Goal: Task Accomplishment & Management: Manage account settings

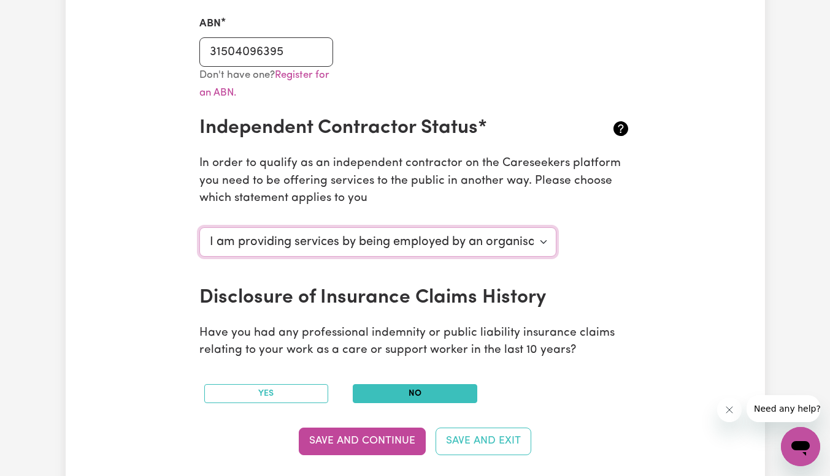
click at [239, 233] on select "Select your independent contractor status... I am providing services through an…" at bounding box center [378, 242] width 358 height 29
select select "I am providing services through another platform"
click at [199, 228] on select "Select your independent contractor status... I am providing services through an…" at bounding box center [378, 242] width 358 height 29
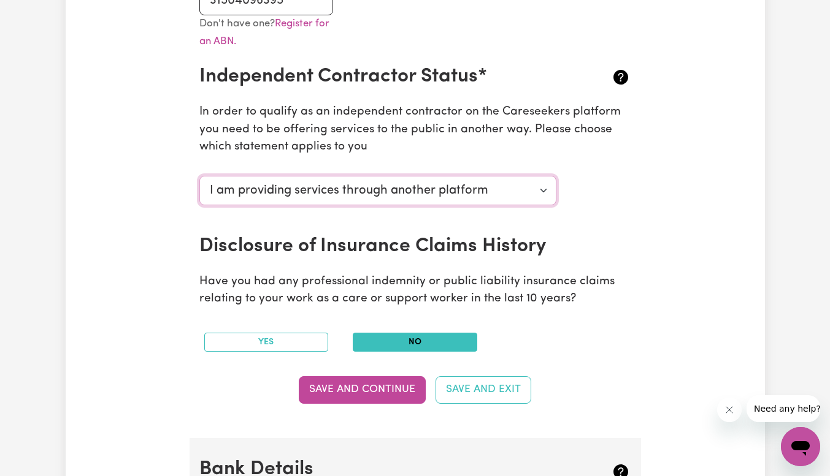
scroll to position [427, 0]
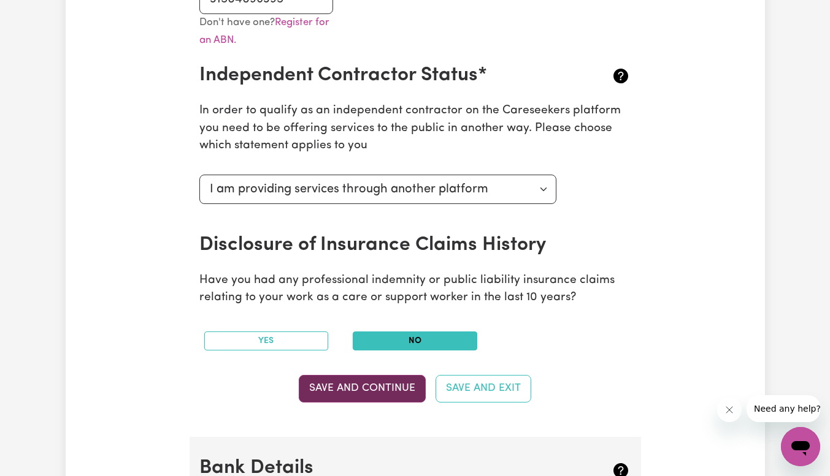
click at [348, 380] on button "Save and Continue" at bounding box center [362, 388] width 127 height 27
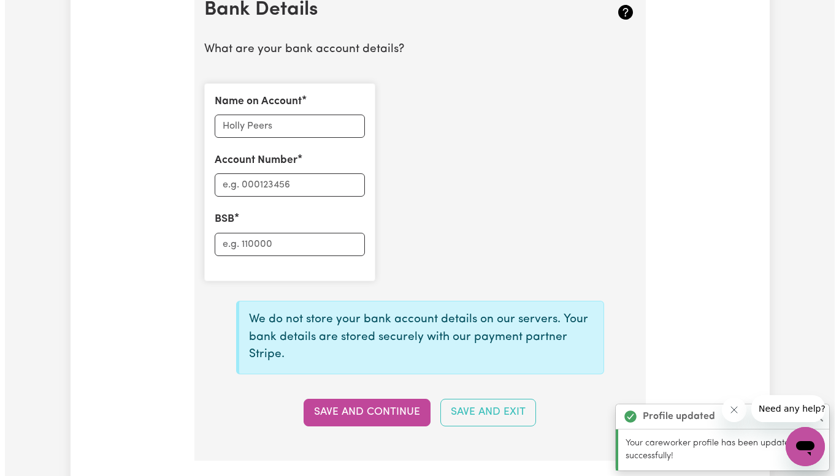
scroll to position [887, 0]
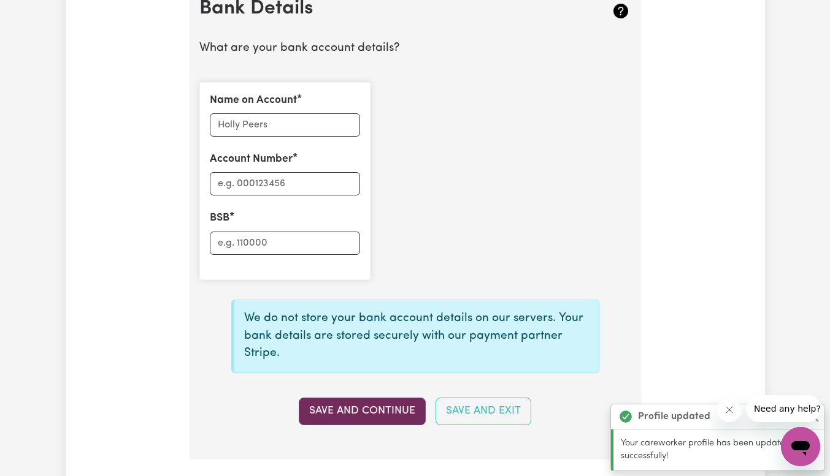
click at [354, 423] on button "Save and Continue" at bounding box center [362, 411] width 127 height 27
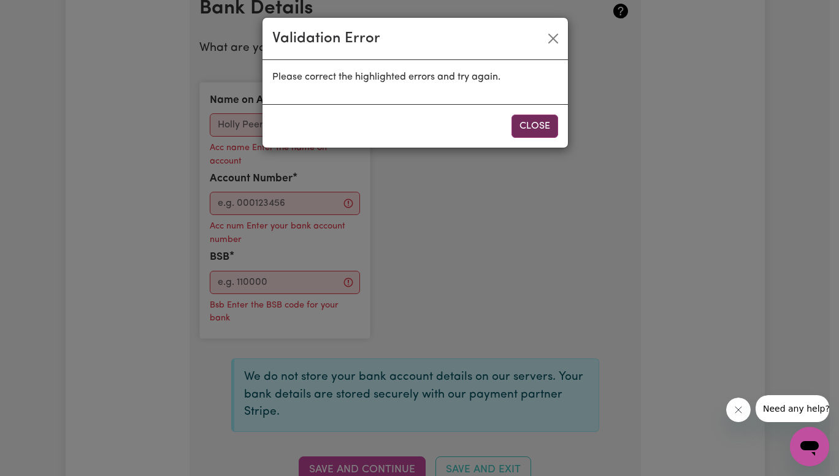
click at [528, 121] on button "Close" at bounding box center [534, 126] width 47 height 23
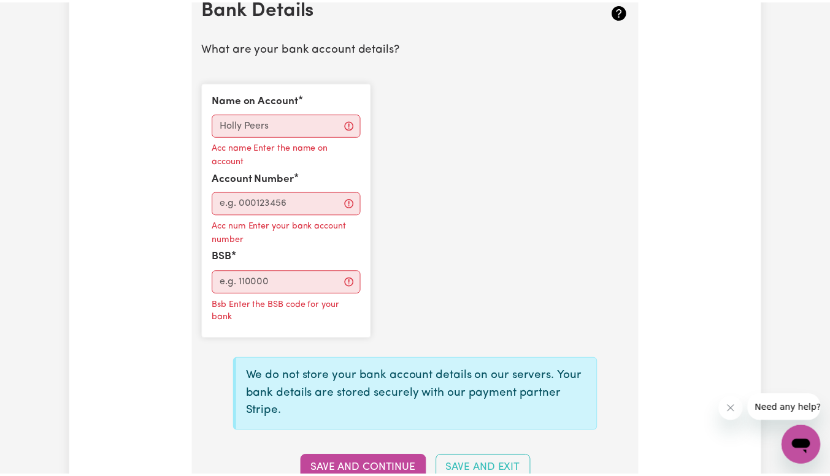
scroll to position [895, 0]
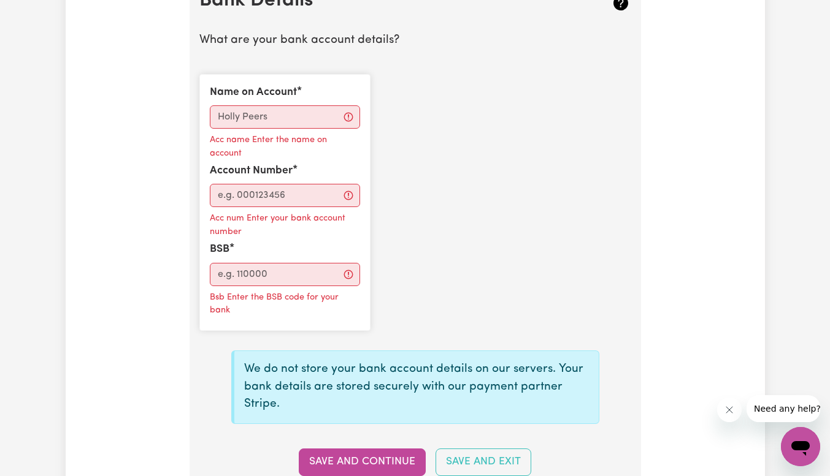
click at [274, 101] on div "Name on Account Acc name Enter the name on account" at bounding box center [285, 117] width 150 height 64
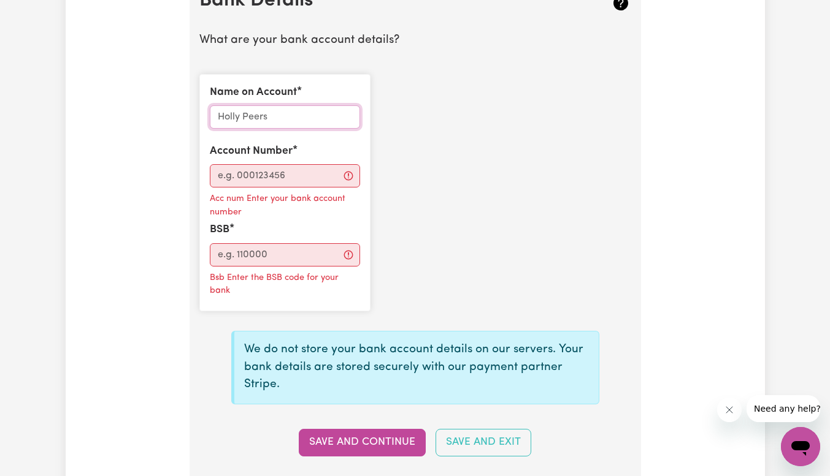
click at [274, 117] on input "Name on Account" at bounding box center [285, 116] width 150 height 23
type input "[PERSON_NAME]"
click at [281, 178] on input "Account Number" at bounding box center [285, 175] width 150 height 23
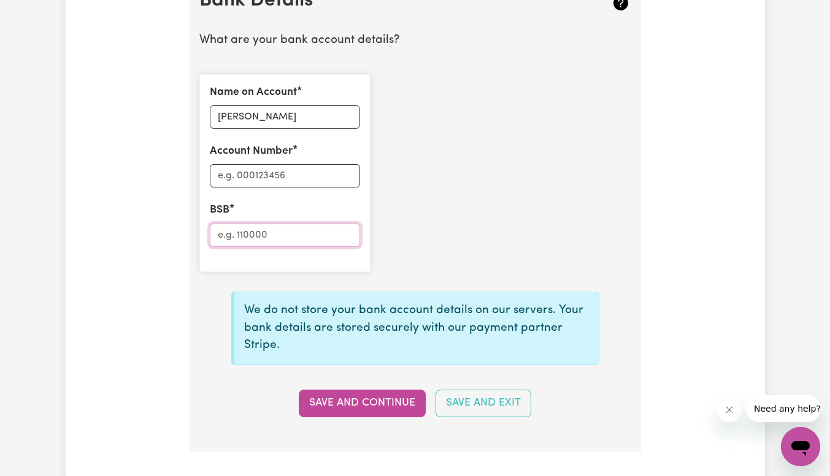
click at [262, 232] on input "BSB" at bounding box center [285, 235] width 150 height 23
type input "062-319"
click at [245, 177] on input "Account Number" at bounding box center [285, 175] width 150 height 23
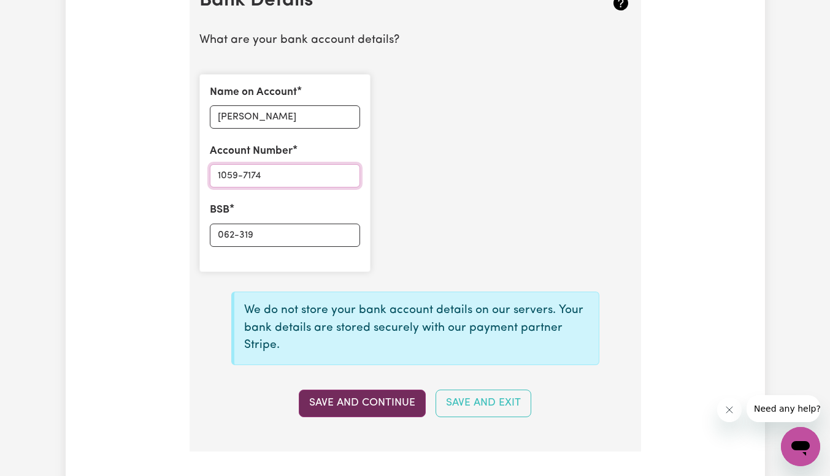
type input "1059-7174"
click at [375, 409] on button "Save and Continue" at bounding box center [362, 403] width 127 height 27
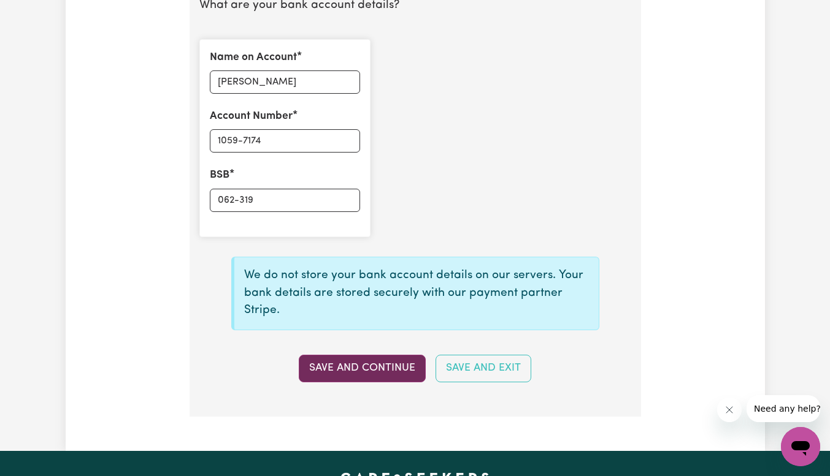
scroll to position [931, 0]
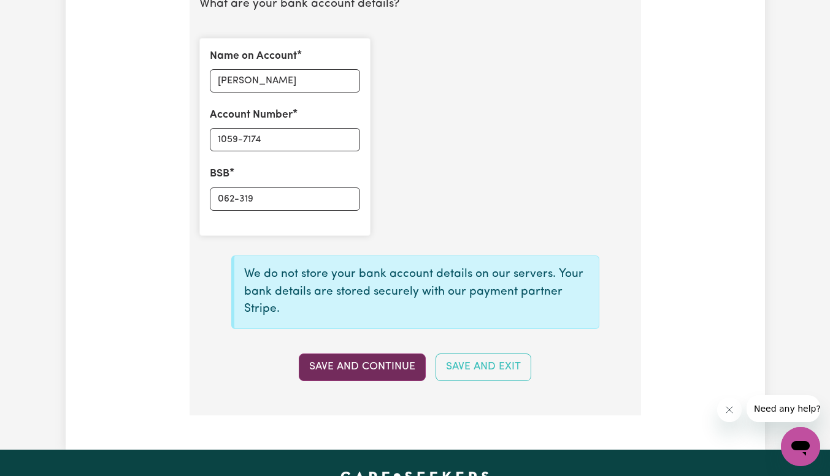
click at [387, 380] on button "Save and Continue" at bounding box center [362, 367] width 127 height 27
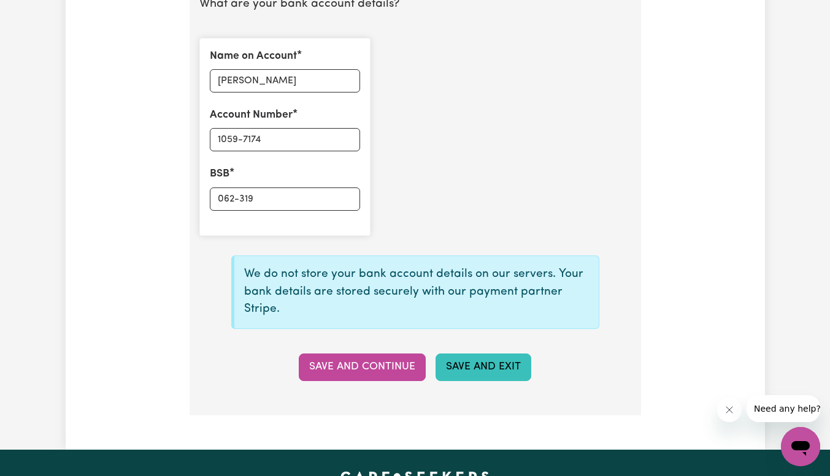
click at [472, 365] on button "Save and Exit" at bounding box center [483, 367] width 96 height 27
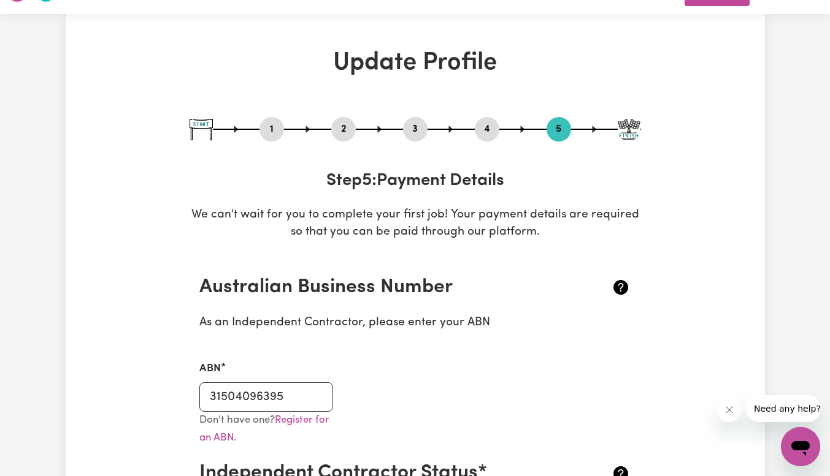
scroll to position [38, 0]
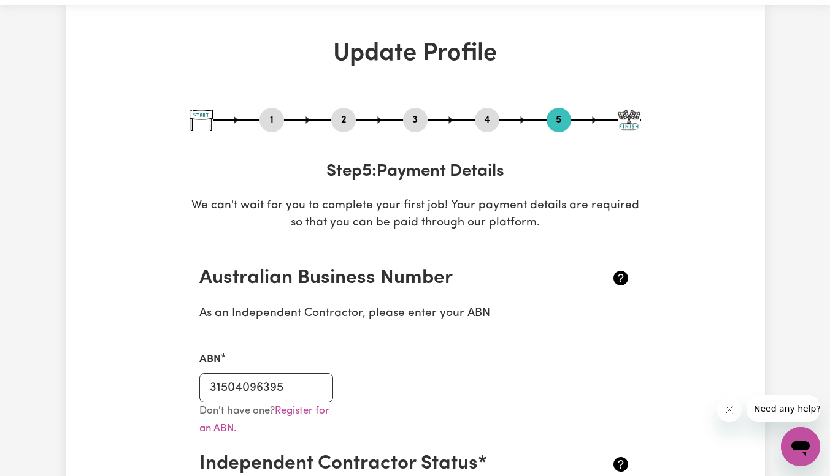
click at [626, 131] on div "1 2 3 4 5" at bounding box center [414, 120] width 451 height 25
click at [635, 122] on img at bounding box center [629, 120] width 23 height 21
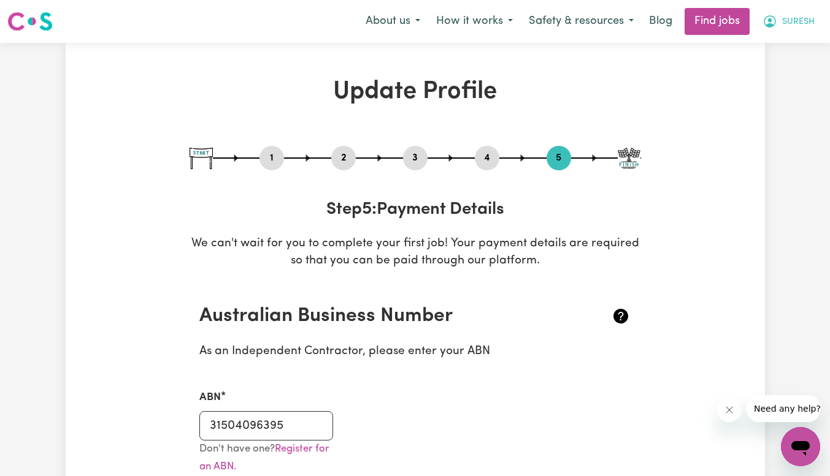
click at [791, 22] on span "SURESH" at bounding box center [798, 21] width 33 height 13
click at [780, 74] on link "My Dashboard" at bounding box center [773, 70] width 97 height 23
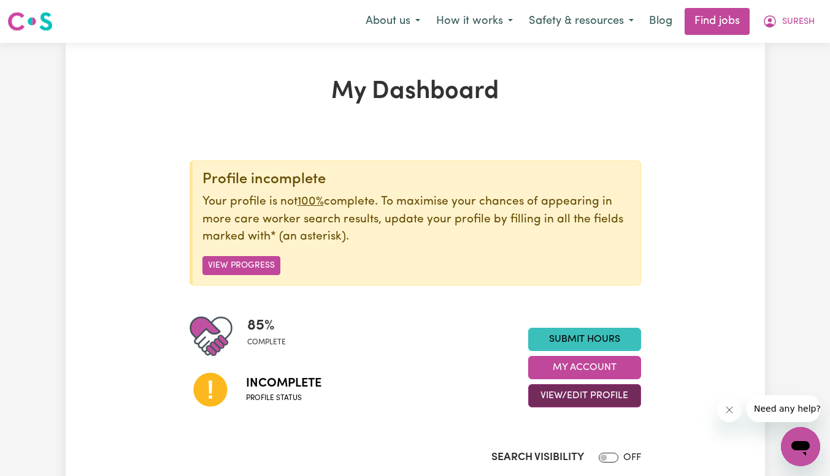
click at [557, 399] on button "View/Edit Profile" at bounding box center [584, 395] width 113 height 23
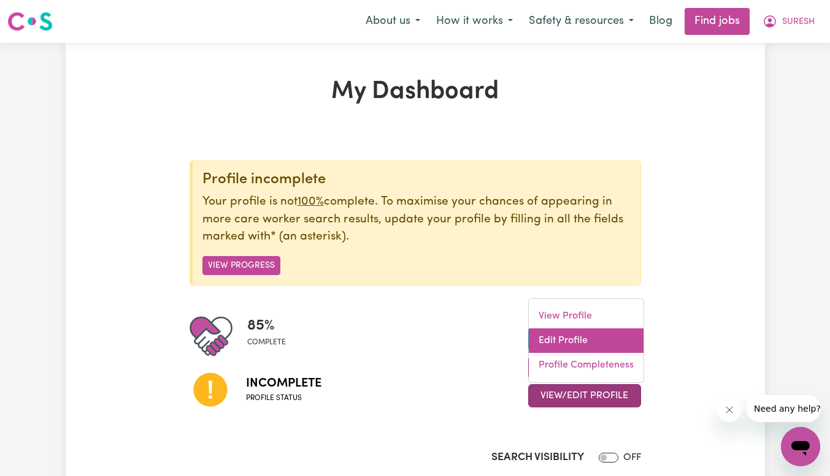
click at [553, 349] on link "Edit Profile" at bounding box center [586, 341] width 115 height 25
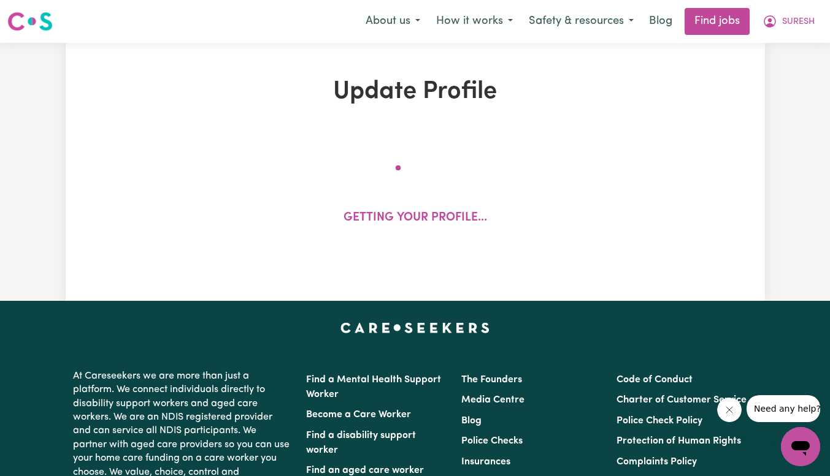
select select "[DEMOGRAPHIC_DATA]"
select select "[DEMOGRAPHIC_DATA] Work Visa"
select select "Studying a healthcare related degree or qualification"
select select "60"
select select "80"
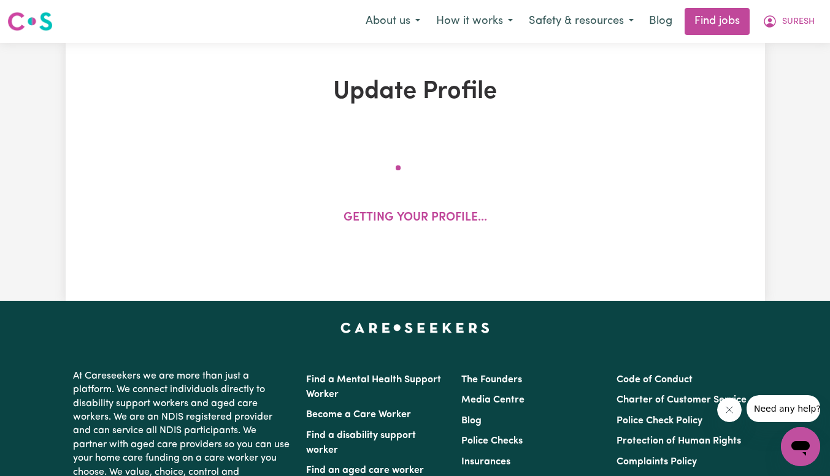
select select "90"
select select "100"
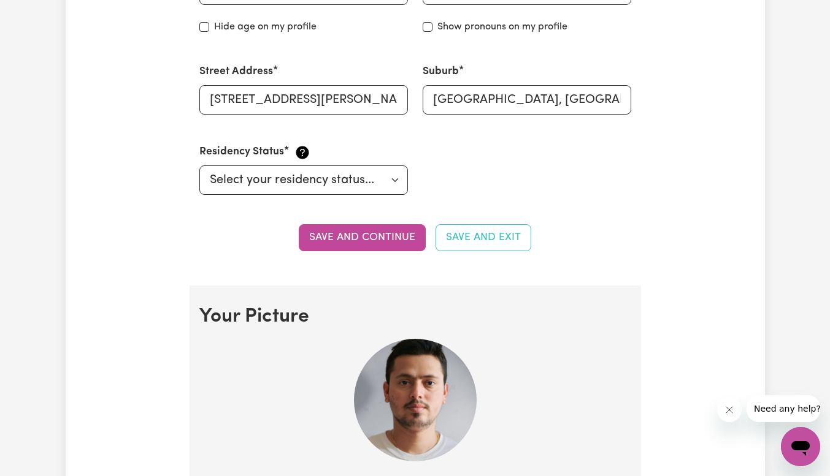
scroll to position [609, 0]
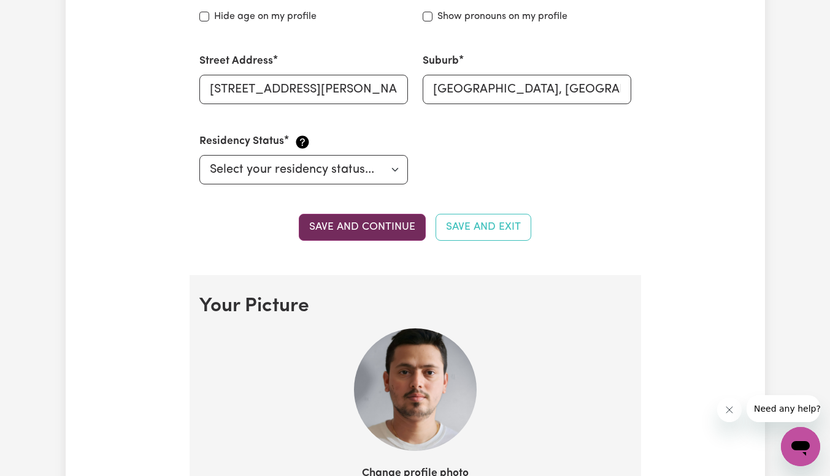
click at [392, 229] on button "Save and continue" at bounding box center [362, 227] width 127 height 27
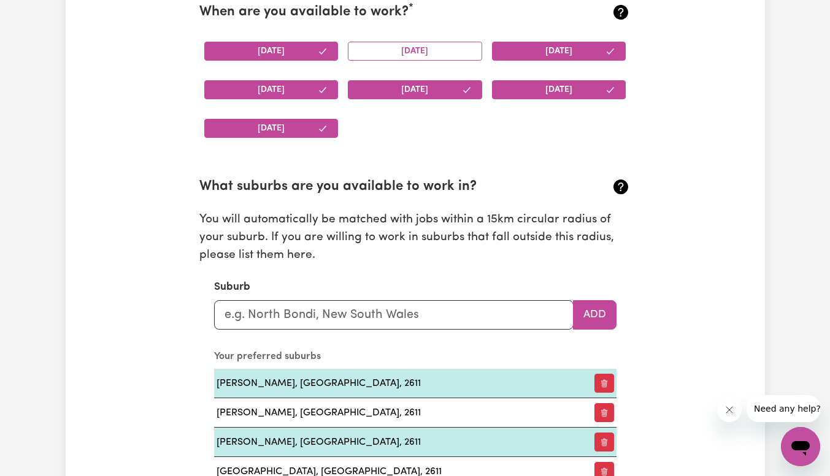
scroll to position [1258, 0]
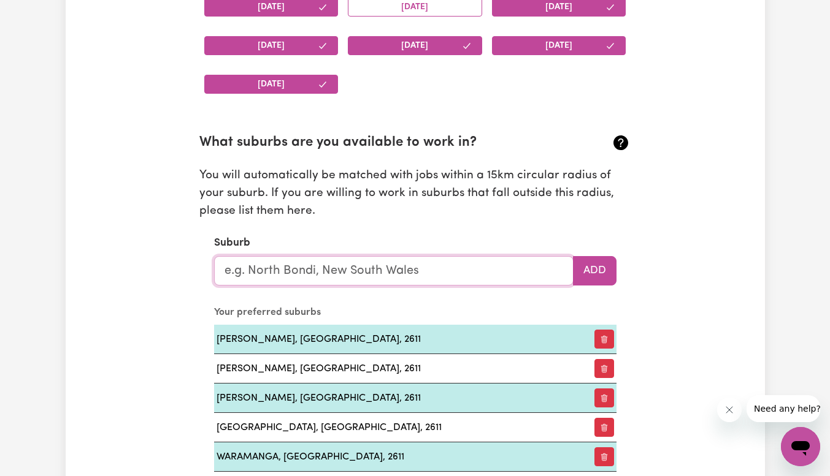
click at [278, 274] on input "text" at bounding box center [393, 270] width 359 height 29
type input "[PERSON_NAME]"
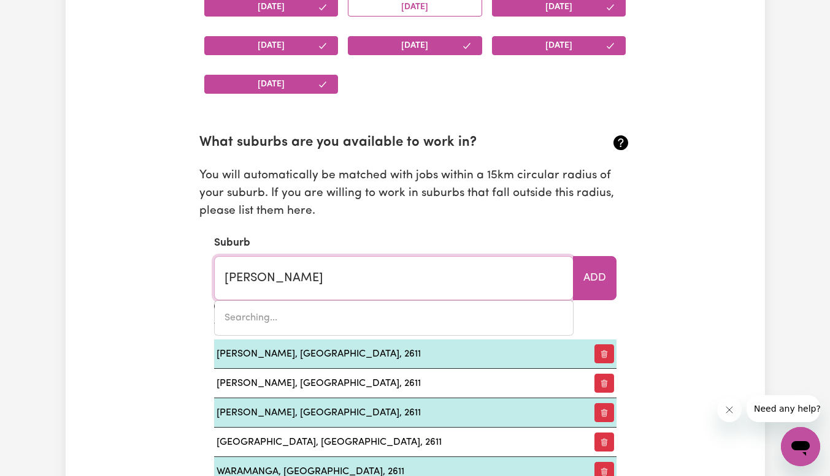
type input "[PERSON_NAME], [GEOGRAPHIC_DATA], 2611"
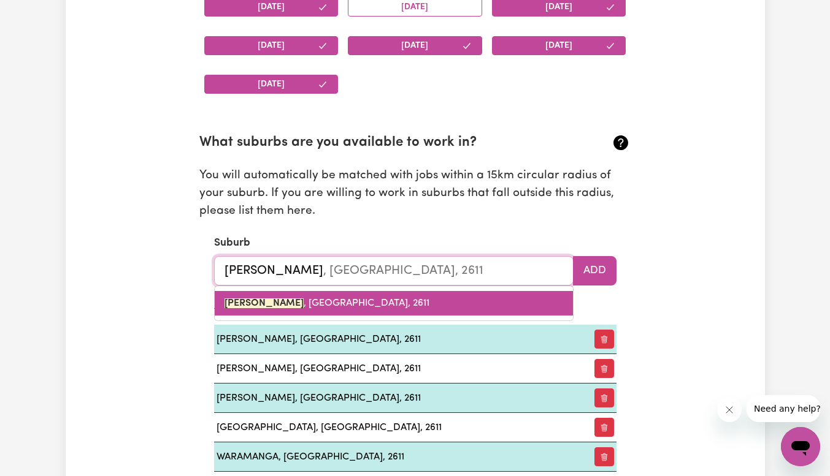
click at [323, 303] on span "[PERSON_NAME] , [GEOGRAPHIC_DATA], 2611" at bounding box center [326, 304] width 205 height 10
type input "[PERSON_NAME], [GEOGRAPHIC_DATA], 2611"
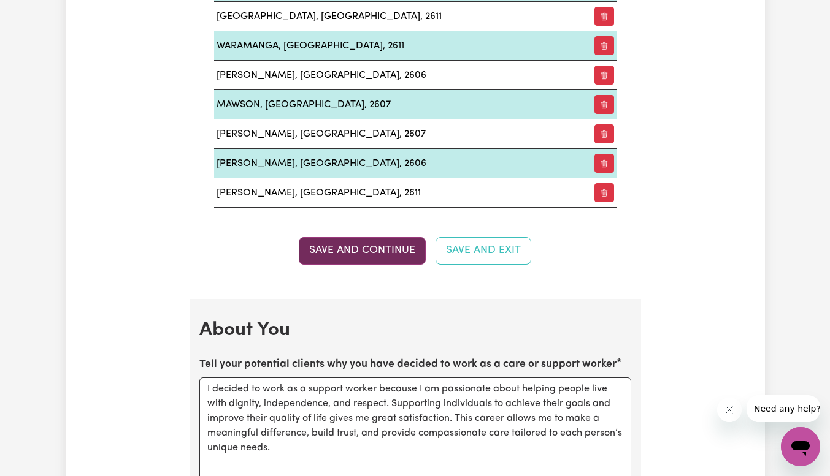
scroll to position [1672, 0]
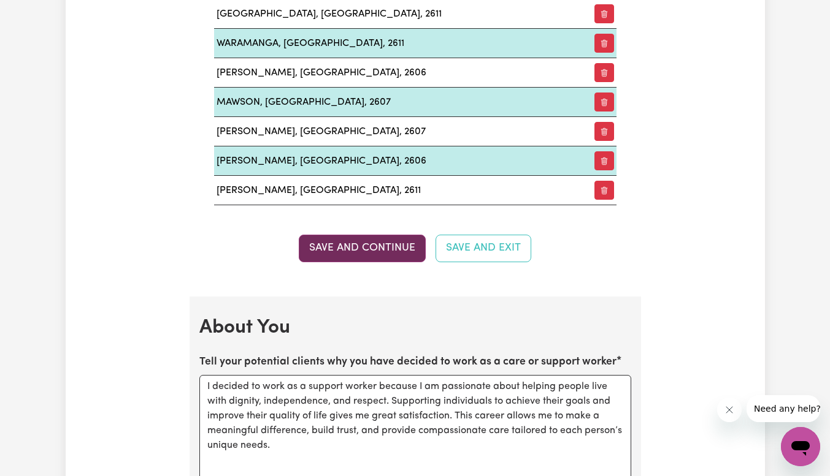
click at [342, 251] on button "Save and Continue" at bounding box center [362, 248] width 127 height 27
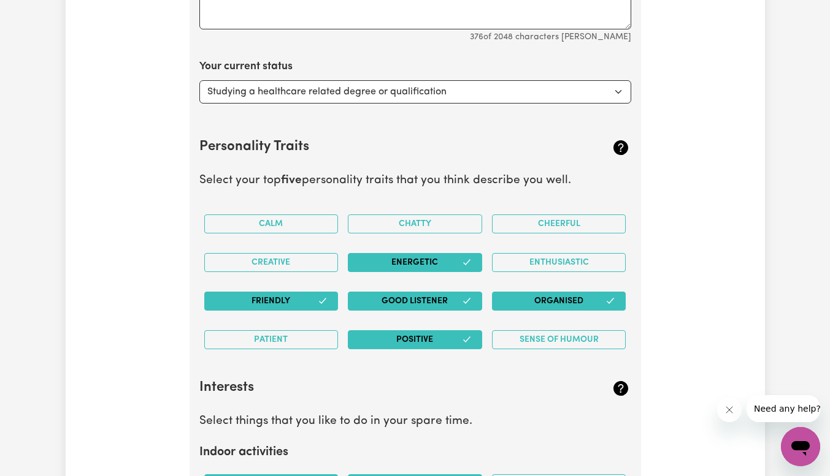
scroll to position [2138, 0]
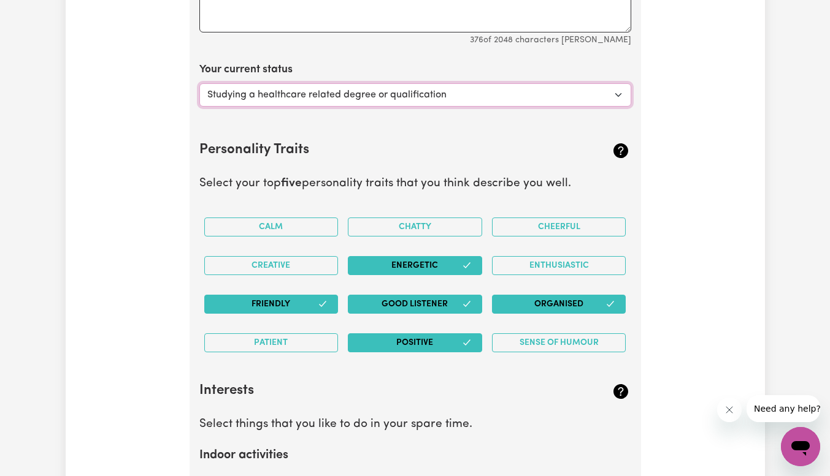
click at [339, 88] on select "Select... Studying a healthcare related degree or qualification Studying a non-…" at bounding box center [415, 94] width 432 height 23
click at [199, 83] on select "Select... Studying a healthcare related degree or qualification Studying a non-…" at bounding box center [415, 94] width 432 height 23
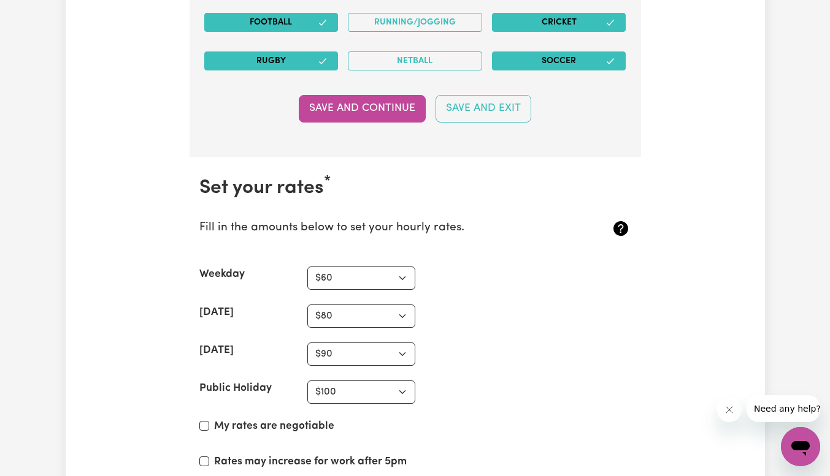
scroll to position [3008, 0]
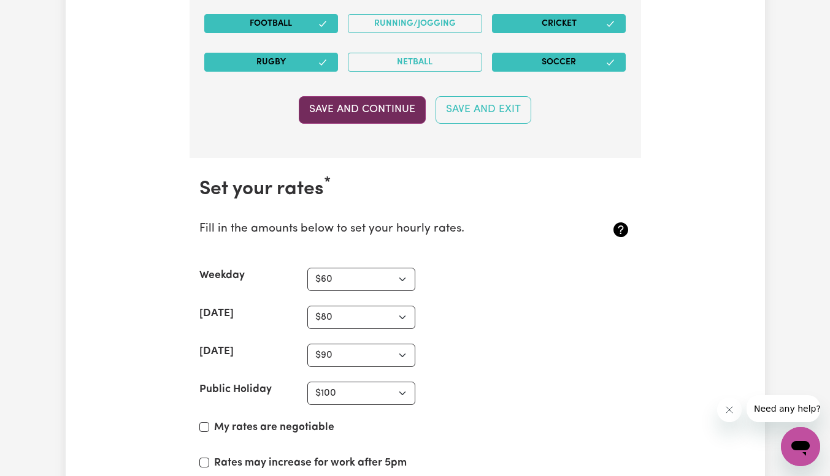
click at [316, 106] on button "Save and Continue" at bounding box center [362, 109] width 127 height 27
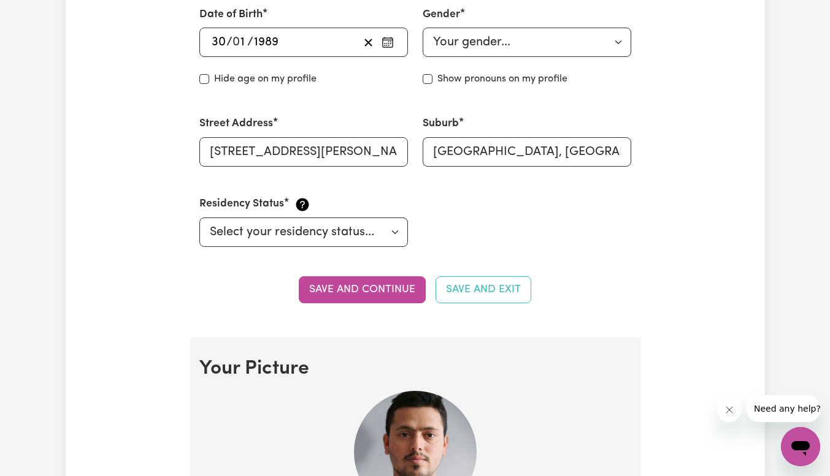
scroll to position [545, 0]
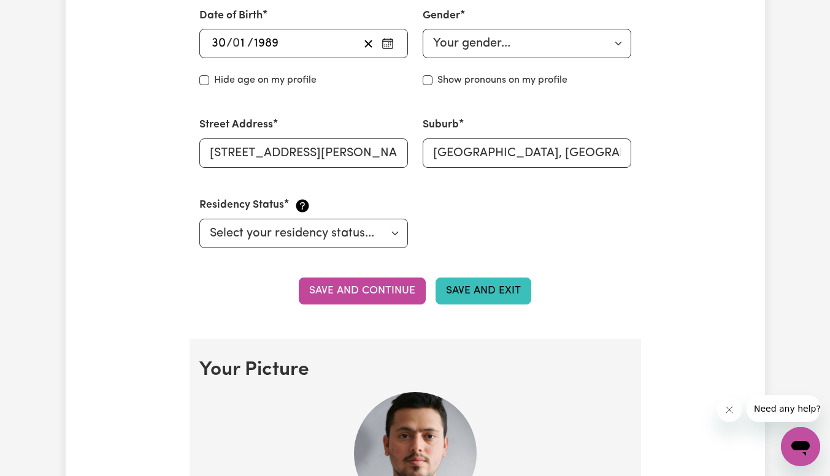
click at [480, 289] on button "Save and Exit" at bounding box center [483, 291] width 96 height 27
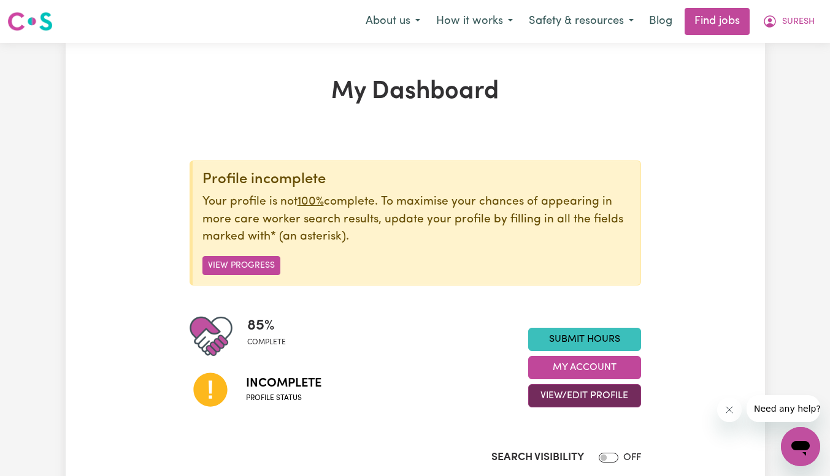
click at [556, 390] on button "View/Edit Profile" at bounding box center [584, 395] width 113 height 23
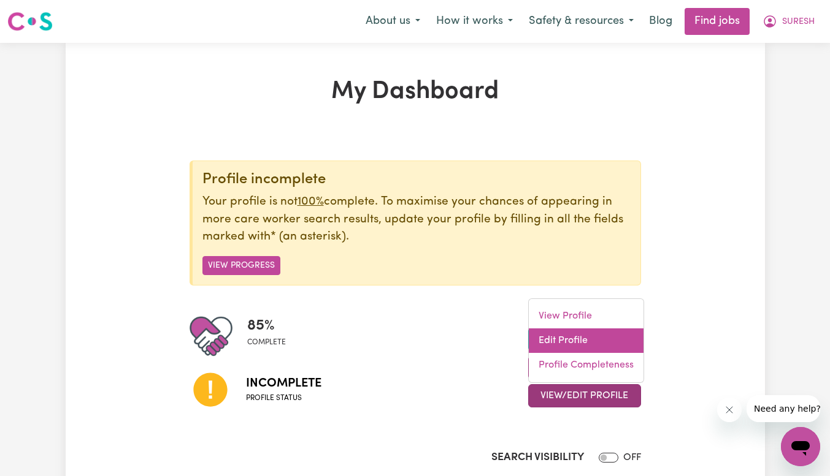
click at [553, 348] on link "Edit Profile" at bounding box center [586, 341] width 115 height 25
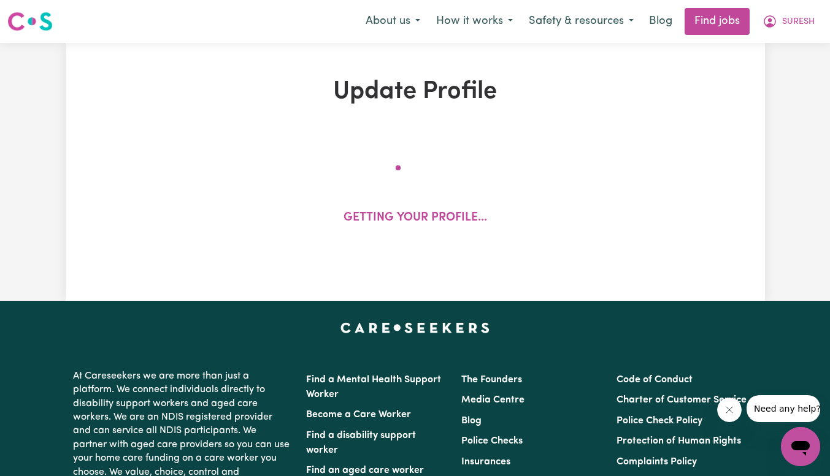
select select "[DEMOGRAPHIC_DATA]"
select select "[DEMOGRAPHIC_DATA] Work Visa"
select select "Studying a healthcare related degree or qualification"
select select "60"
select select "80"
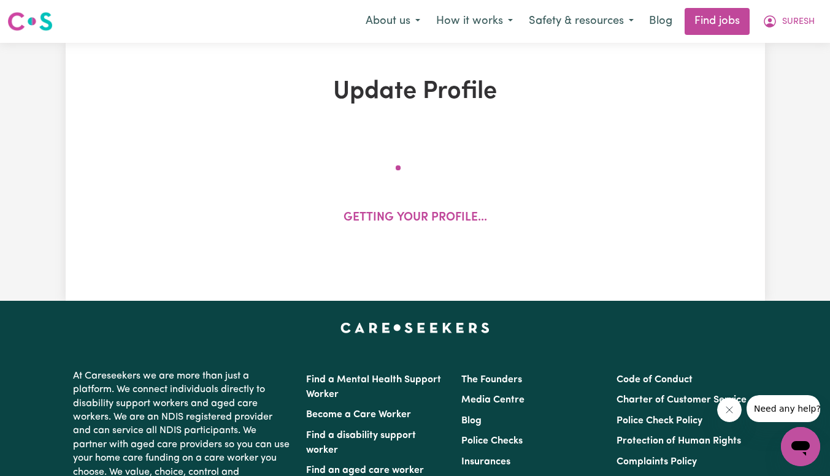
select select "90"
select select "100"
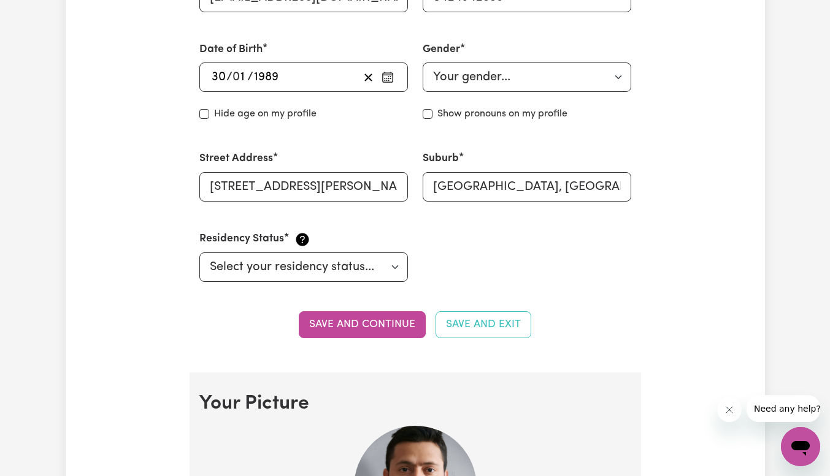
scroll to position [515, 0]
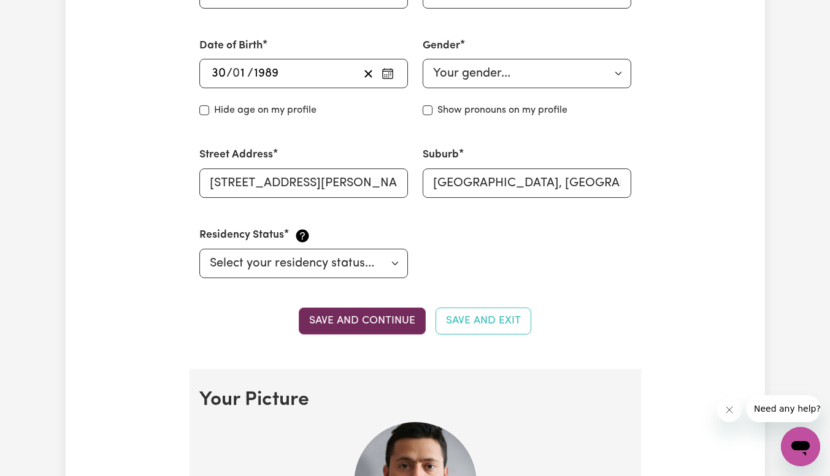
click at [388, 330] on button "Save and continue" at bounding box center [362, 321] width 127 height 27
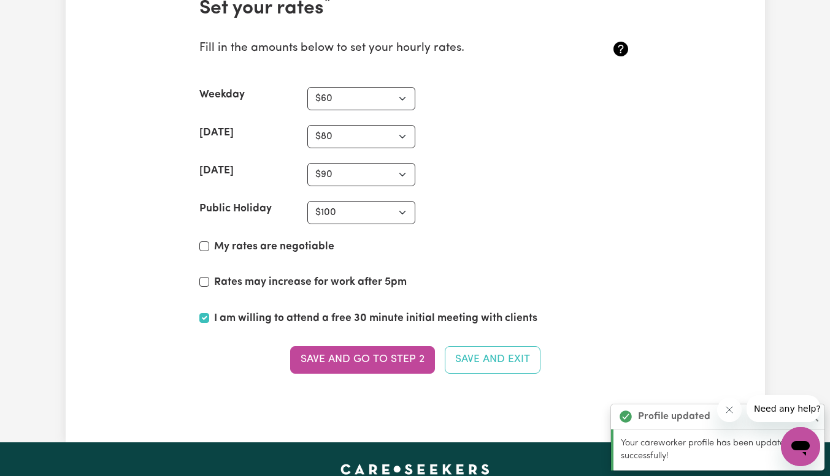
scroll to position [3177, 0]
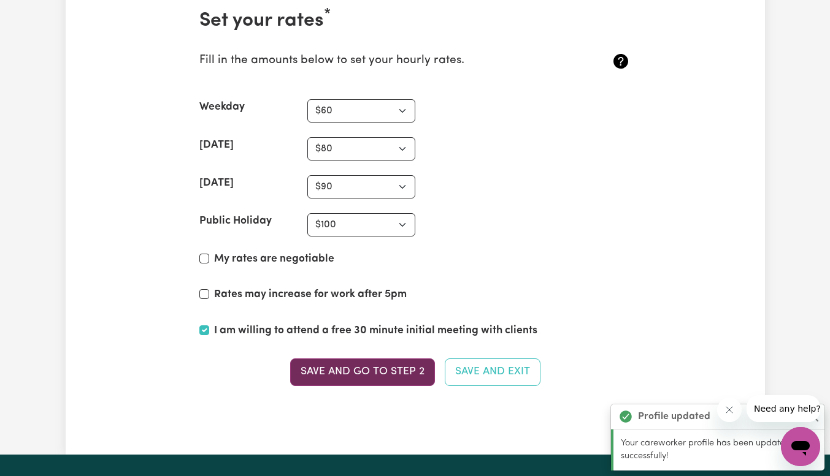
click at [367, 373] on button "Save and go to Step 2" at bounding box center [362, 372] width 145 height 27
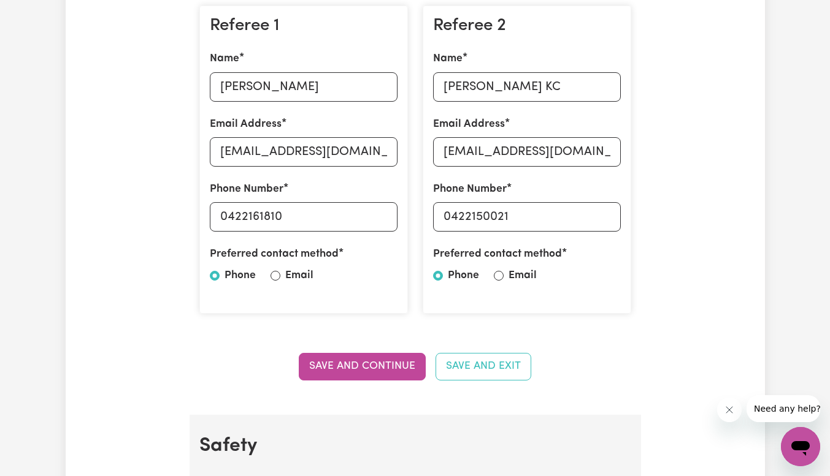
scroll to position [372, 0]
drag, startPoint x: 499, startPoint y: 91, endPoint x: 367, endPoint y: 81, distance: 132.9
click at [367, 81] on div "Referee 1 Name [PERSON_NAME] Email Address [EMAIL_ADDRESS][DOMAIN_NAME] Phone N…" at bounding box center [415, 160] width 446 height 329
type input "[PERSON_NAME]"
drag, startPoint x: 503, startPoint y: 158, endPoint x: 378, endPoint y: 169, distance: 125.6
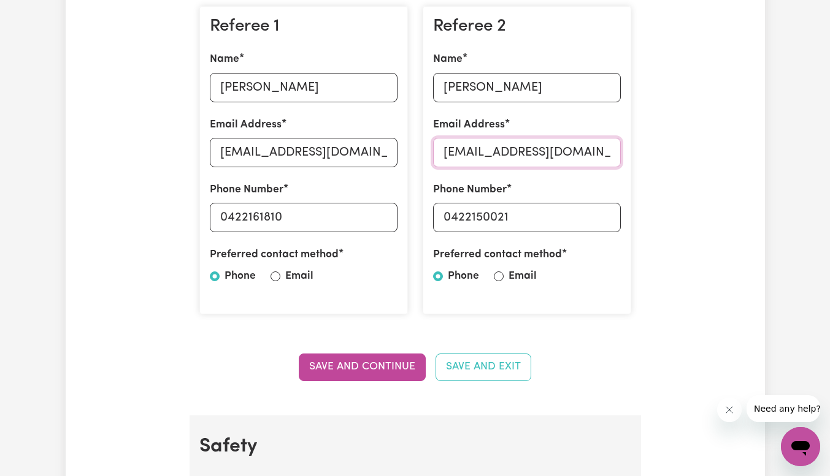
click at [378, 169] on div "Referee 1 Name [PERSON_NAME] Email Address [EMAIL_ADDRESS][DOMAIN_NAME] Phone N…" at bounding box center [415, 160] width 446 height 329
drag, startPoint x: 551, startPoint y: 157, endPoint x: 315, endPoint y: 220, distance: 244.2
click at [315, 220] on div "Referee 1 Name [PERSON_NAME] Email Address [EMAIL_ADDRESS][DOMAIN_NAME] Phone N…" at bounding box center [415, 160] width 446 height 329
drag, startPoint x: 475, startPoint y: 156, endPoint x: 399, endPoint y: 166, distance: 77.4
click at [399, 166] on div "Referee 1 Name [PERSON_NAME] Email Address [EMAIL_ADDRESS][DOMAIN_NAME] Phone N…" at bounding box center [415, 160] width 446 height 329
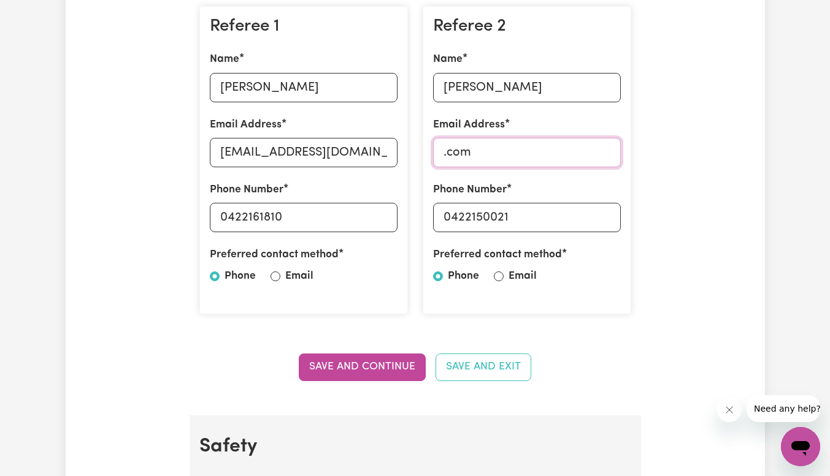
paste input "[EMAIL_ADDRESS]"
click at [449, 151] on input "[EMAIL_ADDRESS][DOMAIN_NAME]" at bounding box center [527, 152] width 188 height 29
type input "[EMAIL_ADDRESS][DOMAIN_NAME]"
drag, startPoint x: 521, startPoint y: 217, endPoint x: 366, endPoint y: 235, distance: 155.6
click at [366, 235] on div "Referee 1 Name [PERSON_NAME] Email Address [EMAIL_ADDRESS][DOMAIN_NAME] Phone N…" at bounding box center [415, 160] width 446 height 329
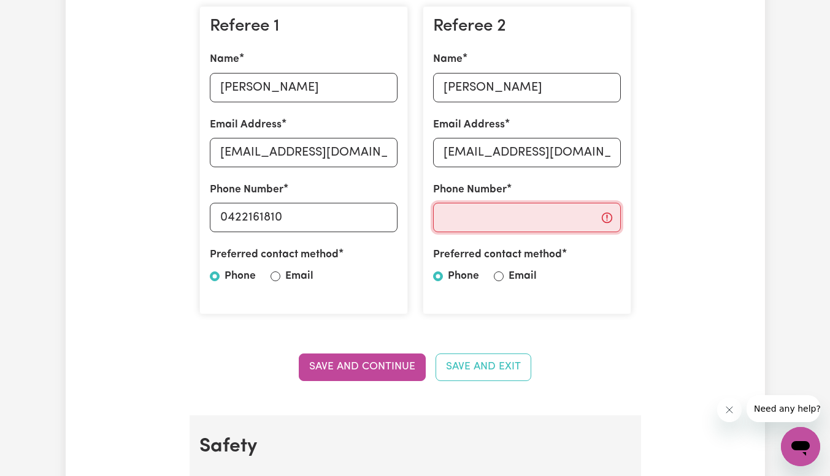
paste input "0406042336"
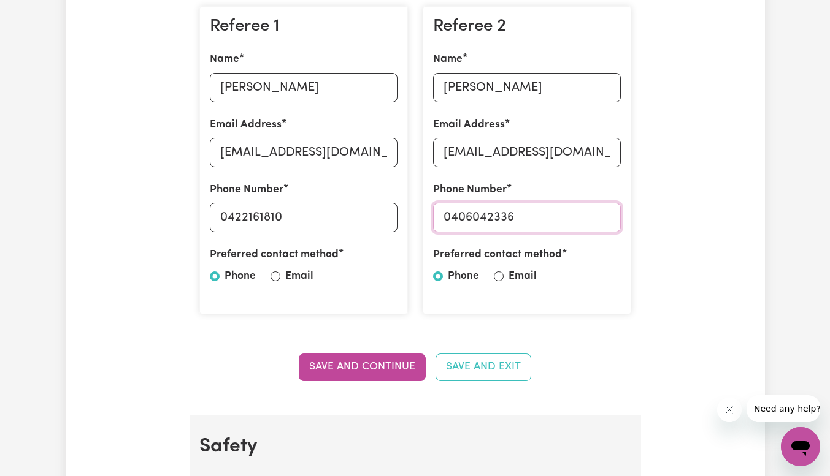
type input "0406042336"
click at [358, 315] on div "Referee 1 Name [PERSON_NAME] Email Address [EMAIL_ADDRESS][DOMAIN_NAME] Phone N…" at bounding box center [303, 160] width 223 height 329
click at [329, 365] on button "Save and Continue" at bounding box center [362, 367] width 127 height 27
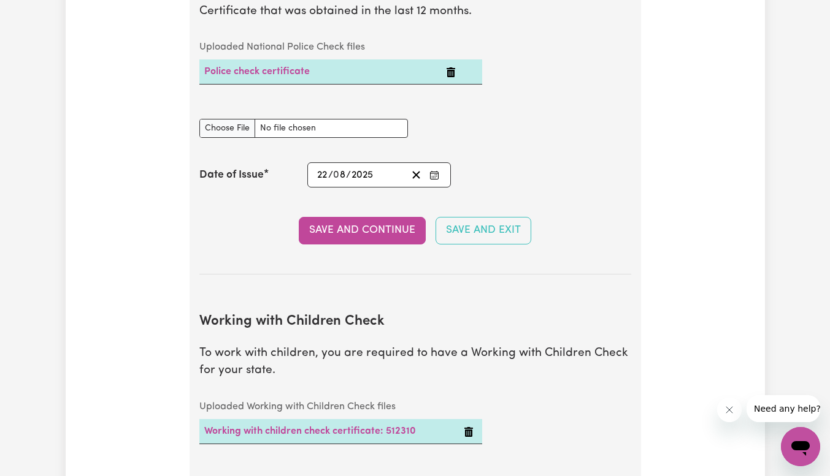
scroll to position [902, 0]
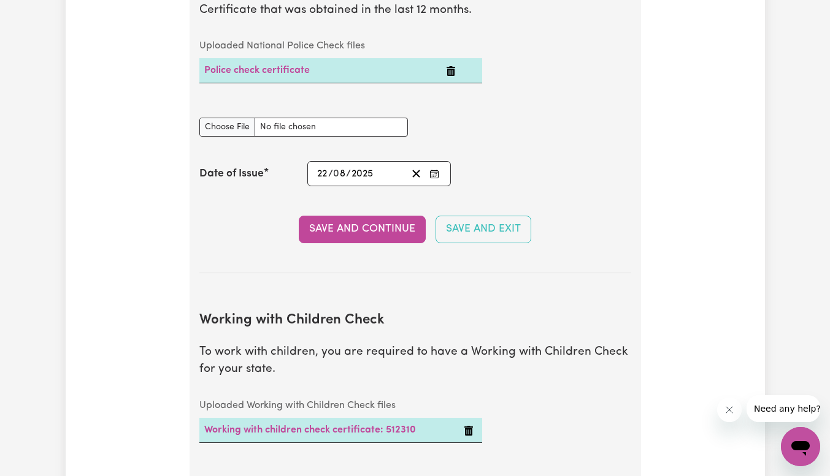
click at [377, 229] on button "Save and Continue" at bounding box center [362, 229] width 127 height 27
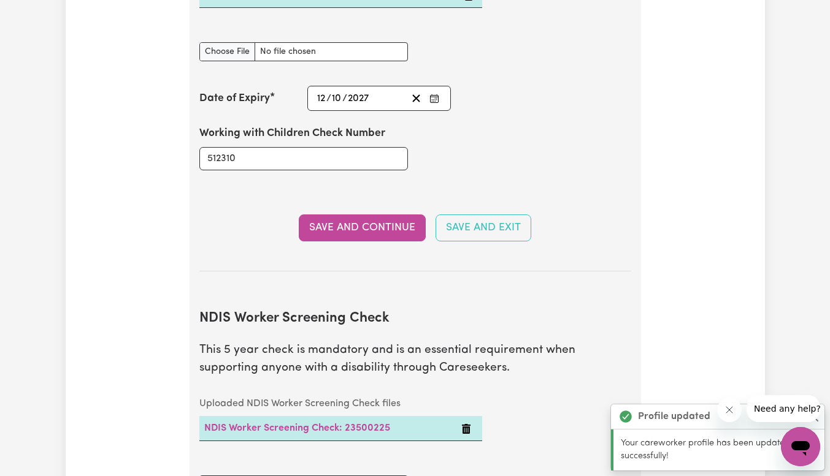
scroll to position [1338, 0]
click at [377, 229] on button "Save and Continue" at bounding box center [362, 227] width 127 height 27
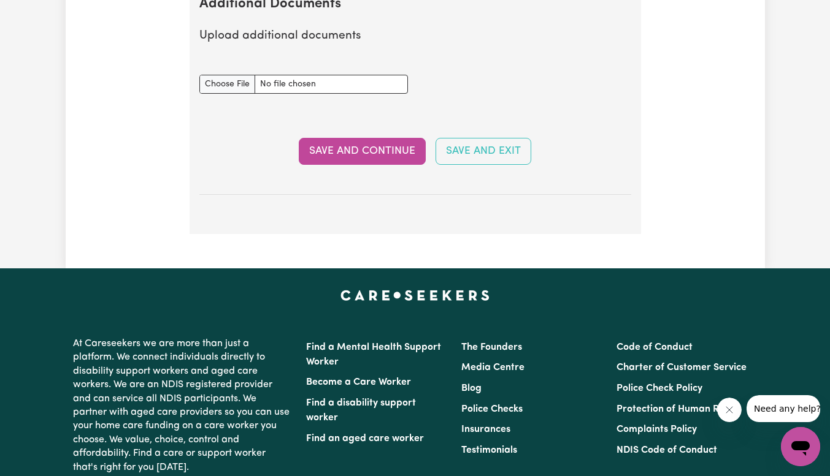
scroll to position [2517, 0]
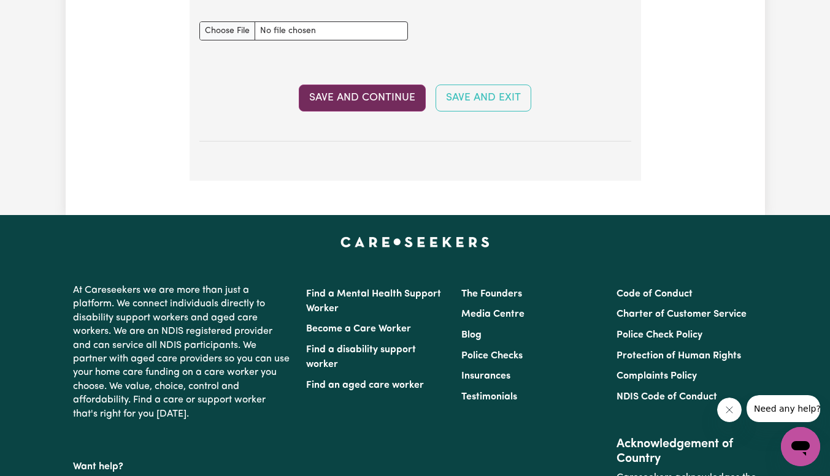
click at [388, 92] on button "Save and Continue" at bounding box center [362, 98] width 127 height 27
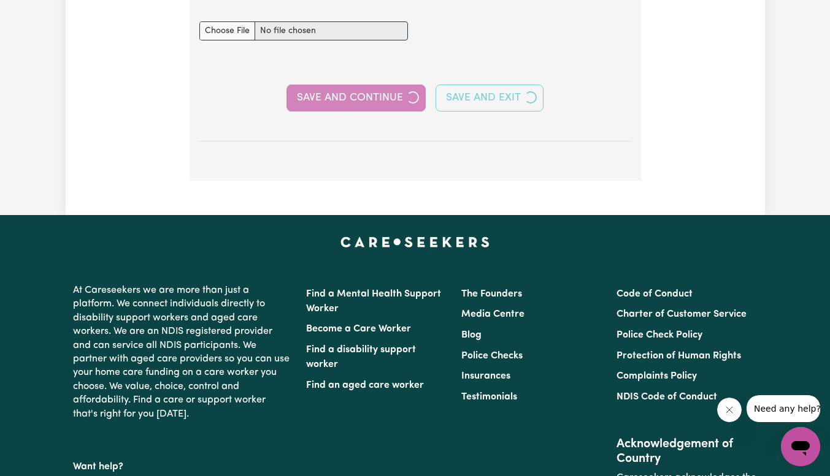
select select "2023"
select select "2025"
select select "Certificate III (Individual Support)"
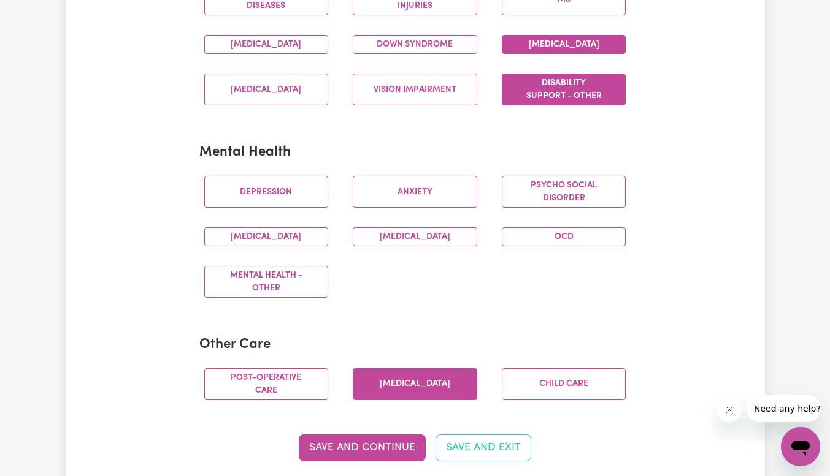
scroll to position [654, 0]
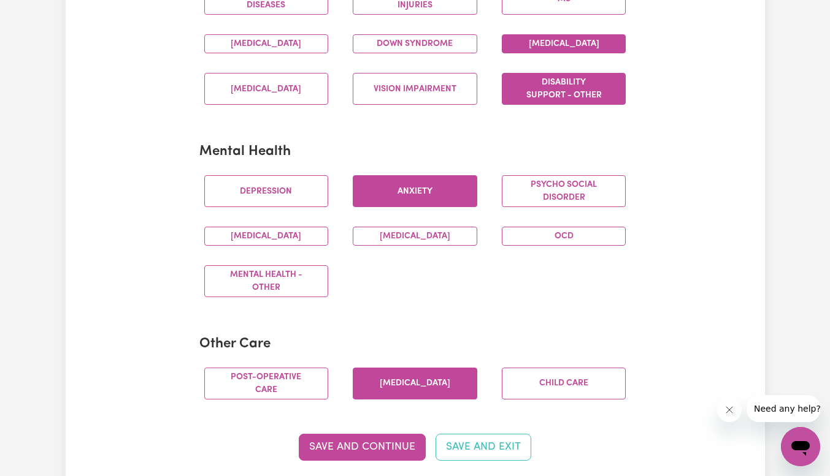
click at [380, 199] on button "Anxiety" at bounding box center [415, 191] width 124 height 32
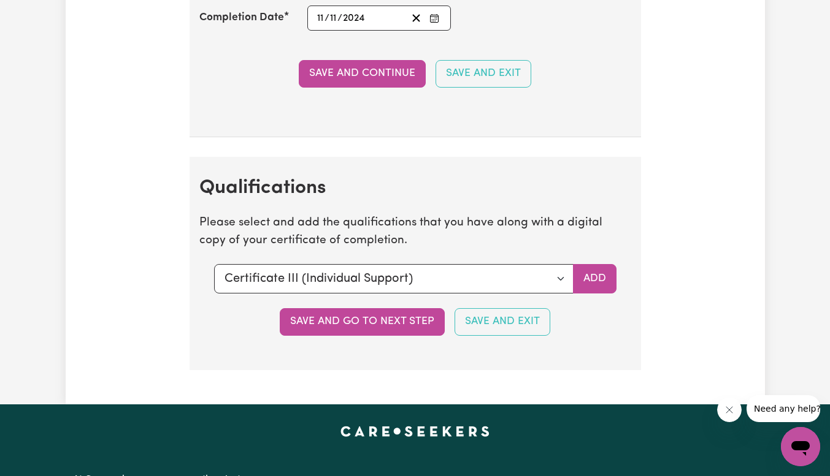
scroll to position [3208, 0]
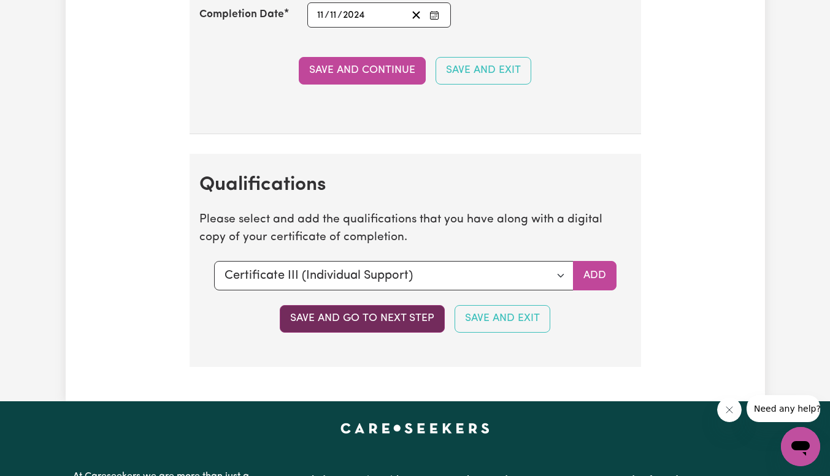
click at [355, 332] on button "Save and go to next step" at bounding box center [362, 318] width 165 height 27
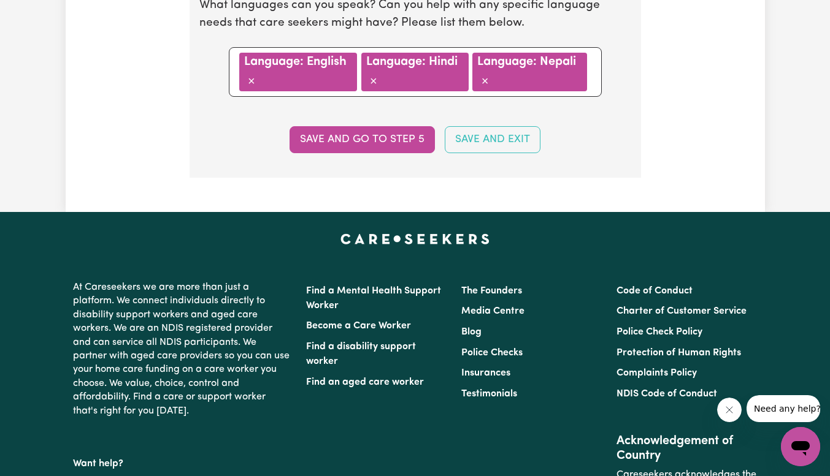
scroll to position [1484, 0]
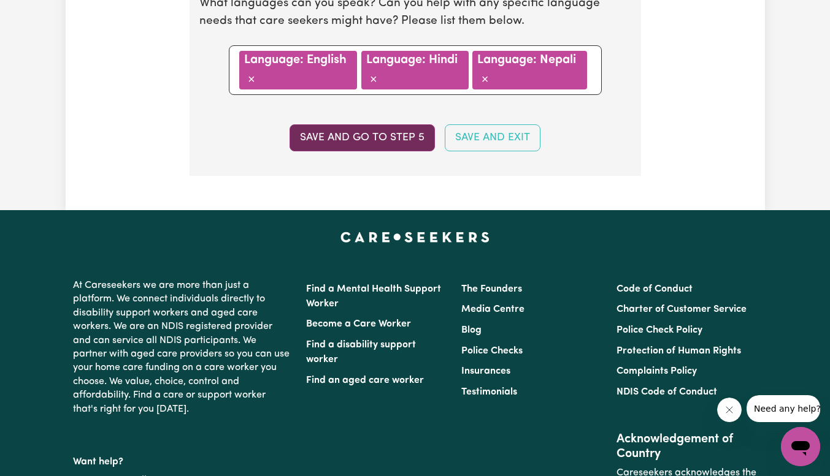
click at [387, 131] on button "Save and go to step 5" at bounding box center [361, 137] width 145 height 27
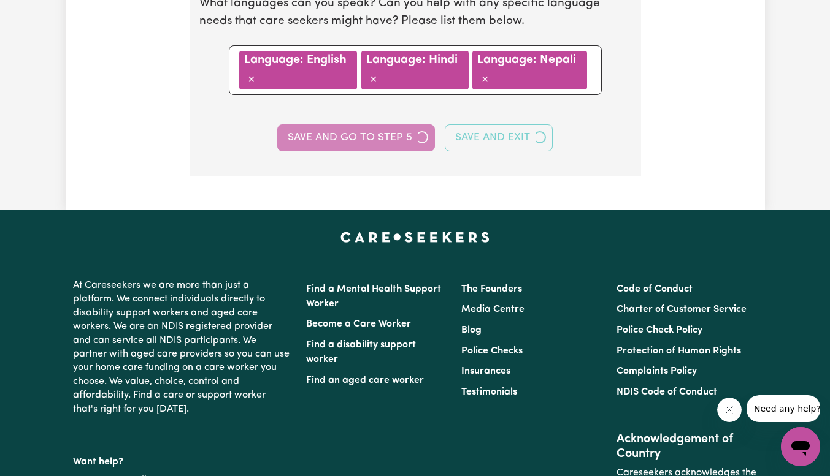
select select "I am providing services through another platform"
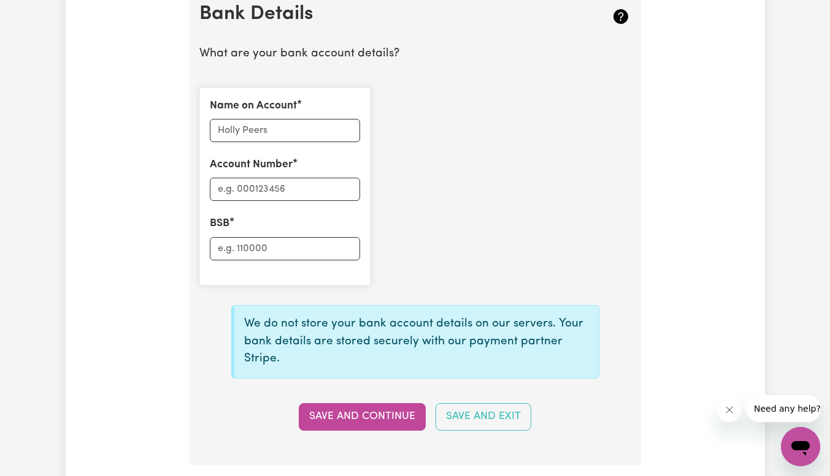
scroll to position [881, 0]
click at [247, 126] on input "Name on Account" at bounding box center [285, 131] width 150 height 23
type input "[PERSON_NAME]"
click at [258, 196] on input "Account Number" at bounding box center [285, 189] width 150 height 23
click at [285, 239] on input "BSB" at bounding box center [285, 249] width 150 height 23
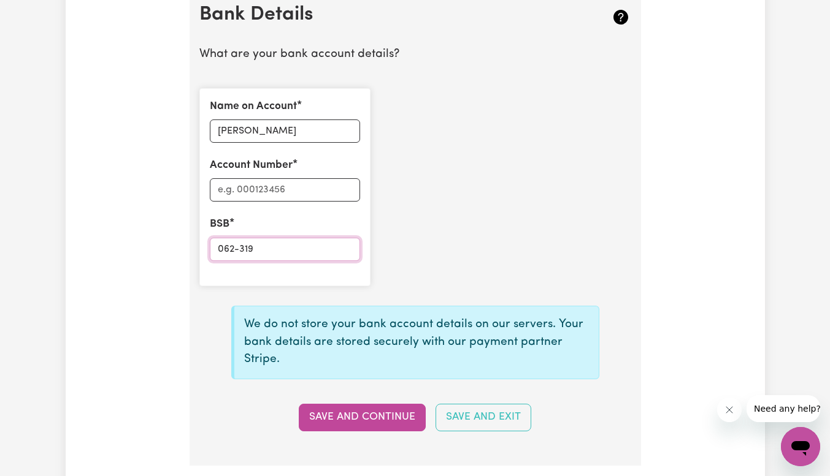
type input "062-319"
click at [253, 185] on input "Account Number" at bounding box center [285, 189] width 150 height 23
type input "1059-7174"
click at [567, 216] on div "Name on Account [PERSON_NAME] Account Number 1059-7174 BSB 062-319" at bounding box center [415, 187] width 446 height 218
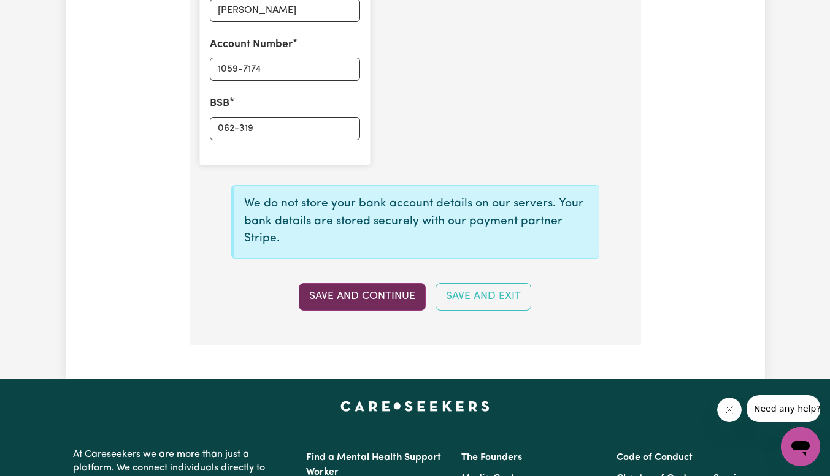
scroll to position [1002, 0]
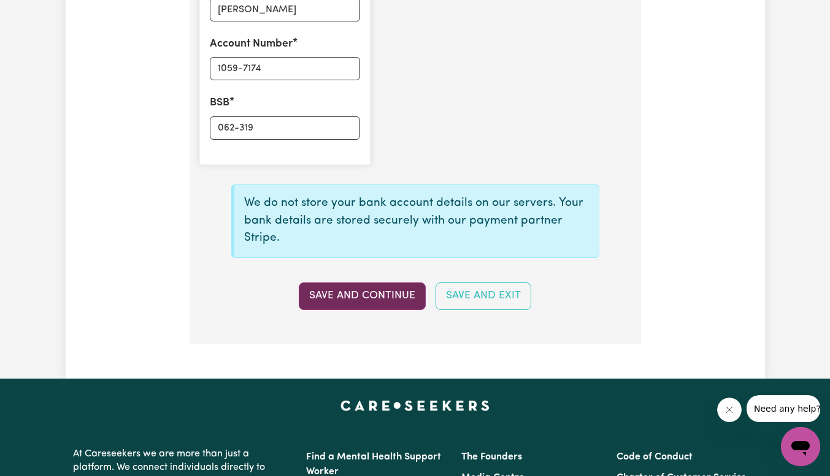
click at [366, 298] on button "Save and Continue" at bounding box center [362, 296] width 127 height 27
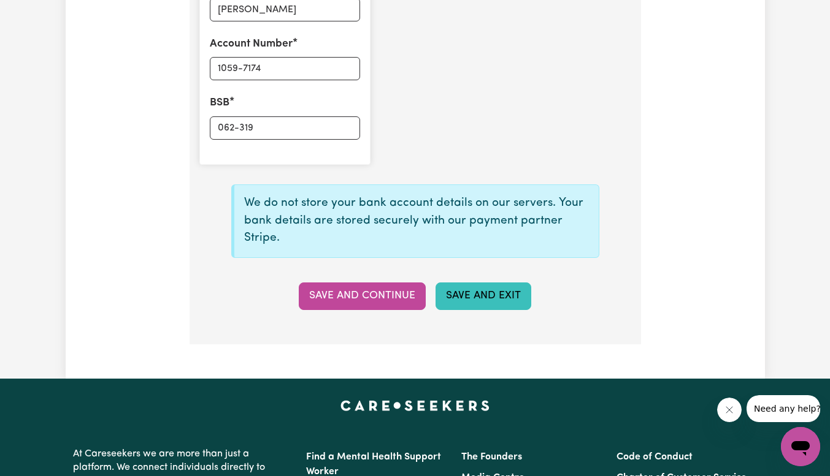
click at [457, 297] on button "Save and Exit" at bounding box center [483, 296] width 96 height 27
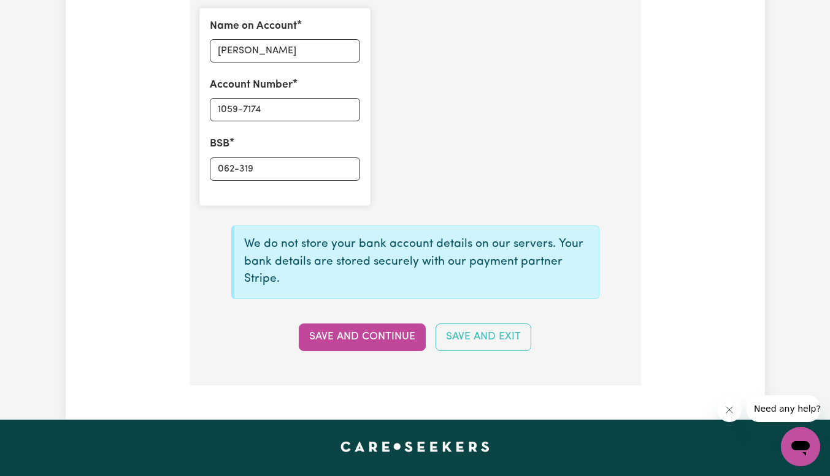
scroll to position [956, 0]
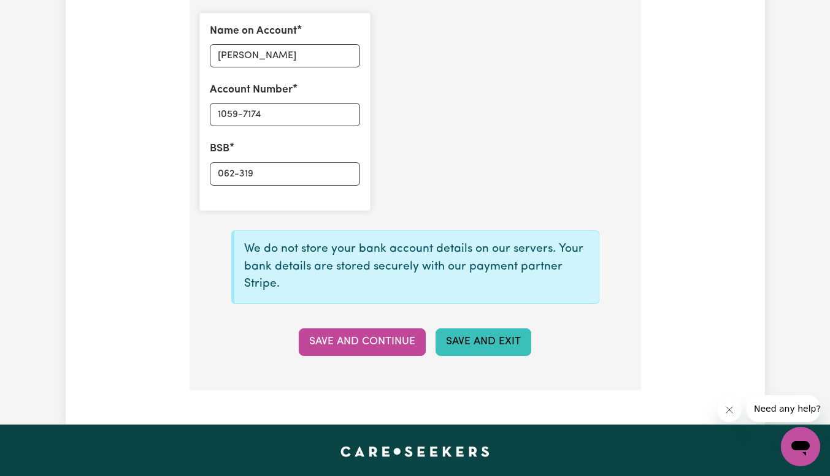
click at [475, 337] on button "Save and Exit" at bounding box center [483, 342] width 96 height 27
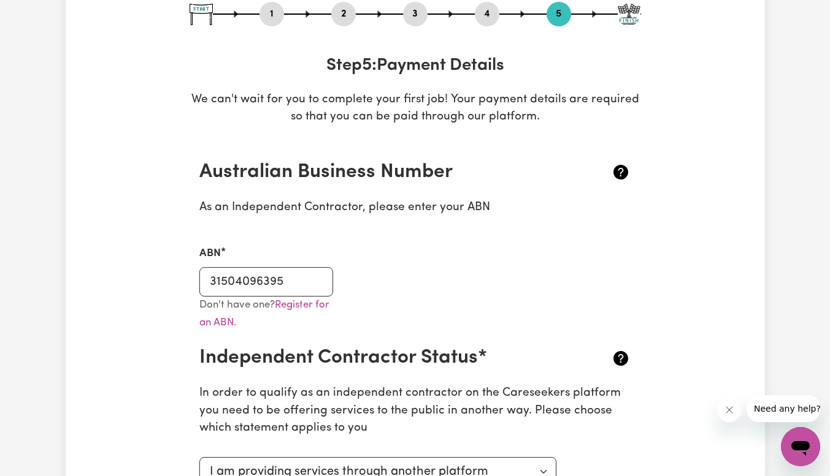
scroll to position [0, 0]
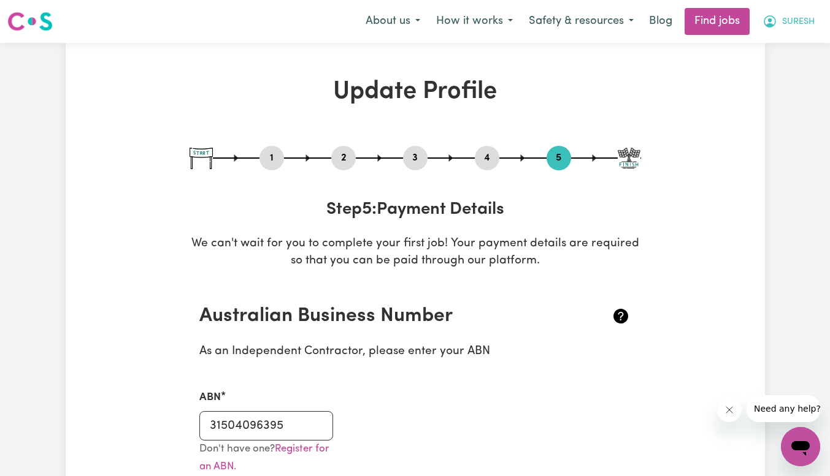
click at [790, 28] on span "SURESH" at bounding box center [798, 21] width 33 height 13
click at [790, 80] on link "My Dashboard" at bounding box center [773, 70] width 97 height 23
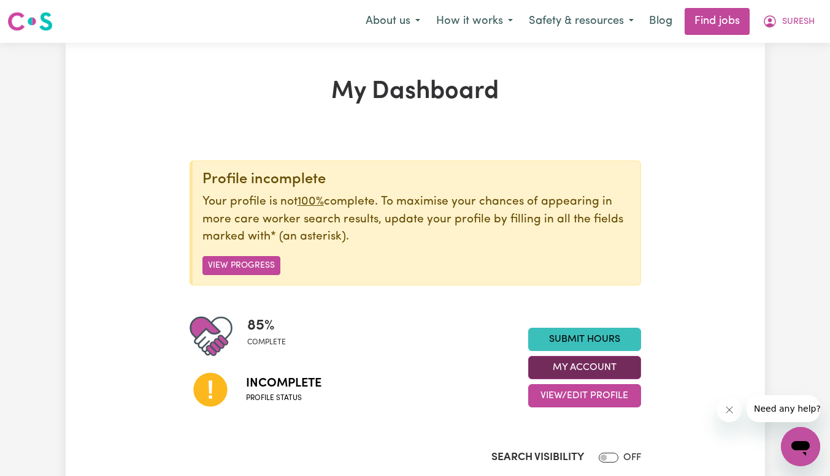
click at [584, 364] on button "My Account" at bounding box center [584, 367] width 113 height 23
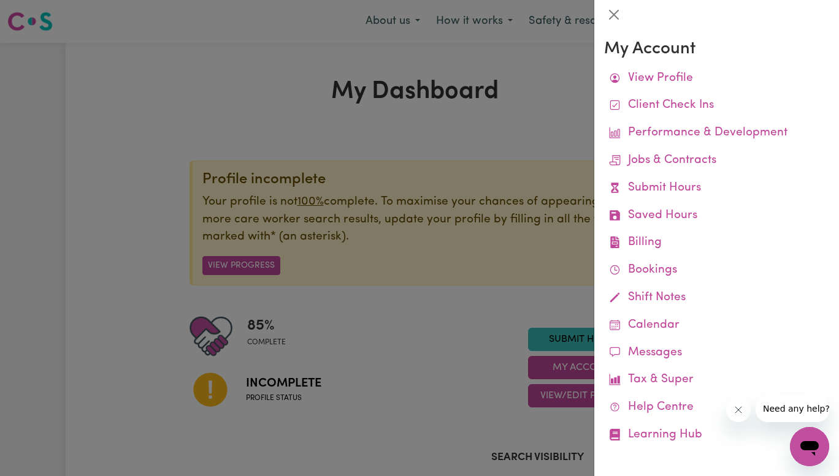
click at [544, 258] on div at bounding box center [419, 238] width 839 height 476
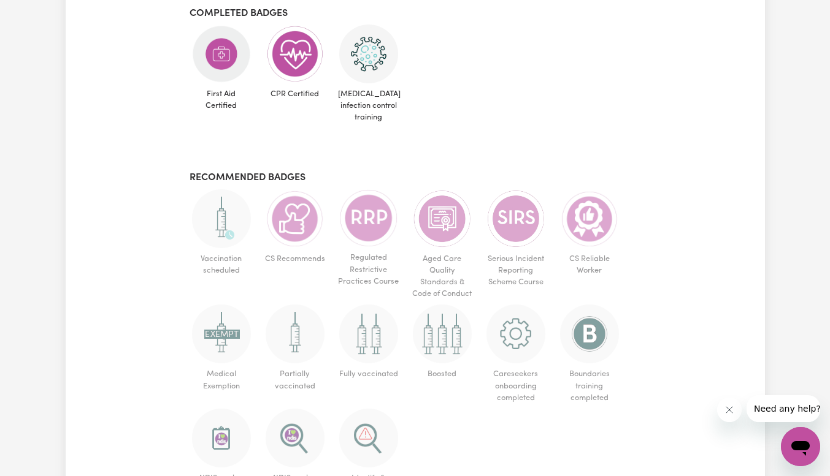
scroll to position [751, 0]
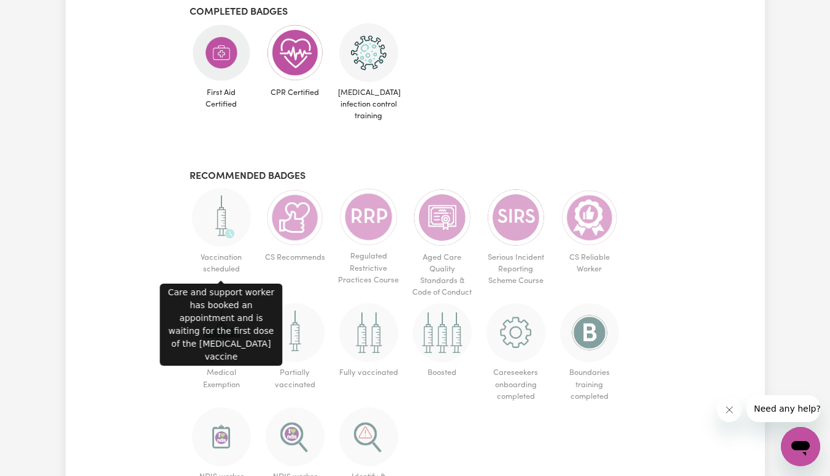
click at [220, 213] on img at bounding box center [221, 217] width 59 height 59
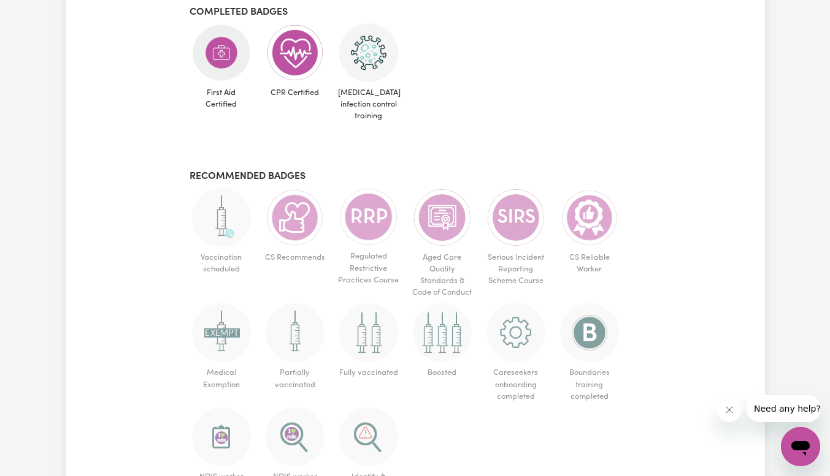
click at [220, 213] on img at bounding box center [221, 217] width 59 height 59
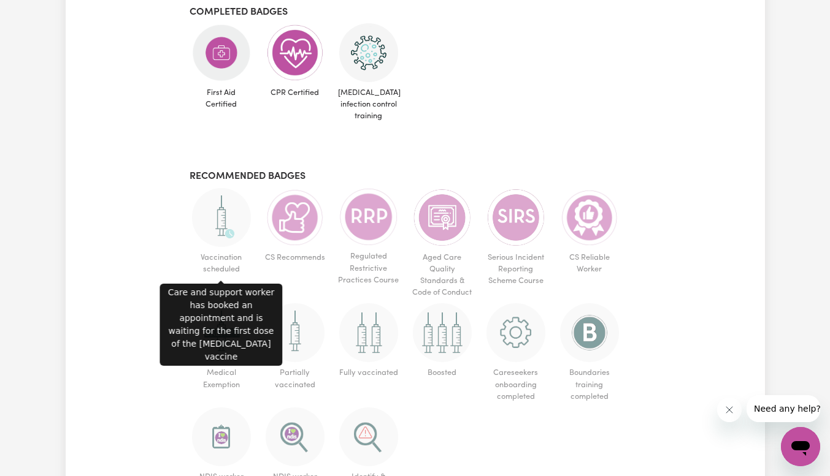
click at [220, 230] on img at bounding box center [221, 217] width 59 height 59
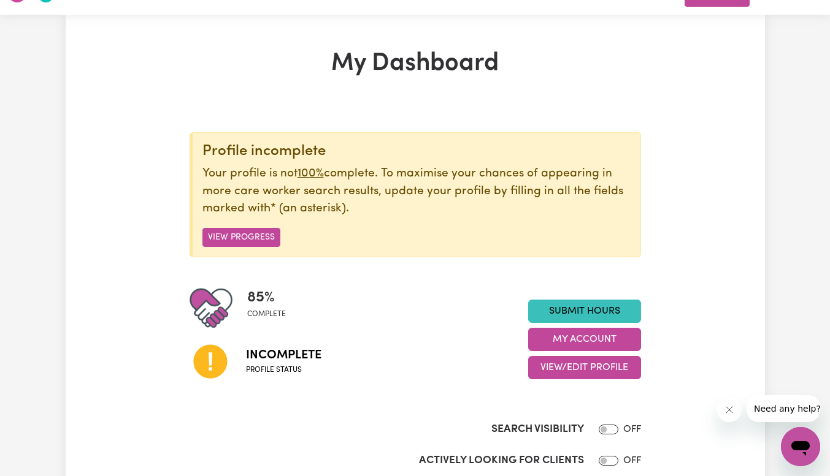
scroll to position [28, 0]
click at [274, 356] on span "Incomplete" at bounding box center [283, 356] width 75 height 18
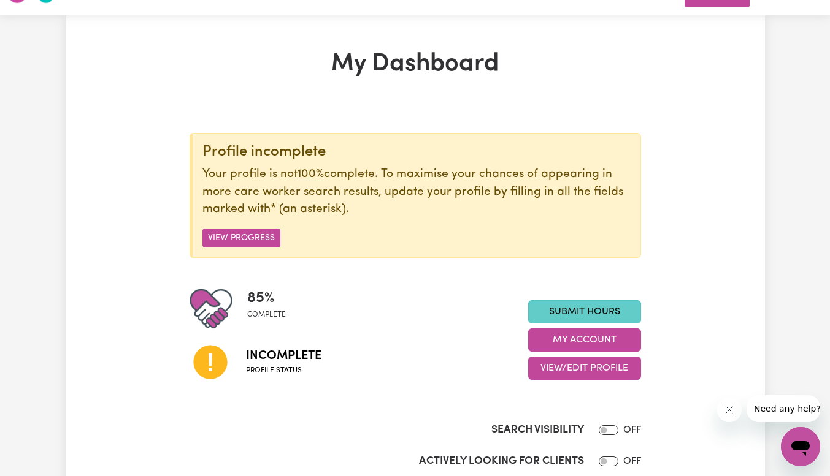
click at [562, 318] on link "Submit Hours" at bounding box center [584, 311] width 113 height 23
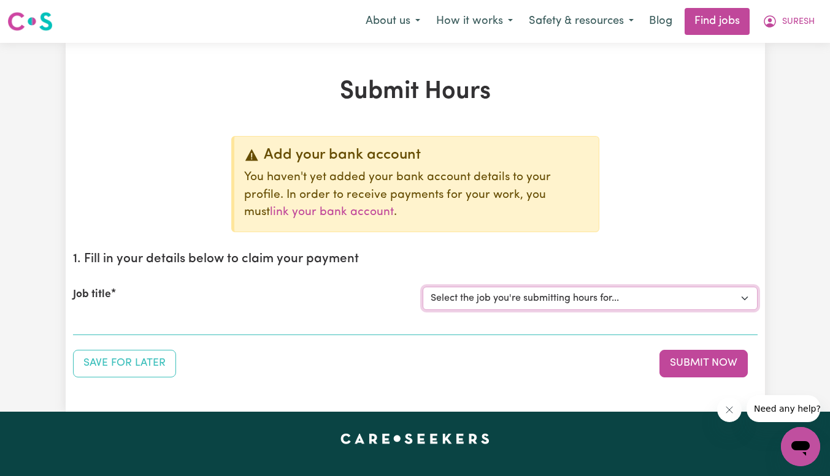
click at [490, 296] on select "Select the job you're submitting hours for..." at bounding box center [590, 298] width 335 height 23
click at [503, 300] on select "Select the job you're submitting hours for..." at bounding box center [590, 298] width 335 height 23
click at [82, 321] on div "Job title Select the job you're submitting hours for..." at bounding box center [415, 298] width 684 height 53
click at [131, 314] on div "Job title Select the job you're submitting hours for..." at bounding box center [415, 298] width 684 height 53
click at [204, 324] on div "Job title Select the job you're submitting hours for..." at bounding box center [415, 298] width 684 height 53
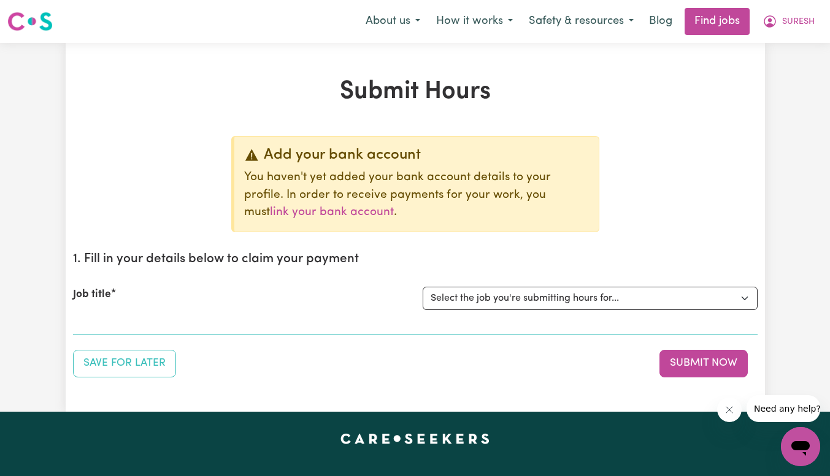
scroll to position [2, 0]
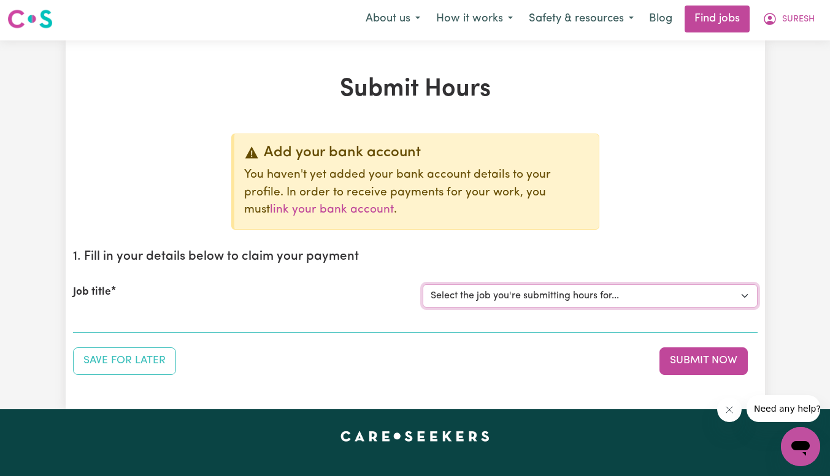
click at [434, 300] on select "Select the job you're submitting hours for..." at bounding box center [590, 296] width 335 height 23
click at [573, 294] on select "Select the job you're submitting hours for..." at bounding box center [590, 296] width 335 height 23
click at [394, 204] on link "link your bank account" at bounding box center [332, 210] width 124 height 12
select select "I am providing services through another platform"
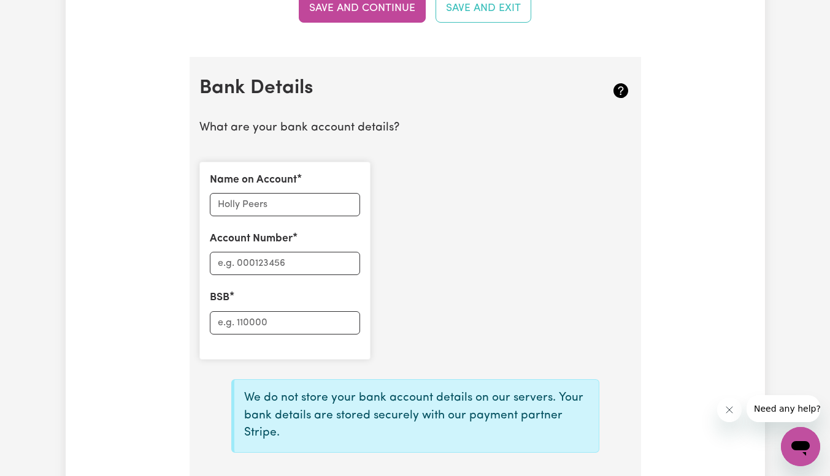
scroll to position [808, 0]
click at [245, 205] on input "Name on Account" at bounding box center [285, 204] width 150 height 23
type input "SURESH SJUBEDI"
click at [266, 261] on input "Account Number" at bounding box center [285, 262] width 150 height 23
type input "10597174"
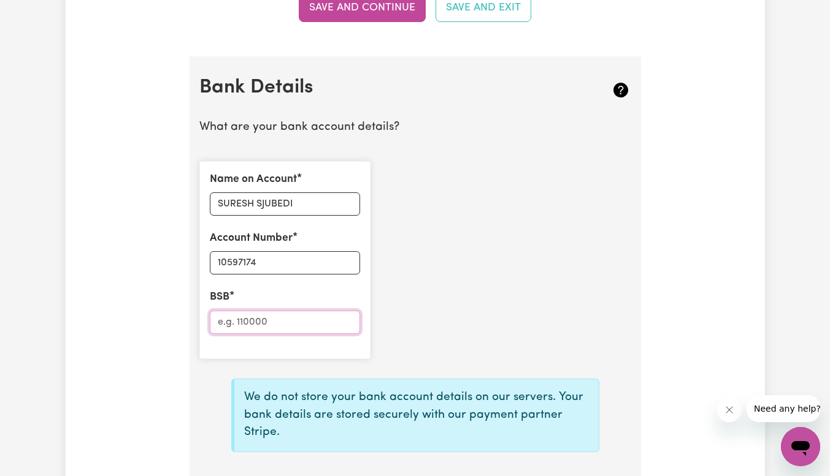
click at [226, 327] on input "BSB" at bounding box center [285, 322] width 150 height 23
type input "9"
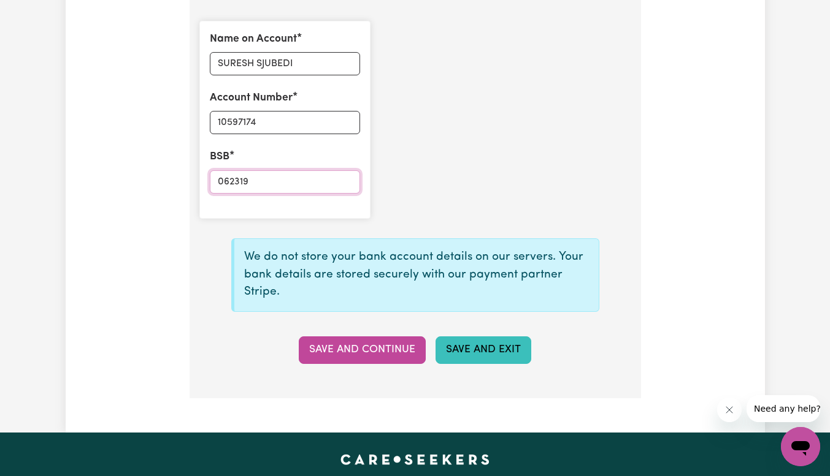
scroll to position [949, 0]
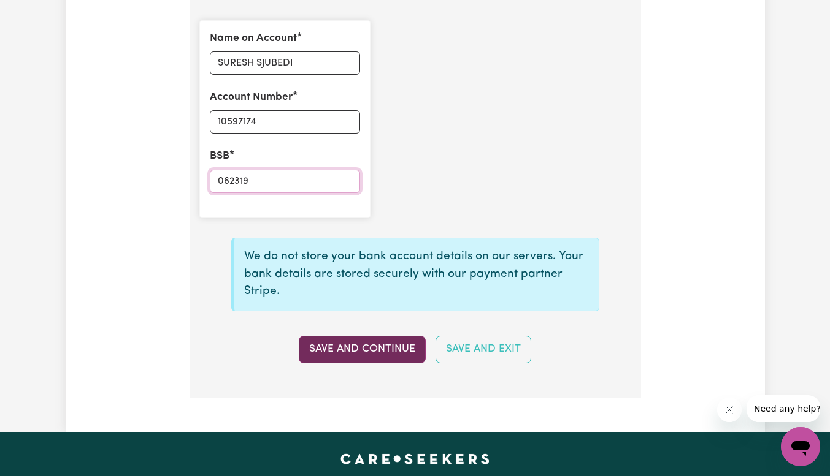
type input "062319"
click at [396, 359] on button "Save and Continue" at bounding box center [362, 349] width 127 height 27
type input "****7174"
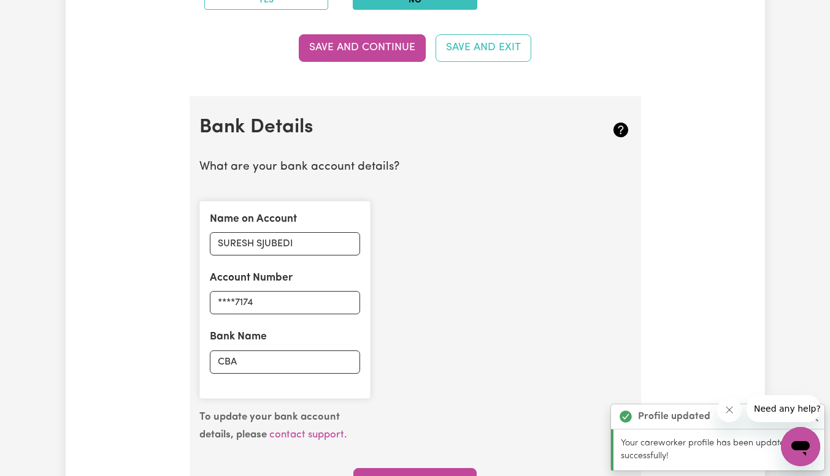
scroll to position [767, 0]
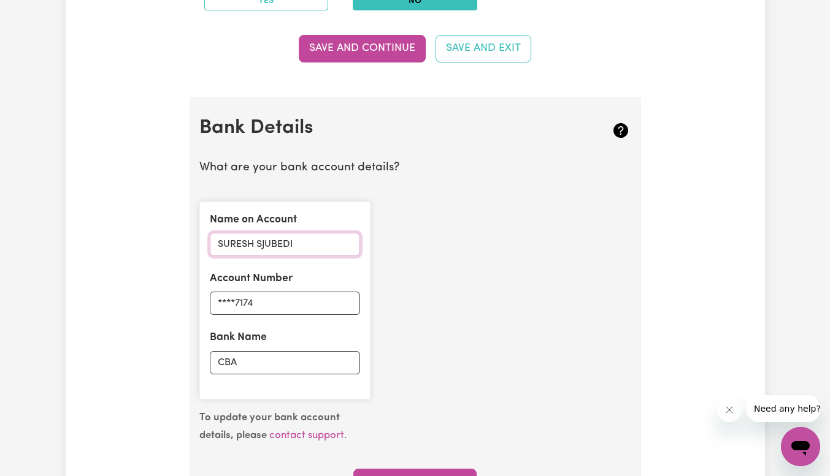
click at [262, 239] on input "SURESH SJUBEDI" at bounding box center [285, 244] width 150 height 23
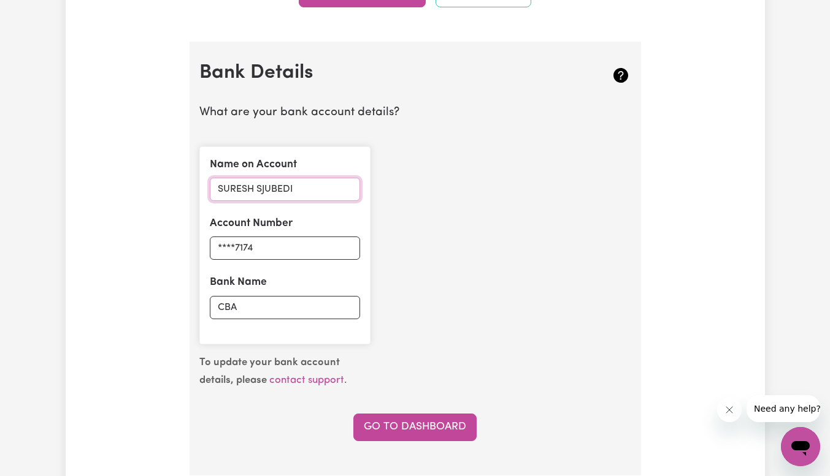
scroll to position [823, 0]
click at [299, 379] on link "contact support" at bounding box center [306, 380] width 75 height 10
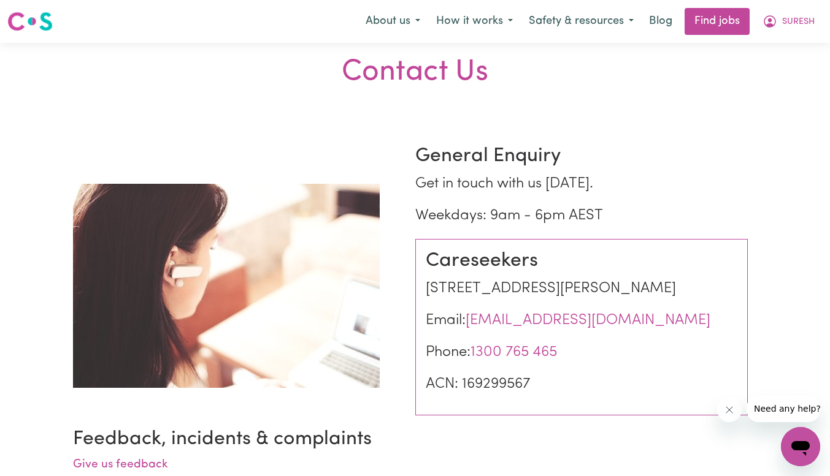
select select "I am providing services through another platform"
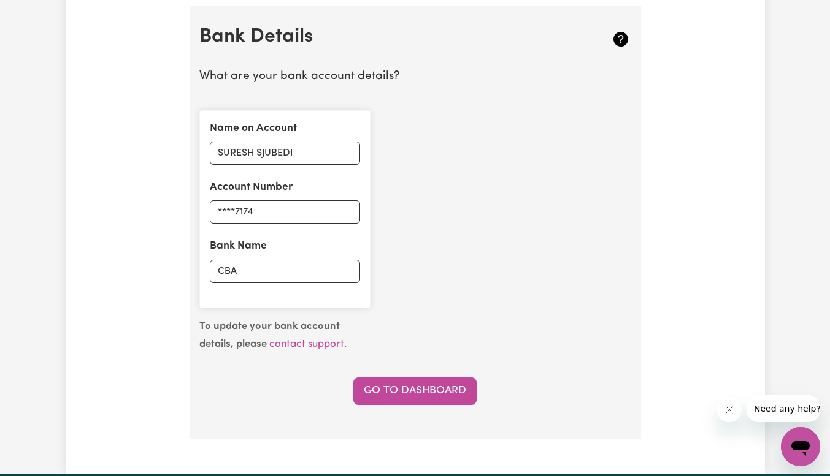
scroll to position [859, 0]
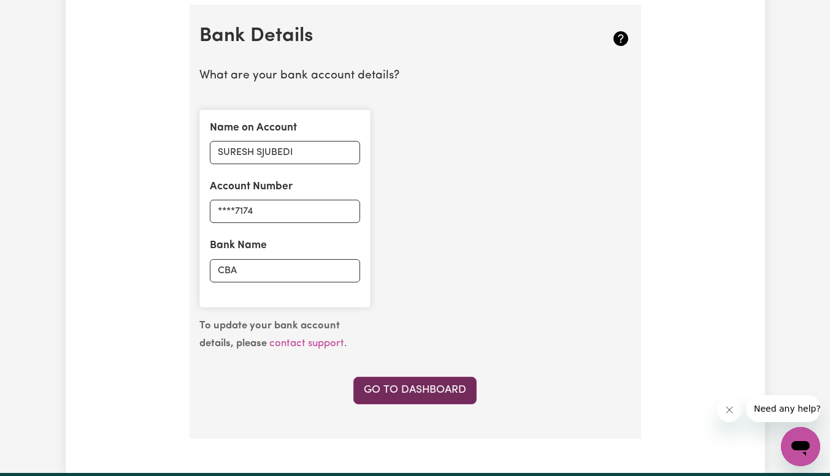
click at [411, 392] on link "Go to Dashboard" at bounding box center [414, 390] width 123 height 27
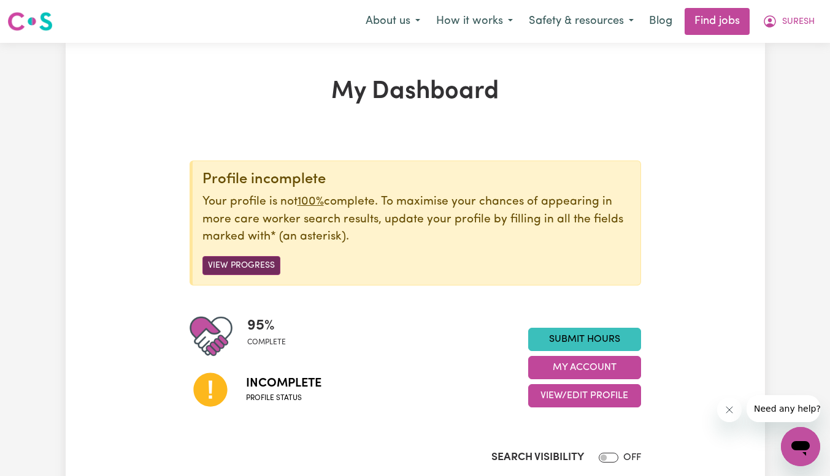
click at [257, 269] on button "View Progress" at bounding box center [241, 265] width 78 height 19
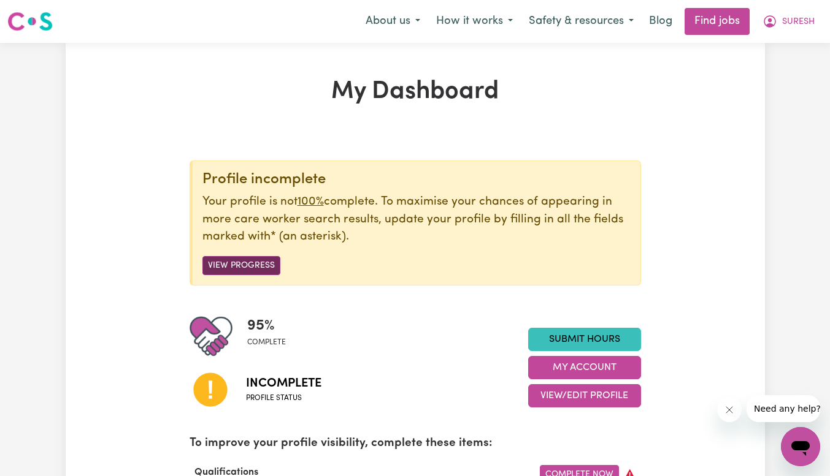
click at [257, 269] on button "View Progress" at bounding box center [241, 265] width 78 height 19
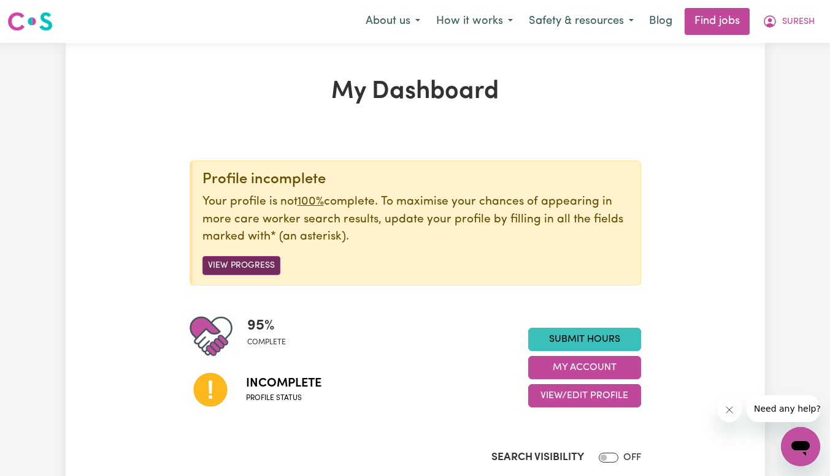
click at [224, 268] on button "View Progress" at bounding box center [241, 265] width 78 height 19
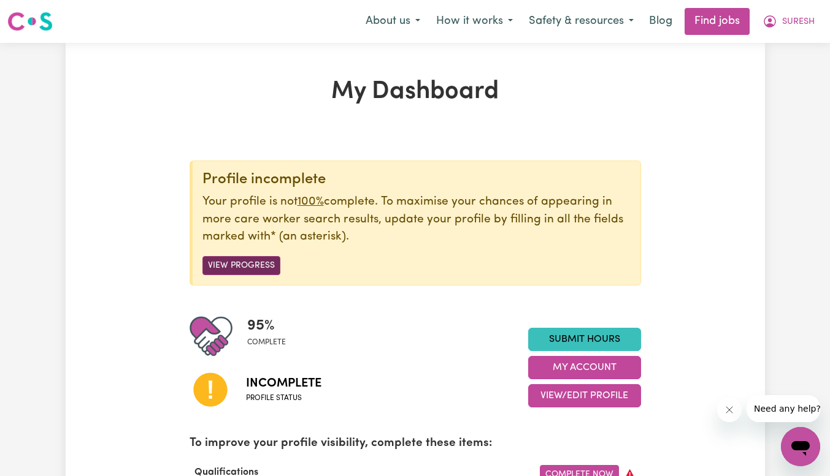
click at [224, 268] on button "View Progress" at bounding box center [241, 265] width 78 height 19
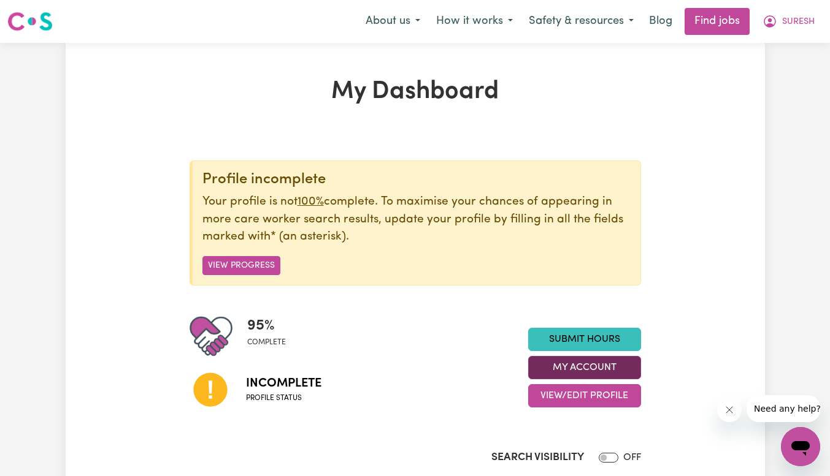
click at [549, 364] on button "My Account" at bounding box center [584, 367] width 113 height 23
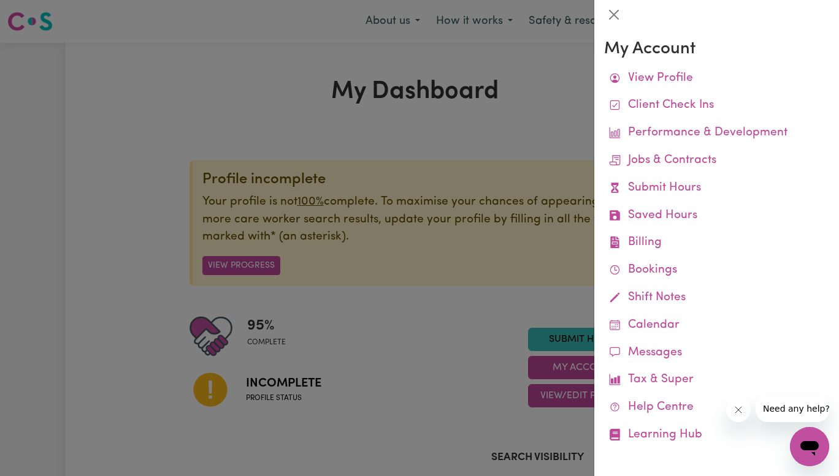
click at [568, 392] on div at bounding box center [419, 238] width 839 height 476
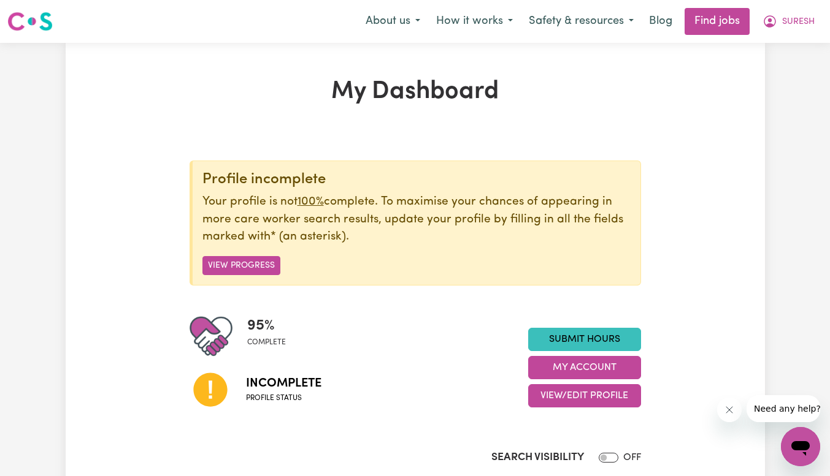
click at [568, 392] on button "View/Edit Profile" at bounding box center [584, 395] width 113 height 23
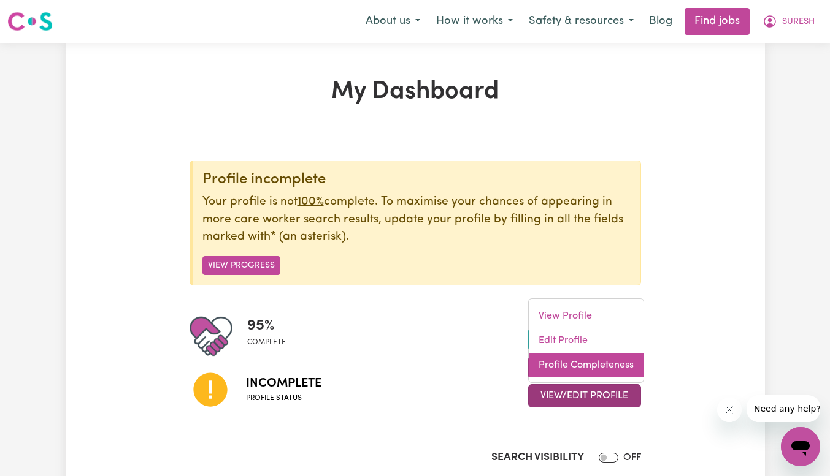
click at [540, 364] on link "Profile Completeness" at bounding box center [586, 365] width 115 height 25
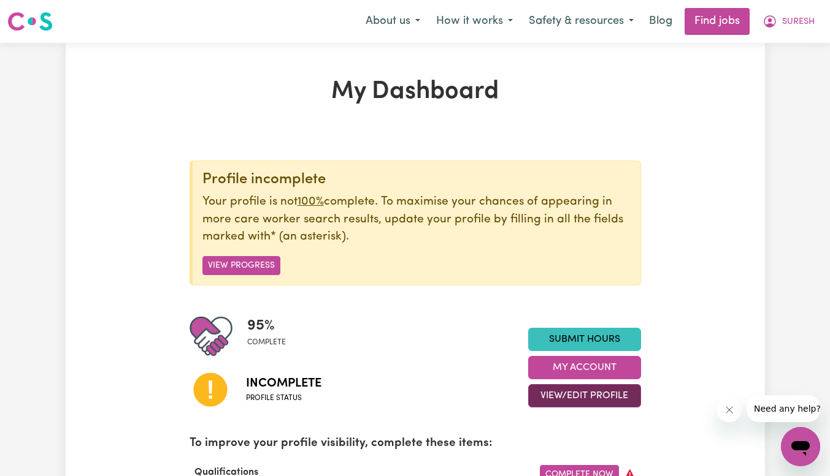
click at [552, 395] on button "View/Edit Profile" at bounding box center [584, 395] width 113 height 23
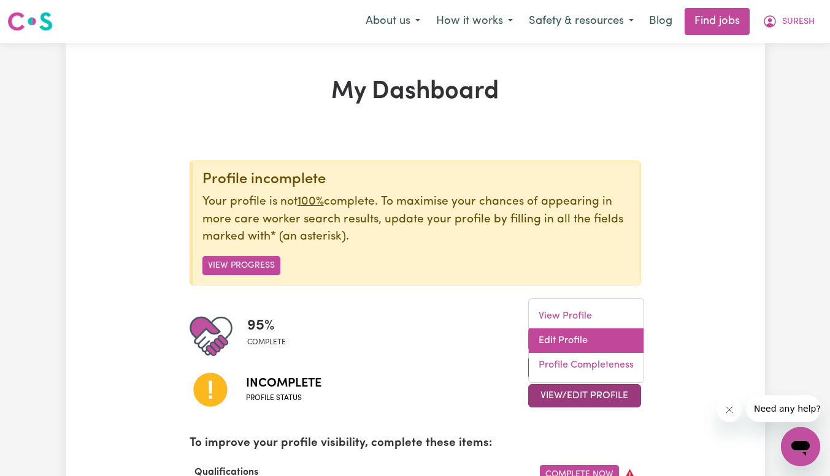
click at [548, 343] on link "Edit Profile" at bounding box center [586, 341] width 115 height 25
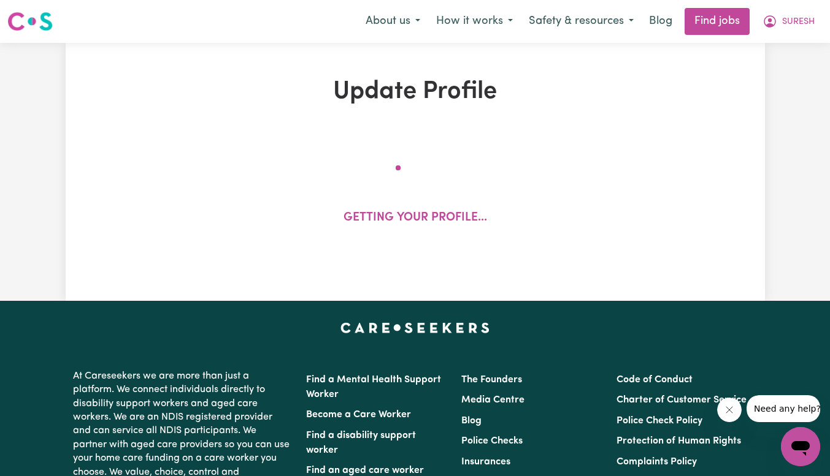
select select "[DEMOGRAPHIC_DATA]"
select select "[DEMOGRAPHIC_DATA] Work Visa"
select select "Studying a healthcare related degree or qualification"
select select "60"
select select "80"
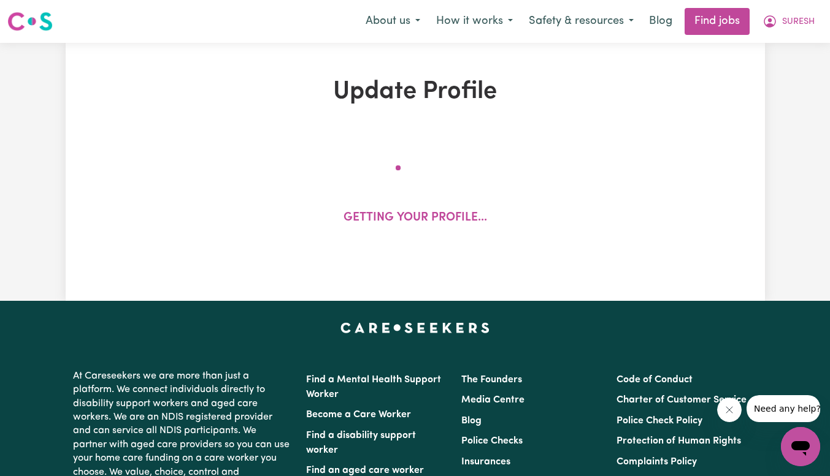
select select "90"
select select "100"
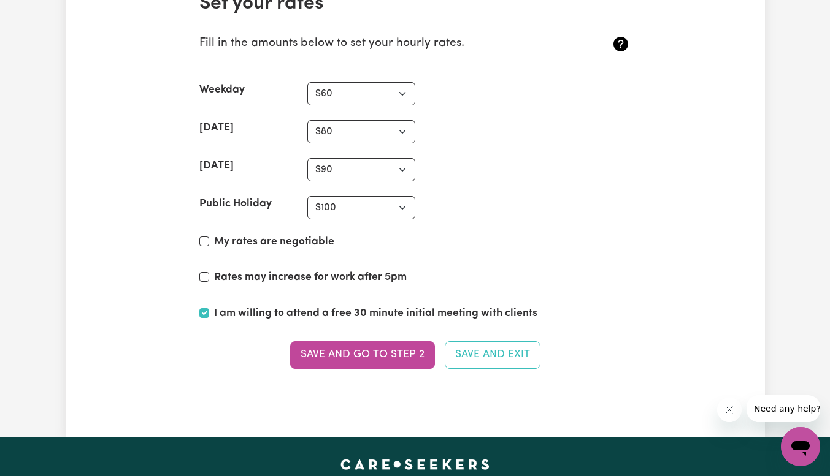
scroll to position [3193, 0]
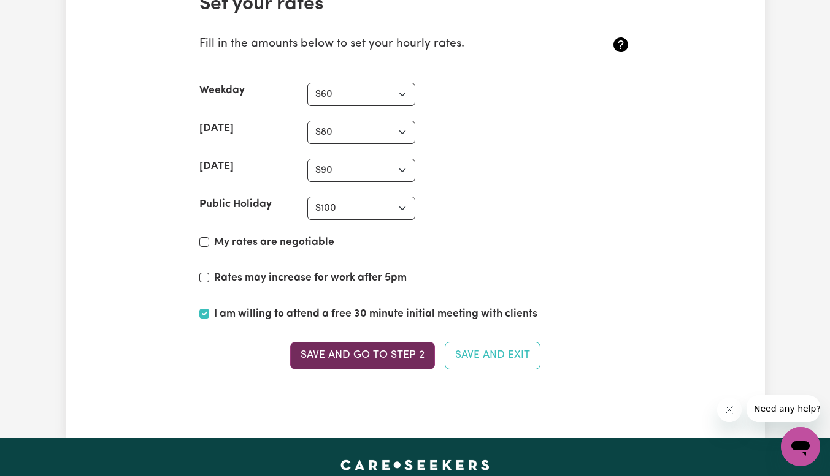
click at [351, 360] on button "Save and go to Step 2" at bounding box center [362, 355] width 145 height 27
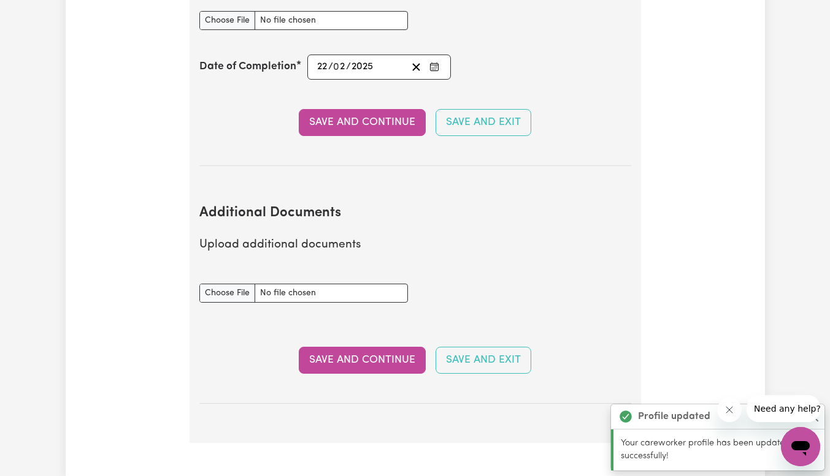
scroll to position [2246, 0]
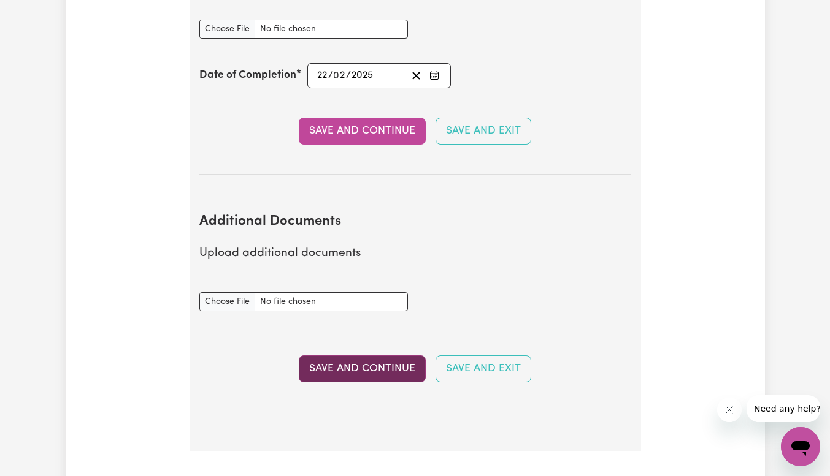
click at [352, 370] on button "Save and Continue" at bounding box center [362, 369] width 127 height 27
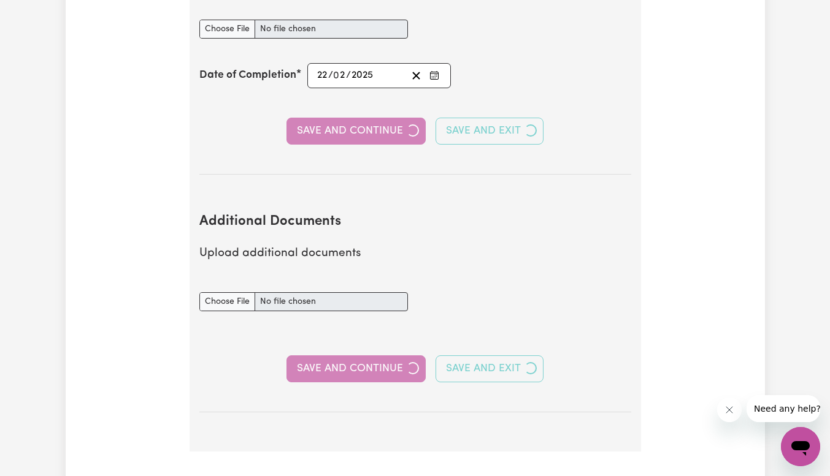
select select "2023"
select select "2025"
select select "Certificate III (Individual Support)"
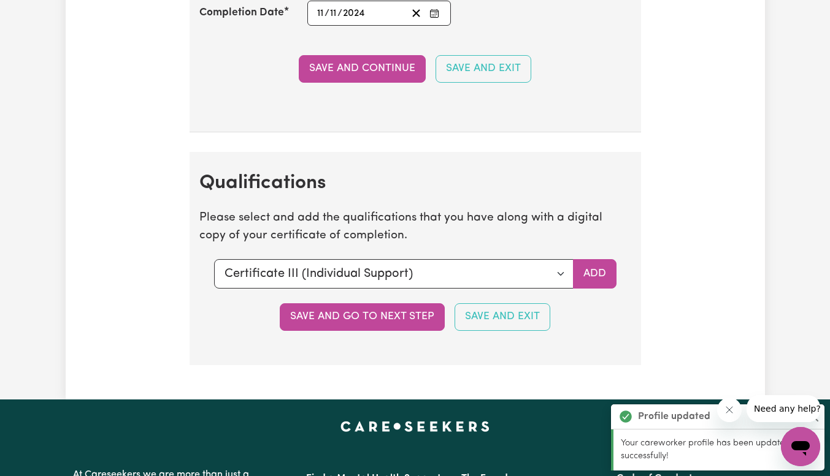
scroll to position [3175, 0]
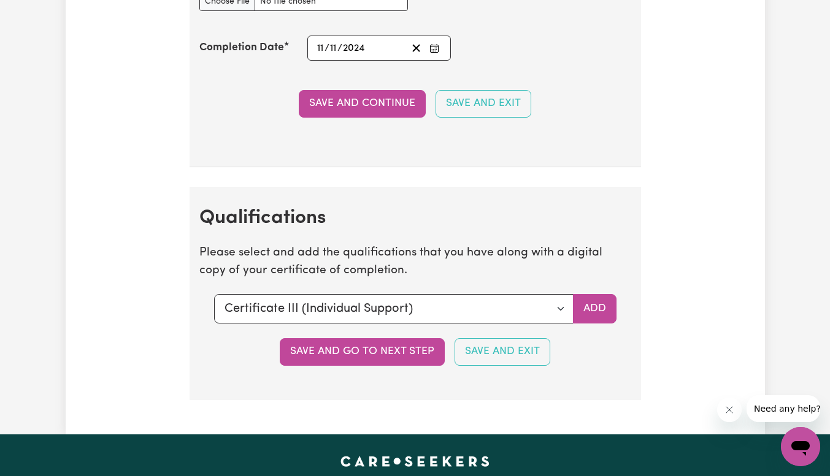
click at [352, 365] on button "Save and go to next step" at bounding box center [362, 352] width 165 height 27
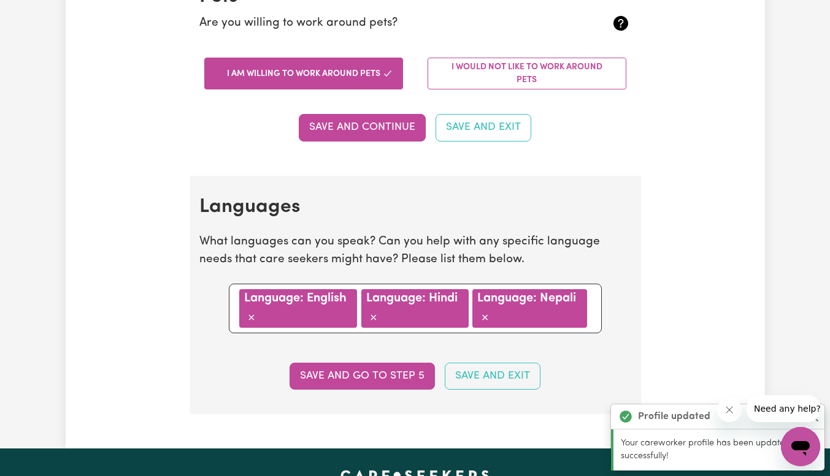
scroll to position [1245, 0]
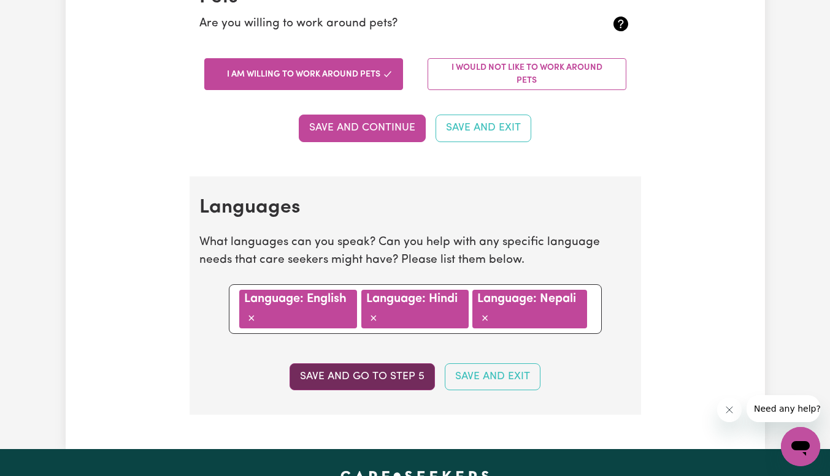
click at [381, 373] on button "Save and go to step 5" at bounding box center [361, 377] width 145 height 27
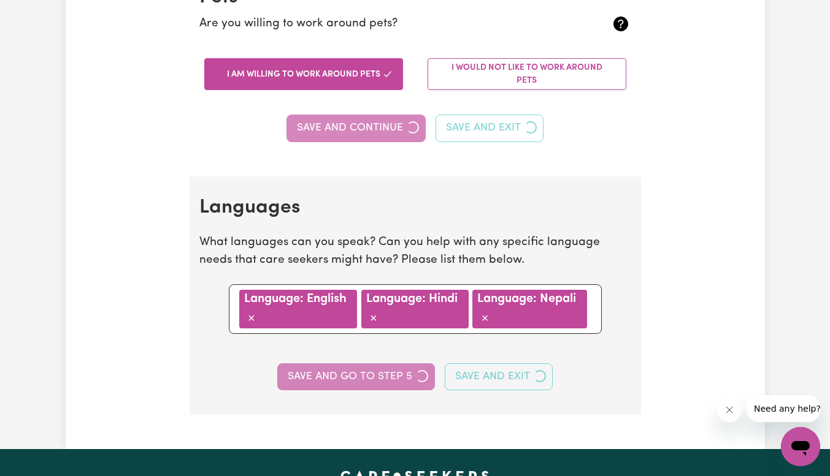
select select "I am providing services through another platform"
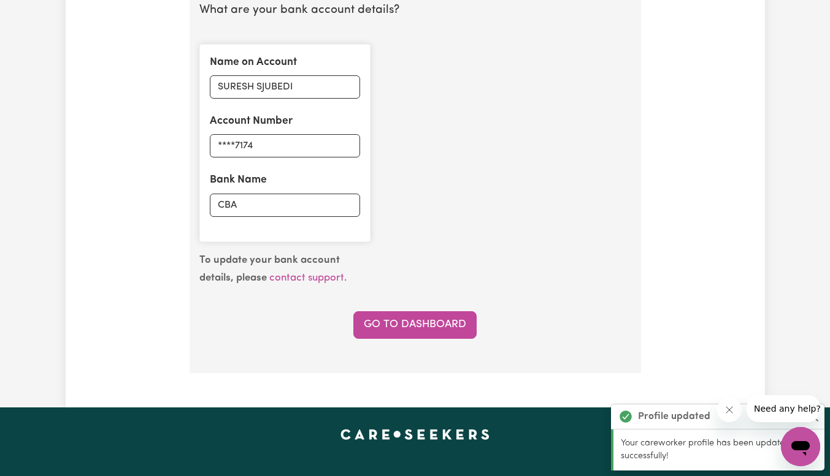
scroll to position [819, 0]
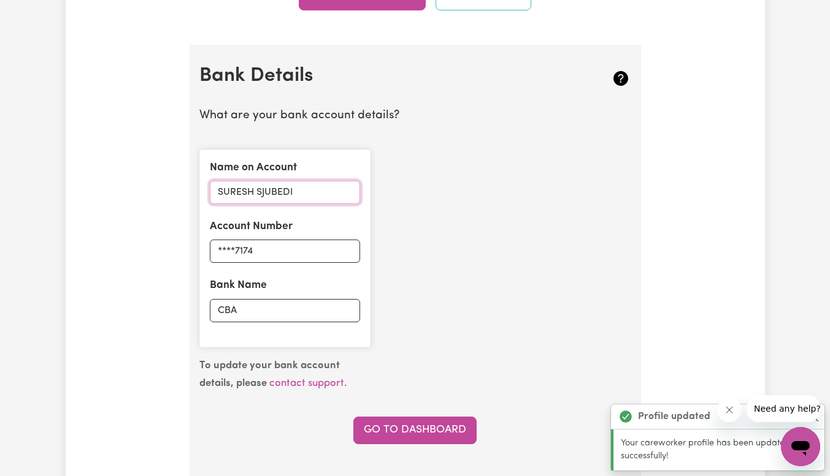
click at [281, 199] on input "SURESH SJUBEDI" at bounding box center [285, 192] width 150 height 23
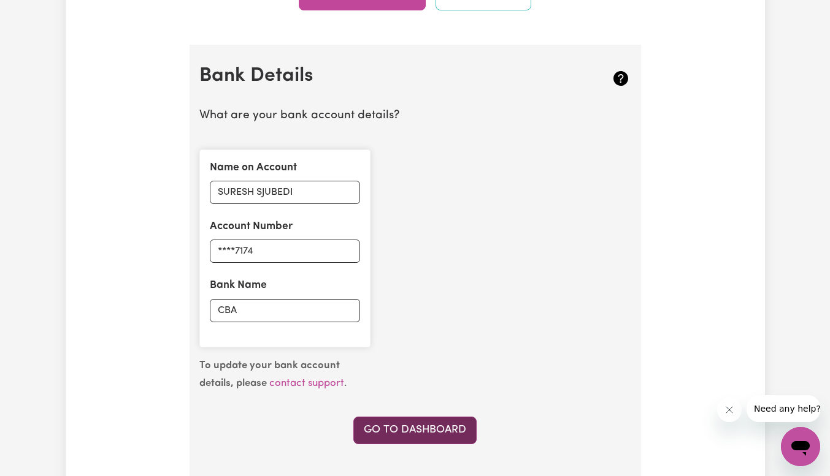
click at [425, 425] on link "Go to Dashboard" at bounding box center [414, 430] width 123 height 27
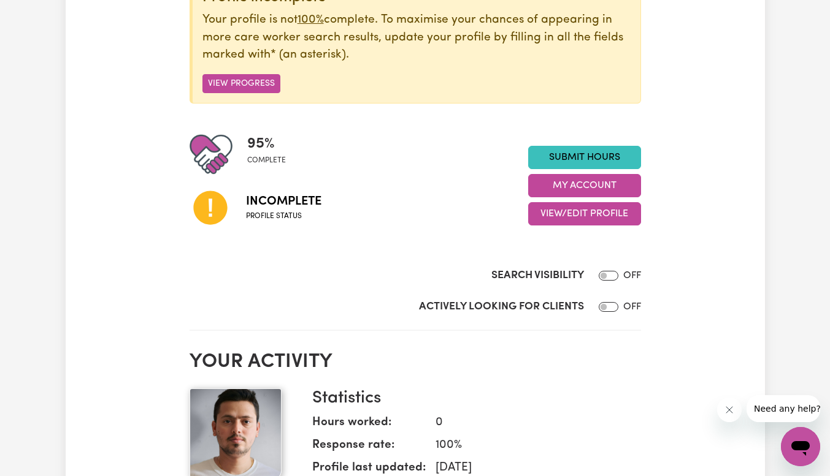
scroll to position [183, 0]
click at [607, 310] on input "Actively Looking for Clients" at bounding box center [609, 307] width 20 height 10
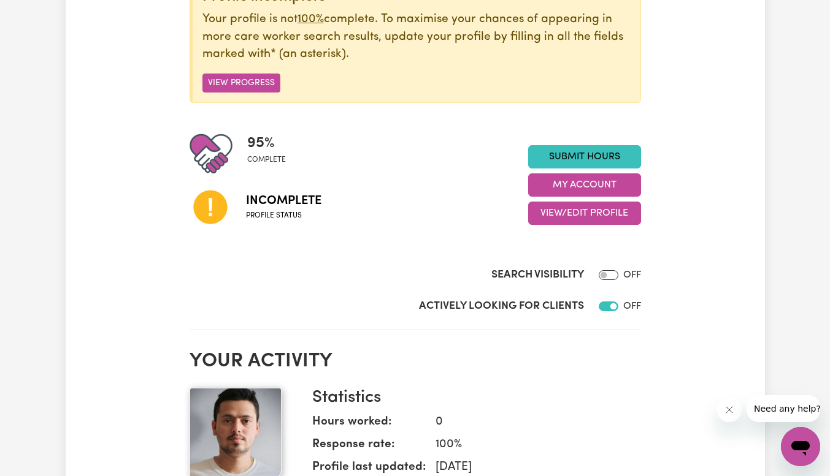
checkbox input "true"
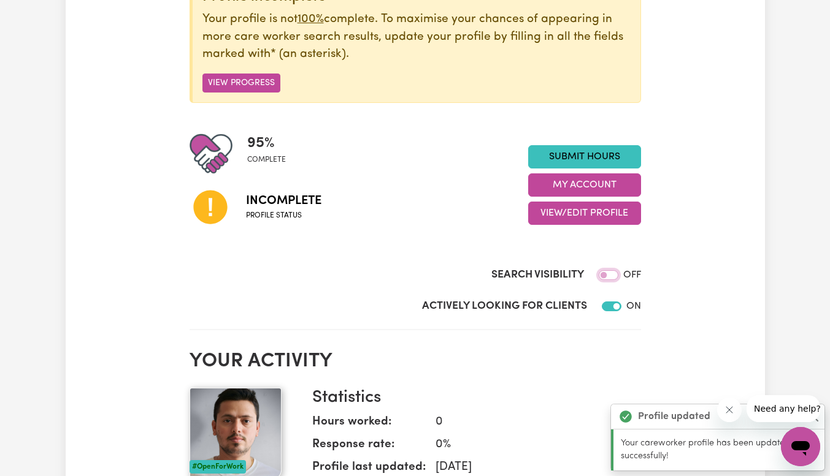
click at [608, 273] on input "Search Visibility" at bounding box center [609, 275] width 20 height 10
checkbox input "true"
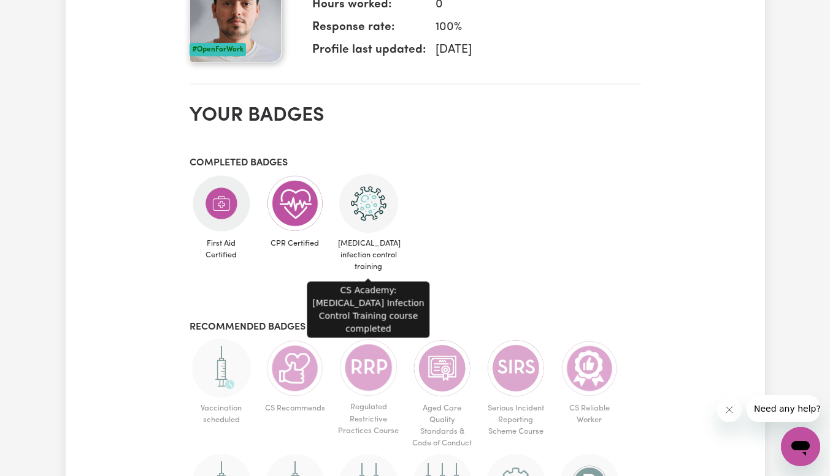
scroll to position [606, 0]
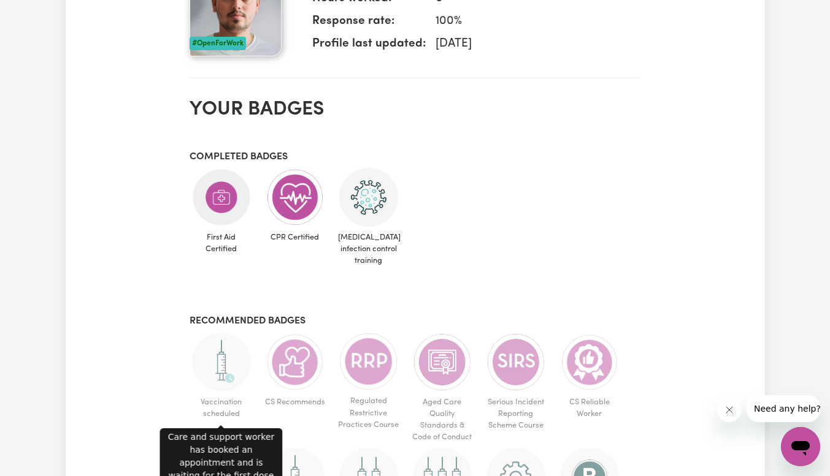
click at [226, 367] on img at bounding box center [221, 362] width 59 height 59
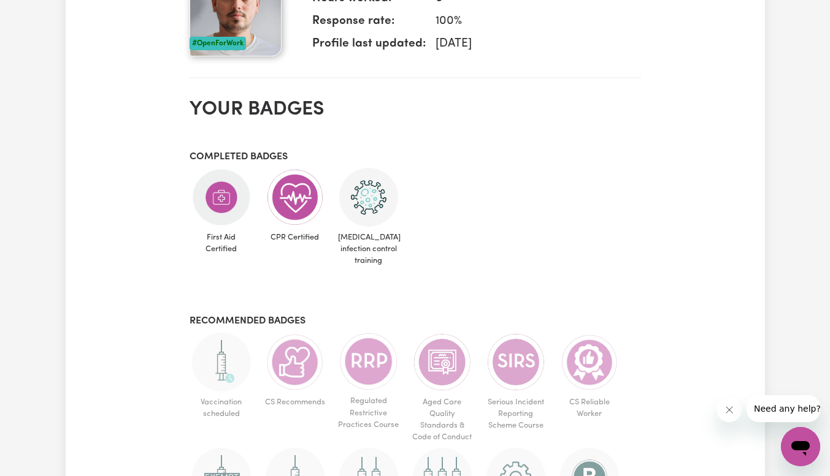
click at [226, 367] on img at bounding box center [221, 362] width 59 height 59
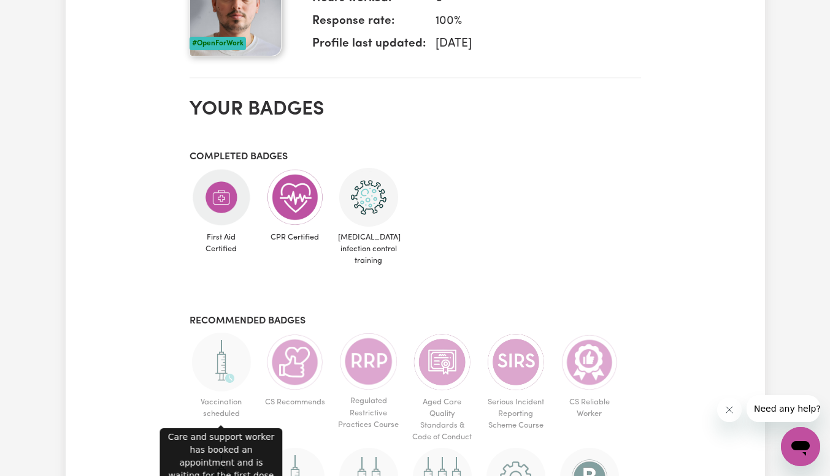
click at [226, 367] on img at bounding box center [221, 362] width 59 height 59
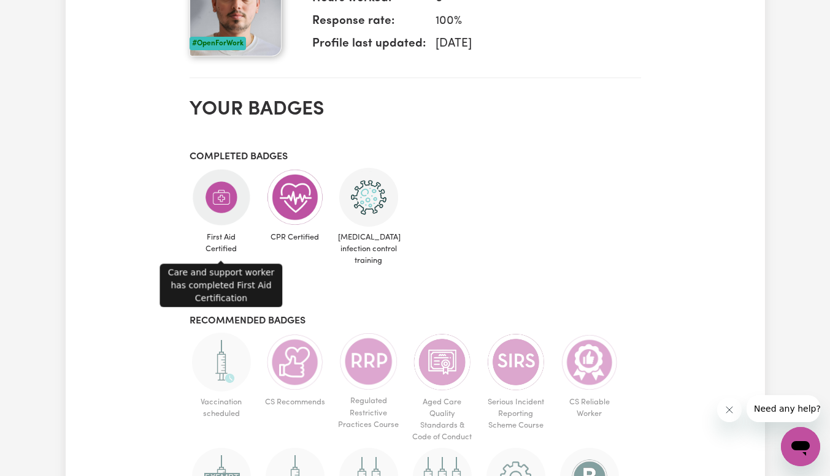
click at [231, 190] on img at bounding box center [221, 197] width 59 height 59
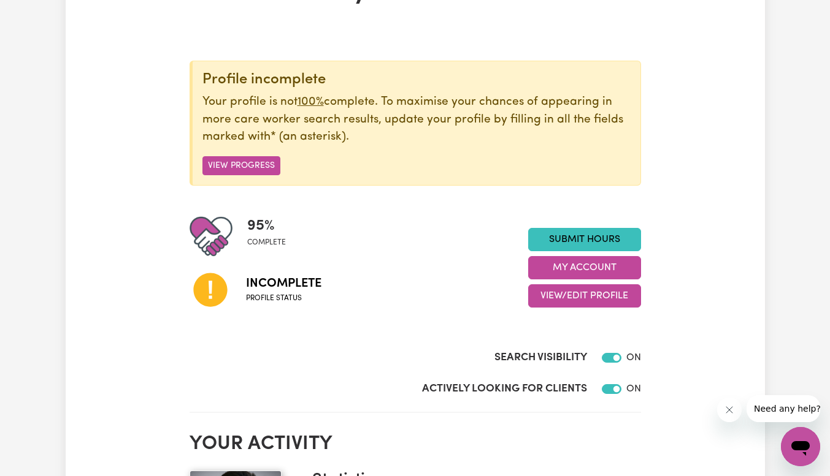
scroll to position [96, 0]
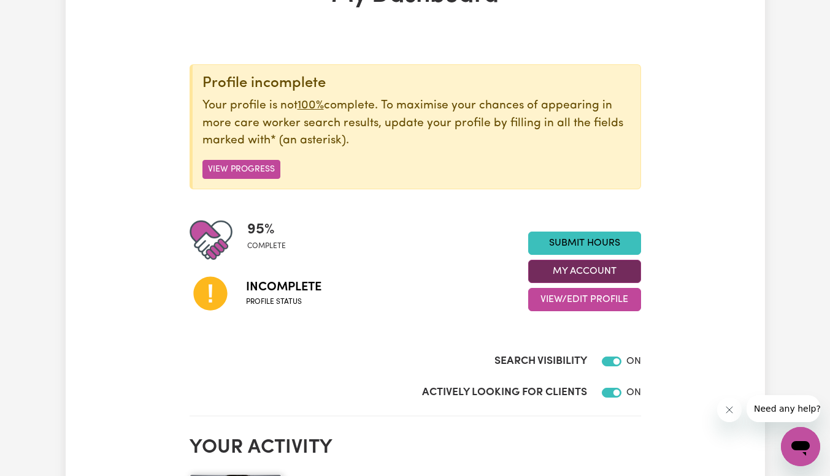
click at [581, 276] on button "My Account" at bounding box center [584, 271] width 113 height 23
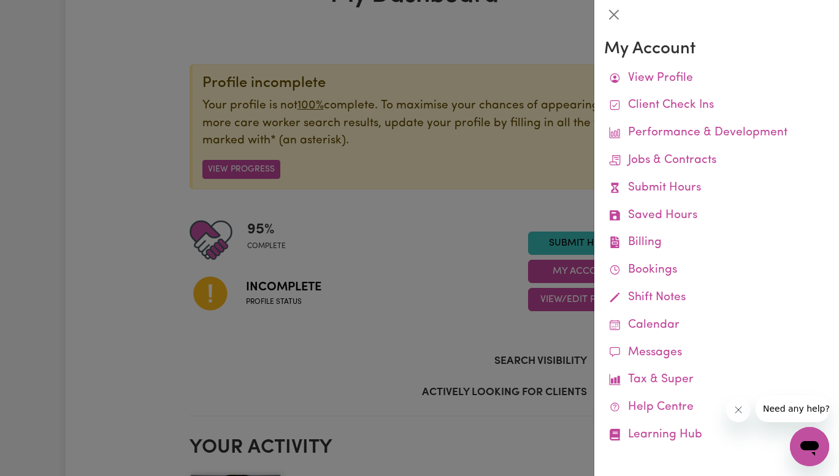
click at [546, 246] on div at bounding box center [419, 238] width 839 height 476
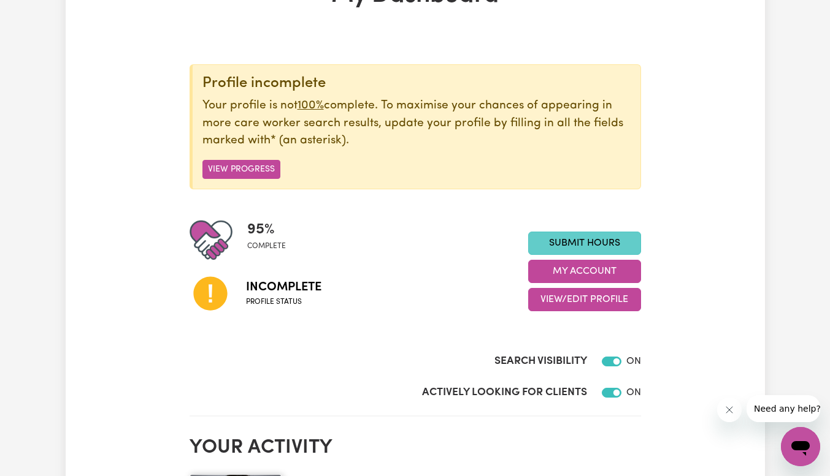
click at [546, 246] on link "Submit Hours" at bounding box center [584, 243] width 113 height 23
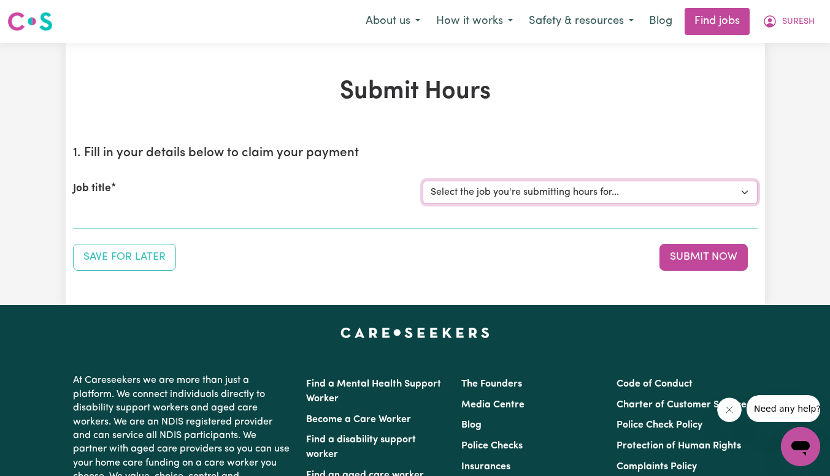
click at [454, 193] on select "Select the job you're submitting hours for..." at bounding box center [590, 192] width 335 height 23
click at [423, 223] on section "1. Fill in your details below to claim your payment Job title Select the job yo…" at bounding box center [415, 182] width 684 height 93
click at [128, 225] on section "1. Fill in your details below to claim your payment Job title Select the job yo…" at bounding box center [415, 182] width 684 height 93
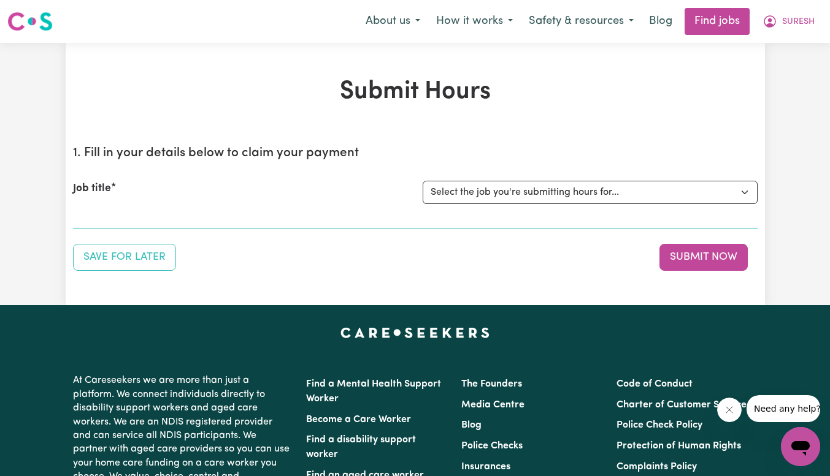
click at [128, 225] on section "1. Fill in your details below to claim your payment Job title Select the job yo…" at bounding box center [415, 182] width 684 height 93
click at [697, 24] on link "Find jobs" at bounding box center [716, 21] width 65 height 27
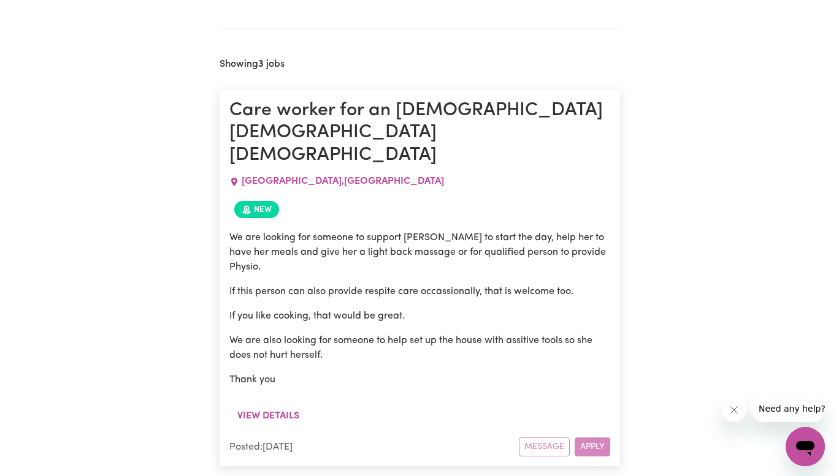
scroll to position [615, 0]
click at [258, 405] on button "View details" at bounding box center [263, 416] width 78 height 23
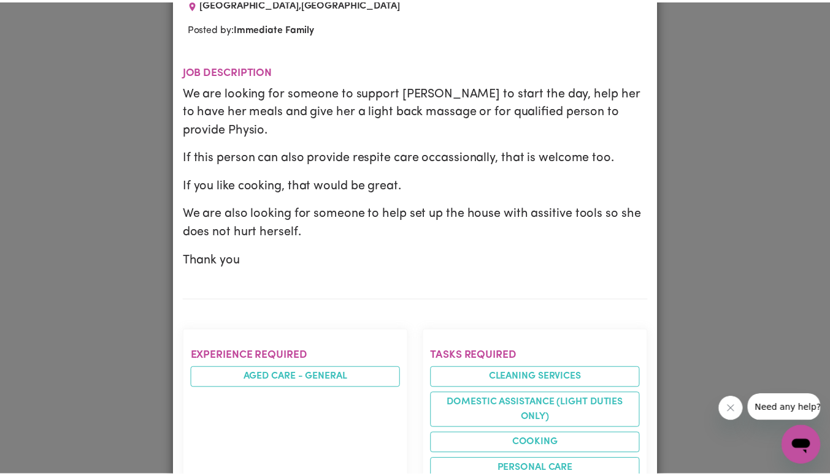
scroll to position [0, 0]
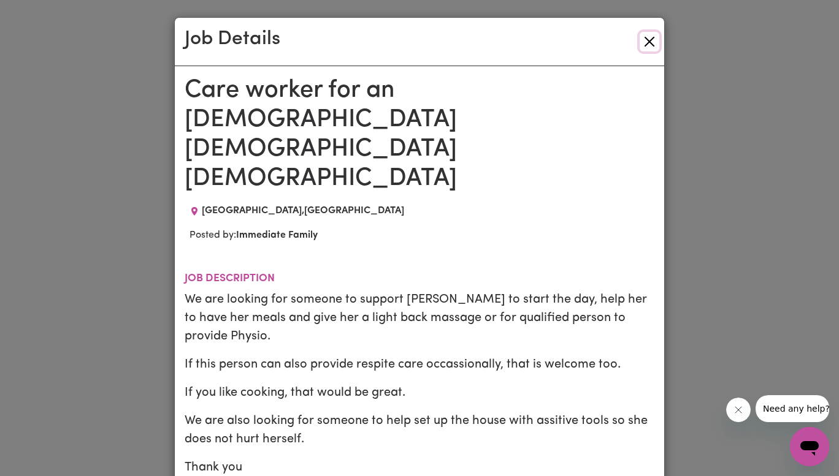
click at [648, 46] on button "Close" at bounding box center [650, 42] width 20 height 20
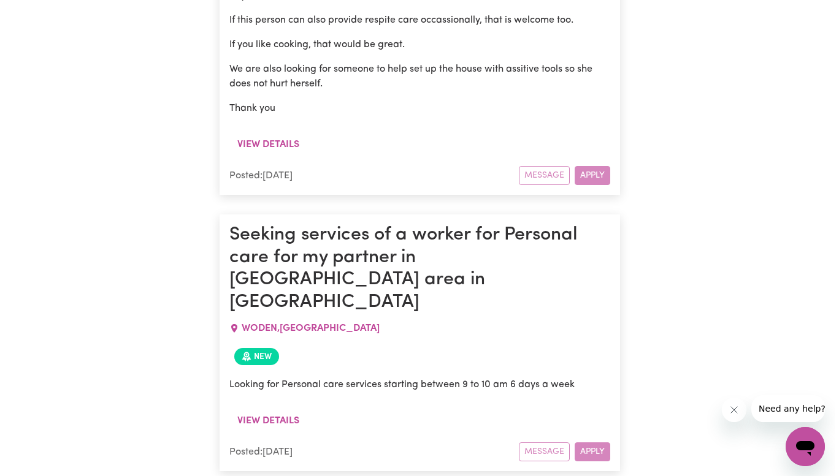
scroll to position [888, 0]
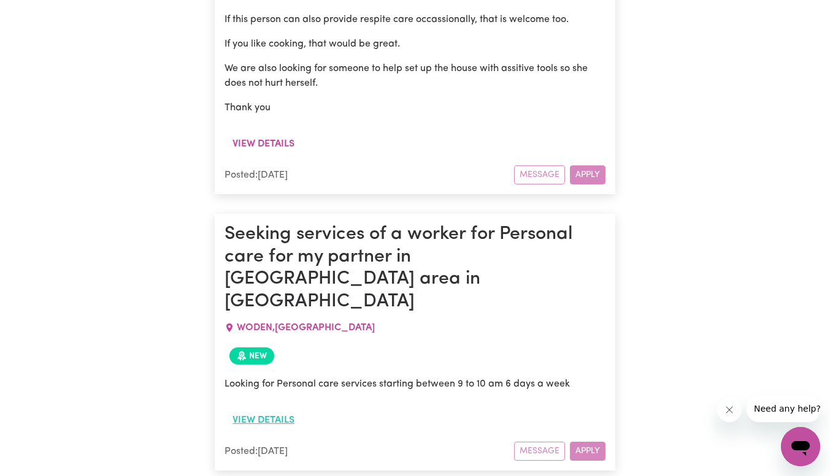
click at [250, 409] on button "View details" at bounding box center [263, 420] width 78 height 23
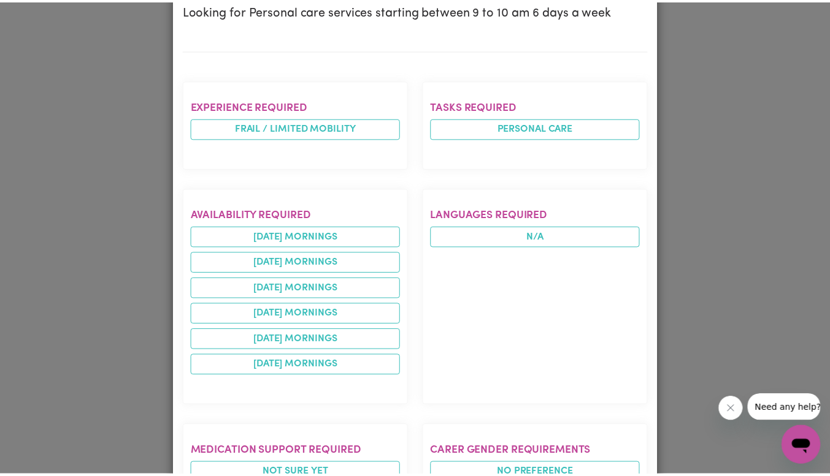
scroll to position [0, 0]
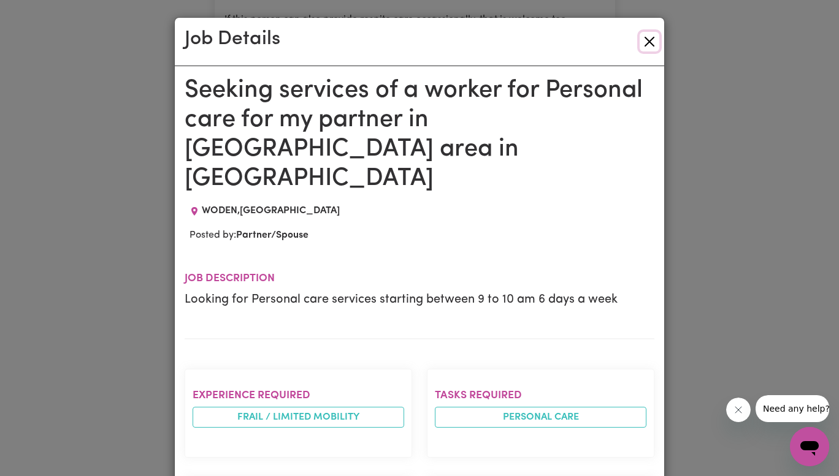
click at [654, 39] on button "Close" at bounding box center [650, 42] width 20 height 20
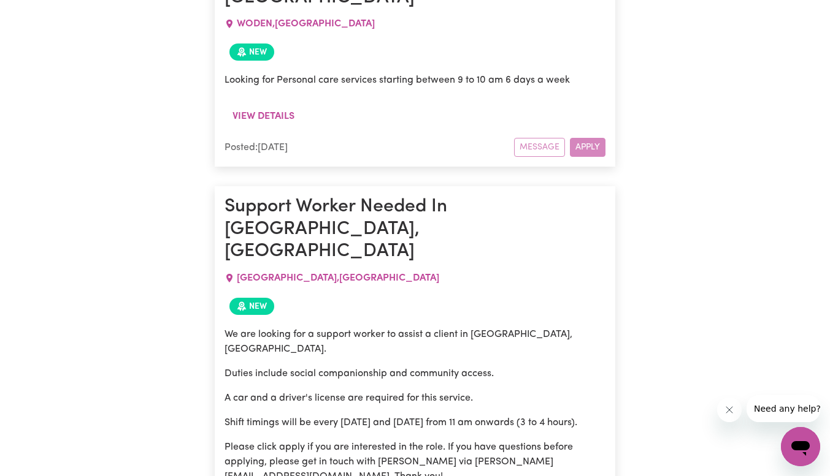
scroll to position [1198, 0]
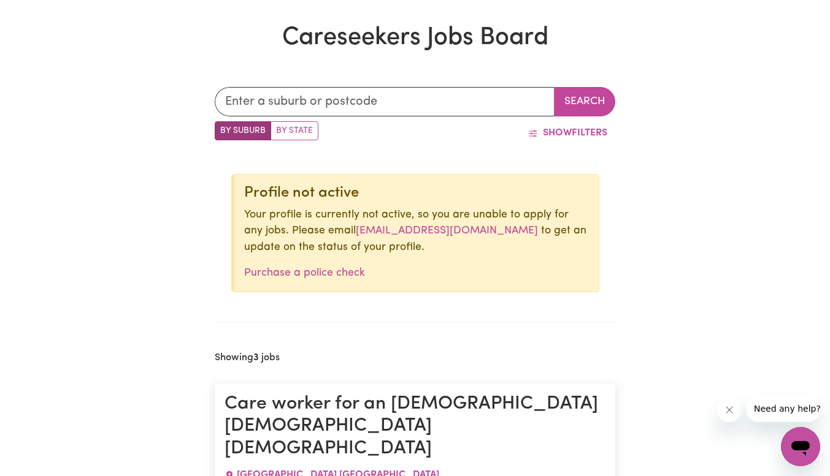
scroll to position [321, 0]
click at [315, 274] on link "Purchase a police check" at bounding box center [304, 274] width 121 height 10
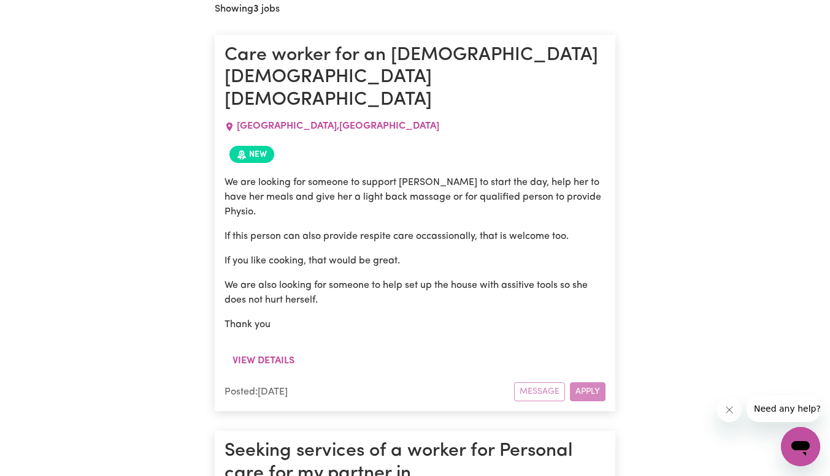
scroll to position [671, 0]
click at [580, 382] on div "Message Apply" at bounding box center [559, 391] width 91 height 19
click at [560, 382] on div "Message Apply" at bounding box center [559, 391] width 91 height 19
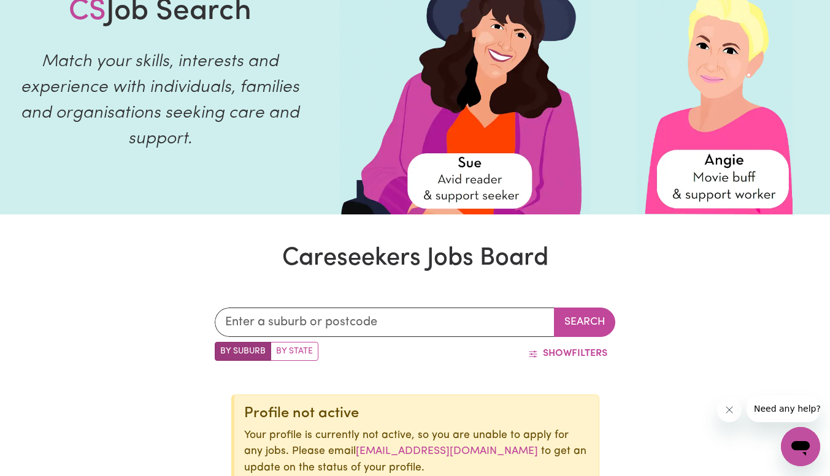
scroll to position [0, 0]
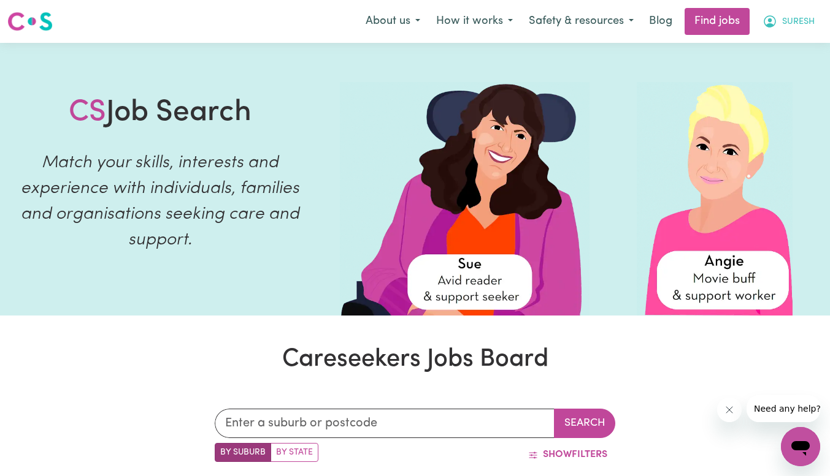
click at [800, 22] on span "SURESH" at bounding box center [798, 21] width 33 height 13
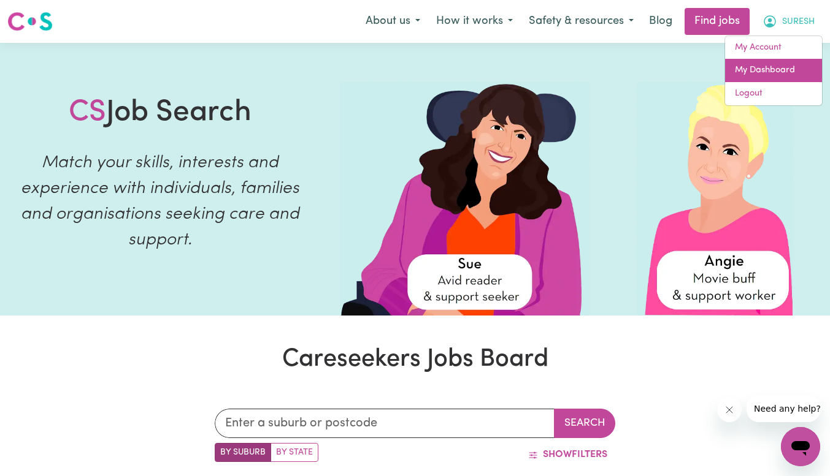
click at [766, 61] on link "My Dashboard" at bounding box center [773, 70] width 97 height 23
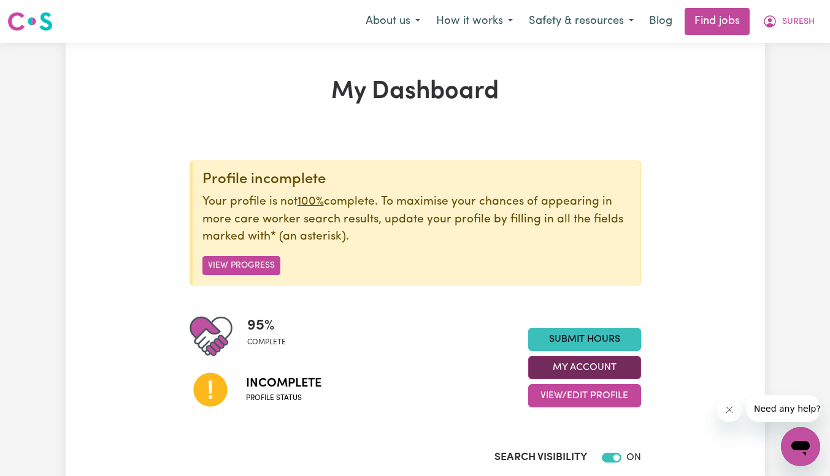
click at [564, 370] on button "My Account" at bounding box center [584, 367] width 113 height 23
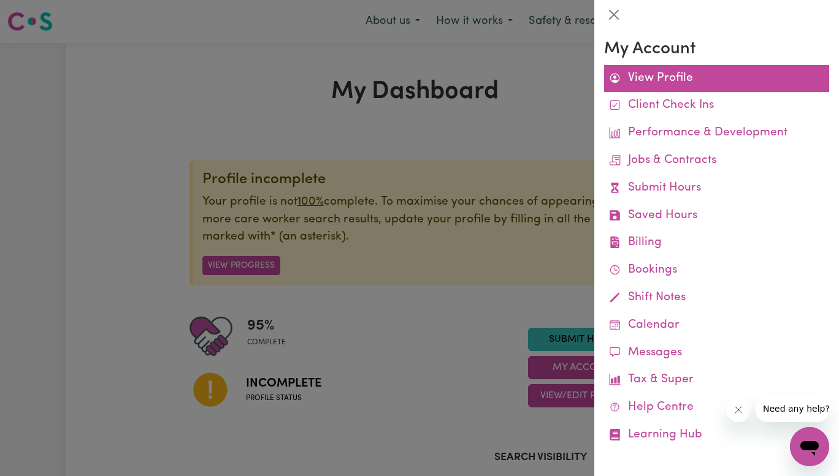
click at [636, 86] on link "View Profile" at bounding box center [716, 79] width 225 height 28
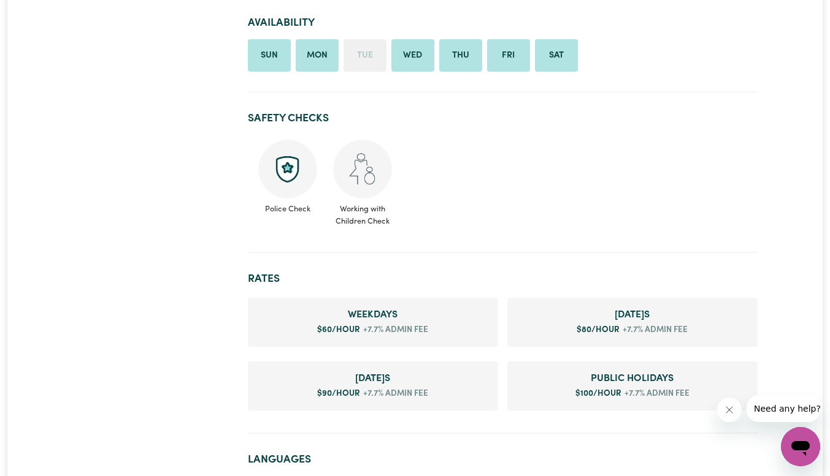
scroll to position [499, 0]
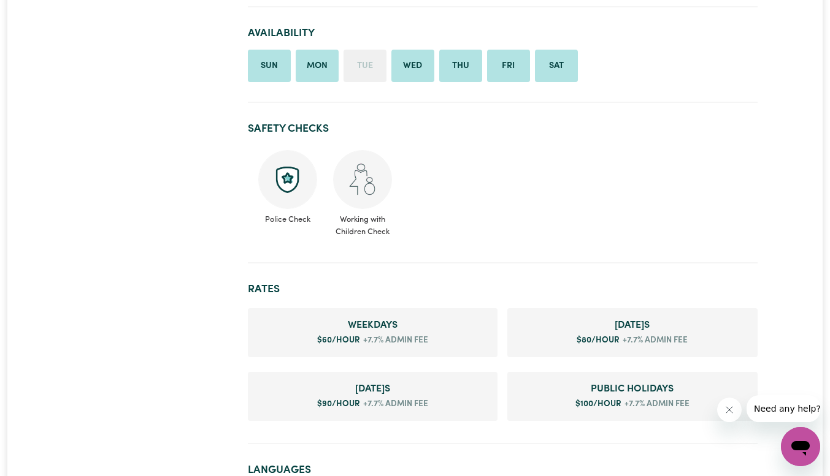
click at [289, 175] on img at bounding box center [287, 179] width 59 height 59
click at [272, 169] on img at bounding box center [287, 179] width 59 height 59
click at [374, 181] on img at bounding box center [362, 179] width 59 height 59
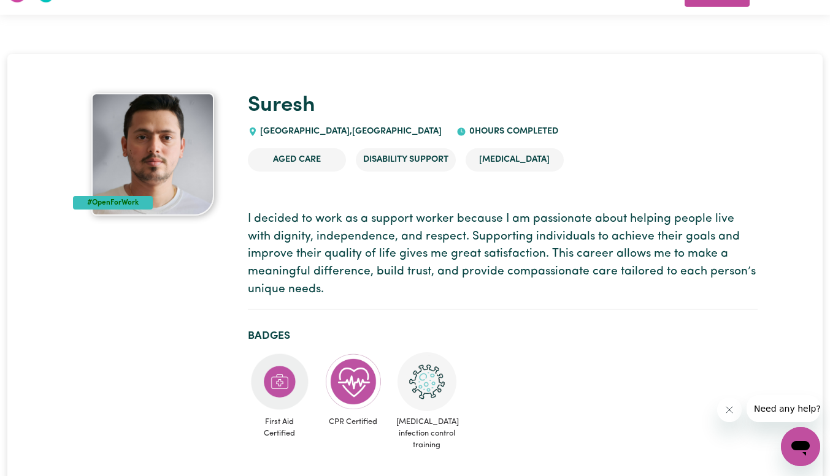
scroll to position [0, 0]
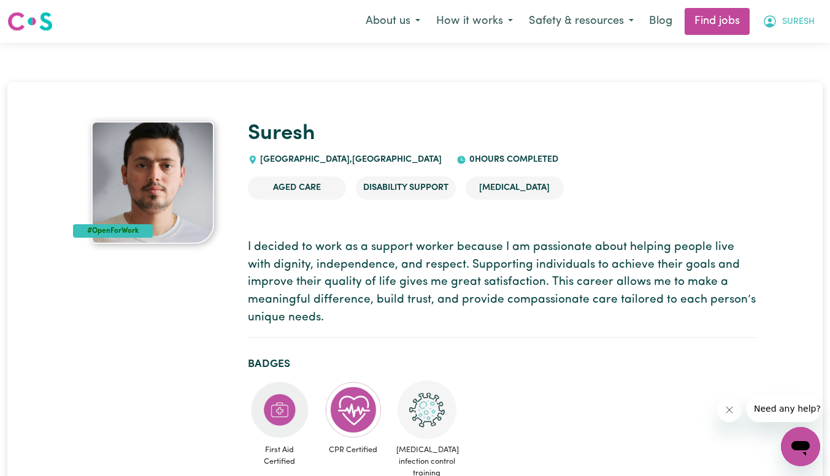
click at [796, 21] on span "SURESH" at bounding box center [798, 21] width 33 height 13
click at [752, 49] on link "My Account" at bounding box center [773, 47] width 97 height 23
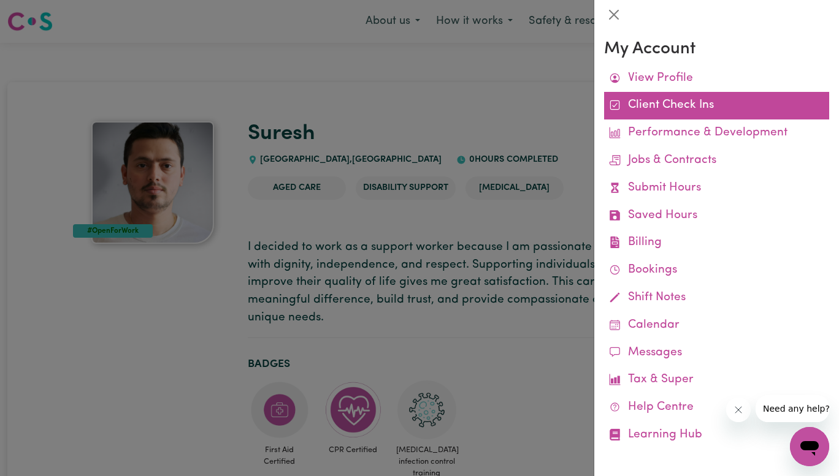
click at [641, 107] on link "Client Check Ins" at bounding box center [716, 106] width 225 height 28
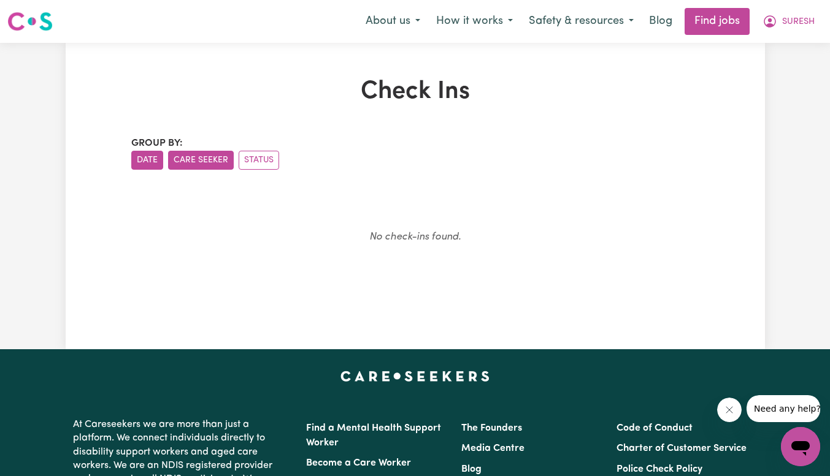
click at [201, 158] on button "Care Seeker" at bounding box center [201, 160] width 66 height 19
click at [263, 158] on button "Status" at bounding box center [259, 160] width 40 height 19
click at [146, 158] on button "Date" at bounding box center [147, 160] width 32 height 19
click at [789, 22] on span "SURESH" at bounding box center [798, 21] width 33 height 13
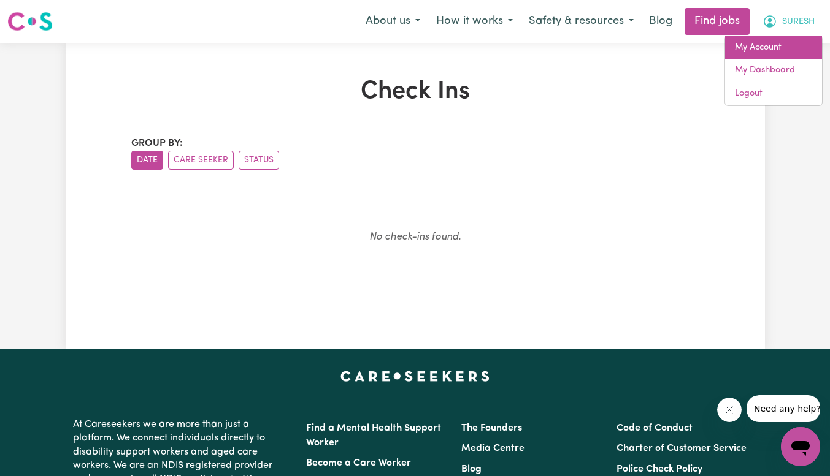
click at [749, 49] on link "My Account" at bounding box center [773, 47] width 97 height 23
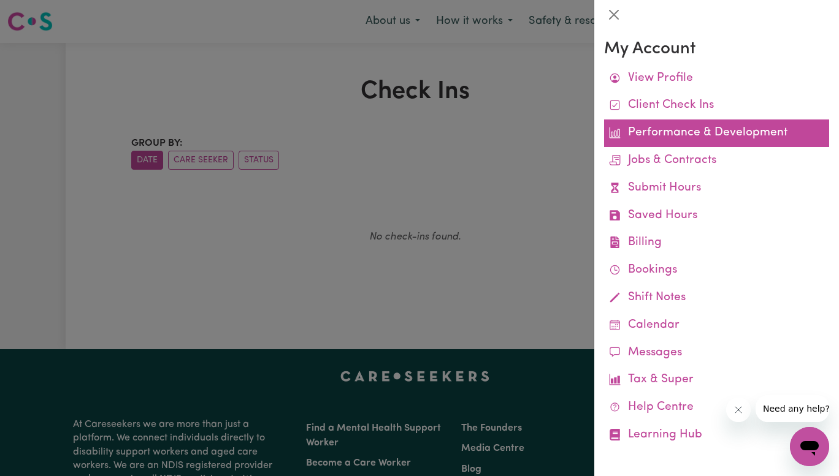
click at [649, 138] on link "Performance & Development" at bounding box center [716, 134] width 225 height 28
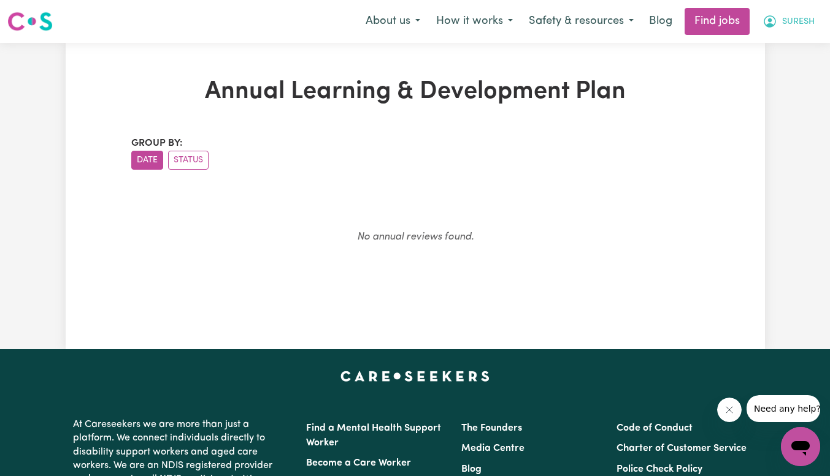
click at [792, 22] on span "SURESH" at bounding box center [798, 21] width 33 height 13
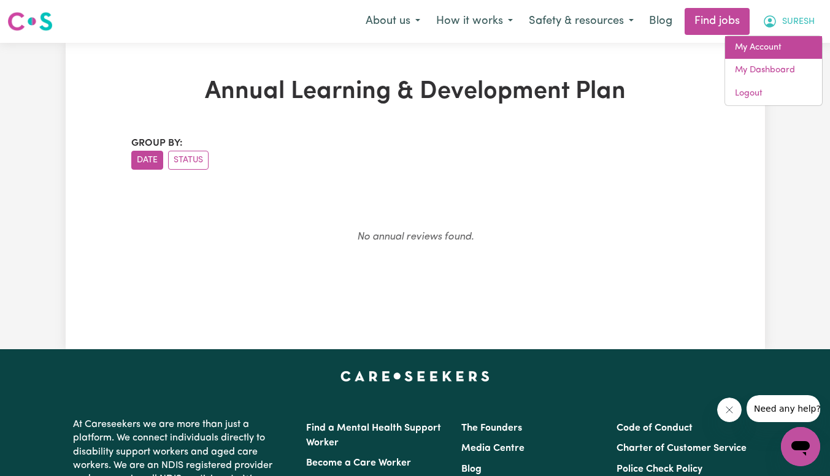
click at [757, 49] on link "My Account" at bounding box center [773, 47] width 97 height 23
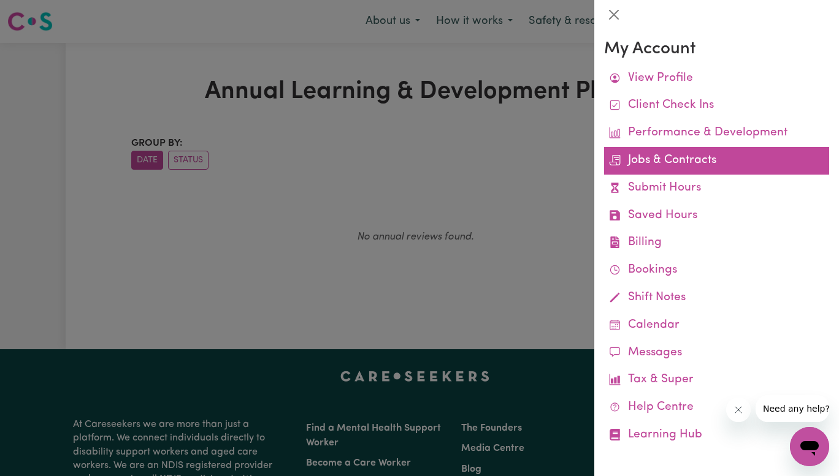
click at [645, 164] on link "Jobs & Contracts" at bounding box center [716, 161] width 225 height 28
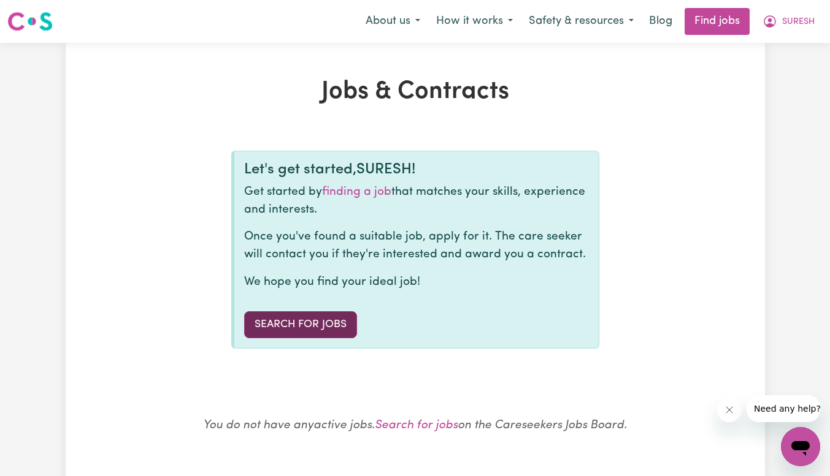
click at [275, 321] on link "Search for Jobs" at bounding box center [300, 325] width 113 height 27
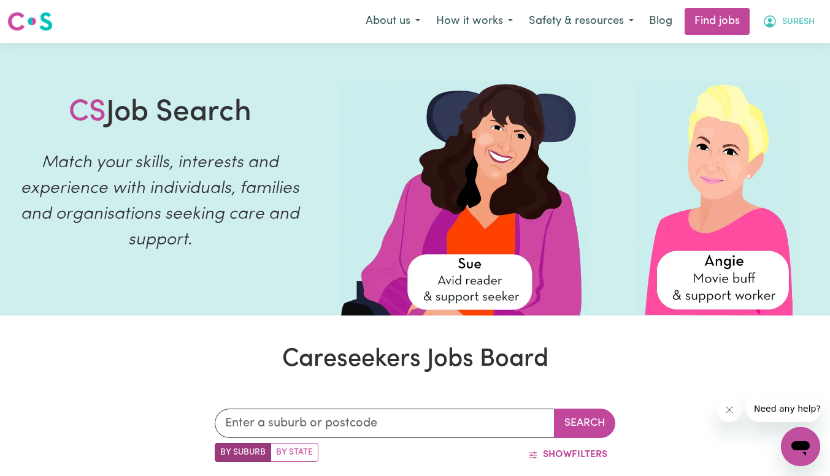
click at [787, 16] on span "SURESH" at bounding box center [798, 21] width 33 height 13
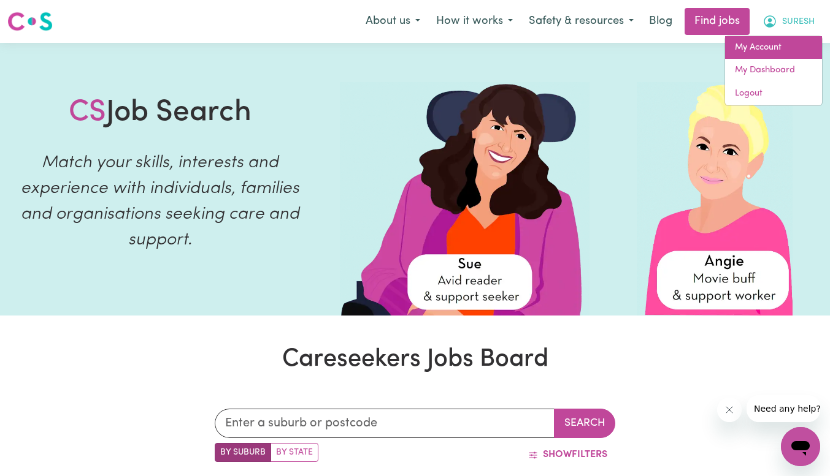
click at [751, 44] on link "My Account" at bounding box center [773, 47] width 97 height 23
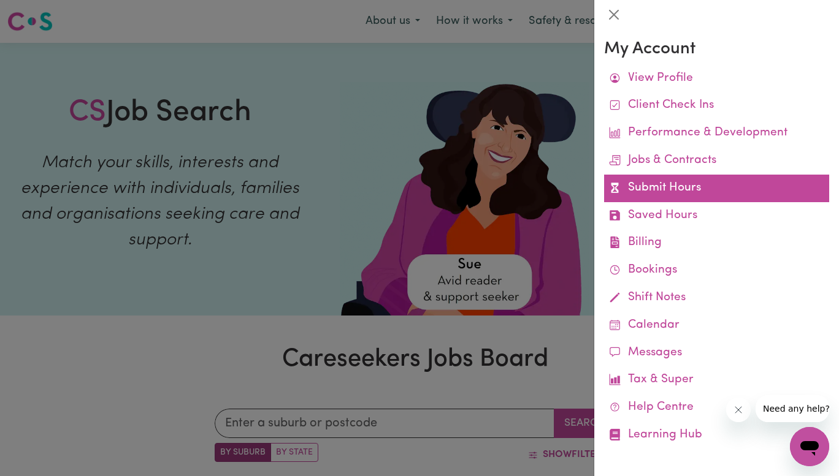
click at [644, 186] on link "Submit Hours" at bounding box center [716, 189] width 225 height 28
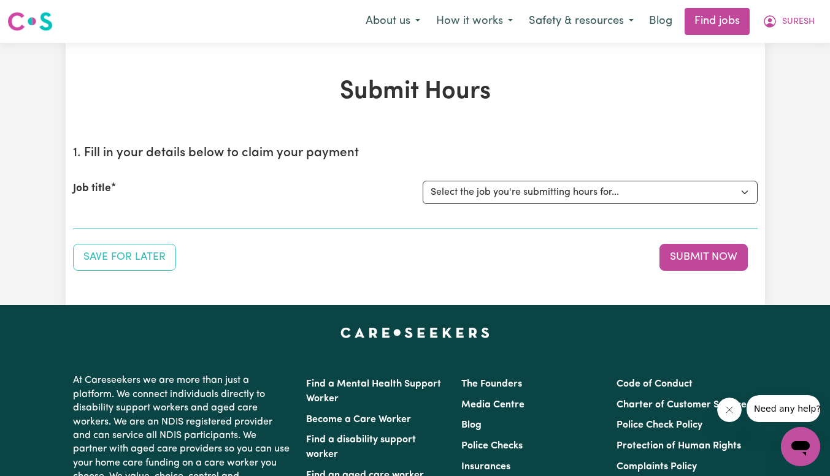
click at [164, 209] on div "Job title Select the job you're submitting hours for..." at bounding box center [415, 192] width 684 height 53
click at [167, 228] on section "1. Fill in your details below to claim your payment Job title Select the job yo…" at bounding box center [415, 182] width 684 height 93
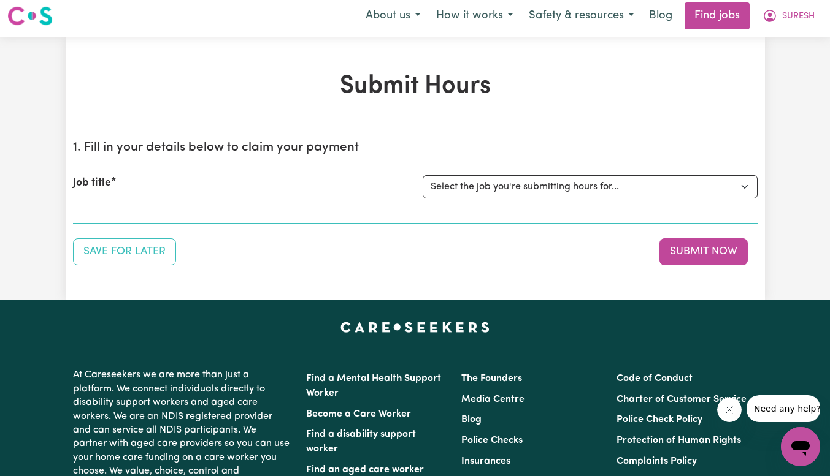
scroll to position [8, 0]
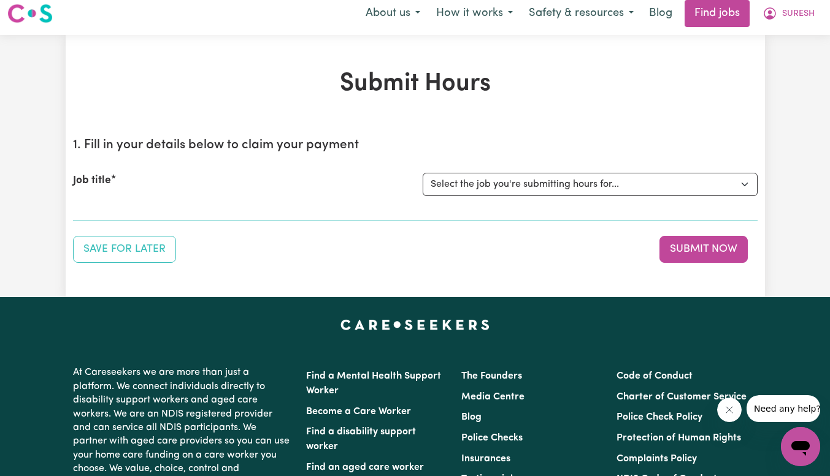
click at [288, 180] on div "Job title" at bounding box center [241, 184] width 350 height 23
click at [727, 253] on button "Submit Now" at bounding box center [703, 249] width 88 height 27
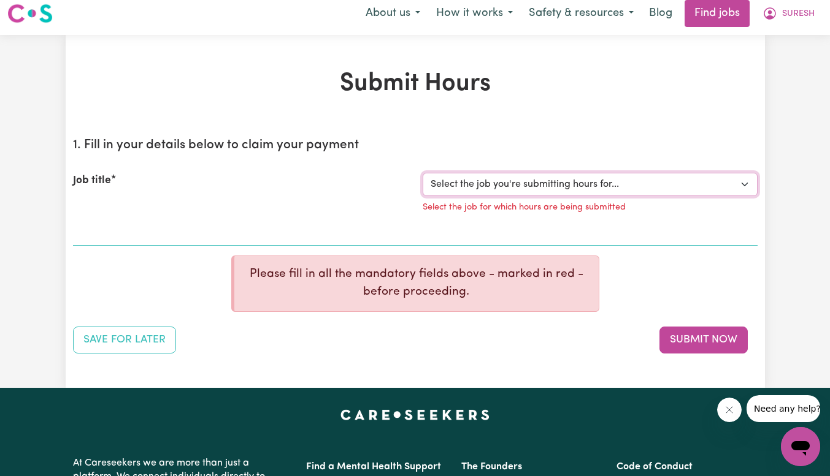
click at [459, 185] on select "Select the job you're submitting hours for..." at bounding box center [590, 184] width 335 height 23
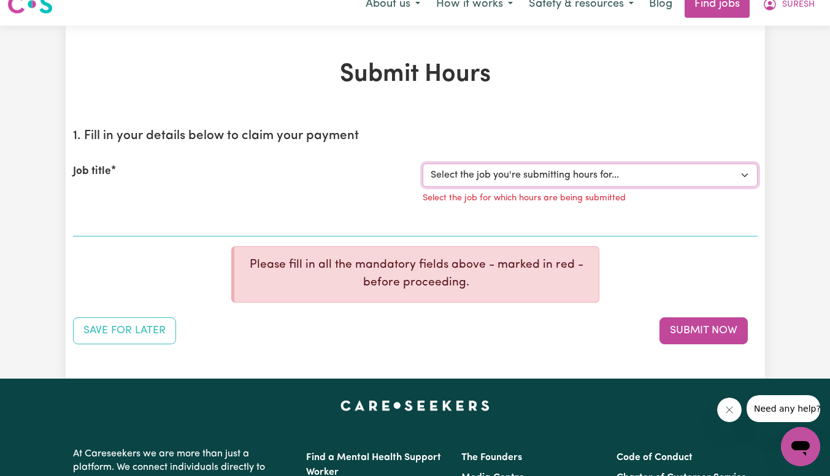
scroll to position [0, 0]
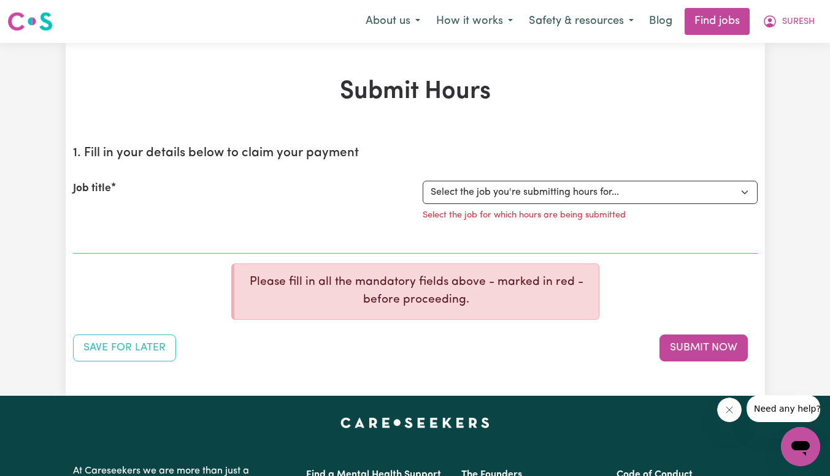
click at [187, 245] on section "1. Fill in your details below to claim your payment Job title Select the job yo…" at bounding box center [415, 195] width 684 height 118
click at [86, 249] on section "1. Fill in your details below to claim your payment Job title Select the job yo…" at bounding box center [415, 195] width 684 height 118
click at [457, 180] on div "Job title Select the job you're submitting hours for... Select the job for whic…" at bounding box center [415, 204] width 684 height 77
click at [459, 191] on select "Select the job you're submitting hours for..." at bounding box center [590, 192] width 335 height 23
click at [90, 348] on button "Save for Later" at bounding box center [124, 348] width 103 height 27
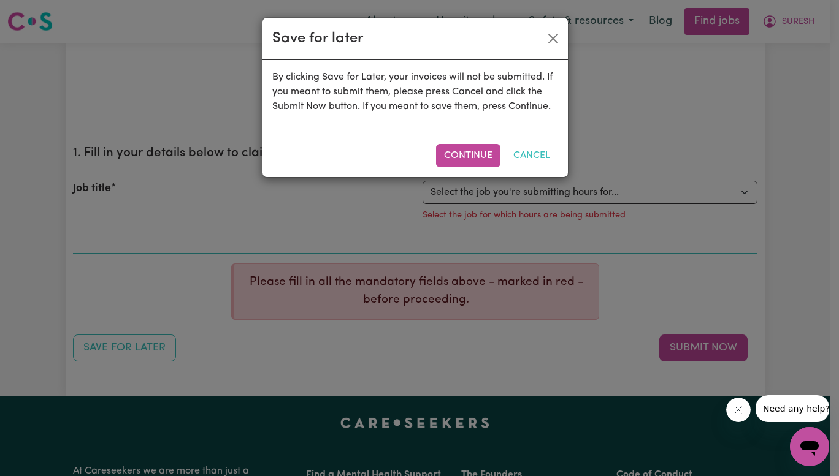
click at [522, 158] on button "Cancel" at bounding box center [531, 155] width 53 height 23
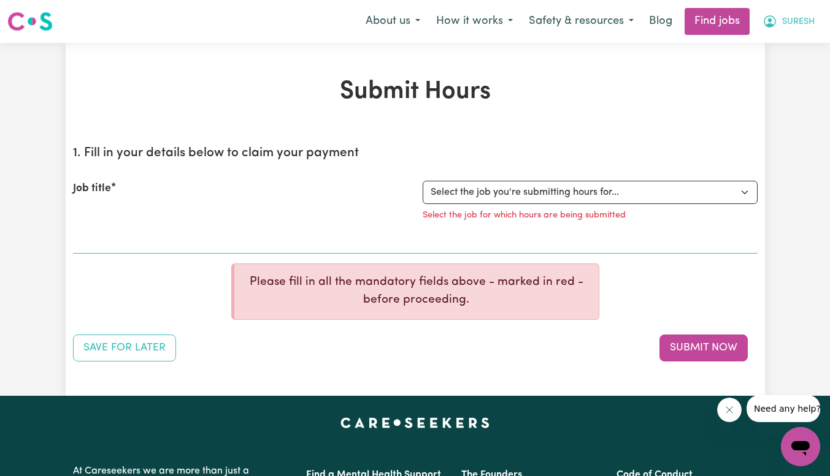
click at [786, 31] on button "SURESH" at bounding box center [788, 22] width 68 height 26
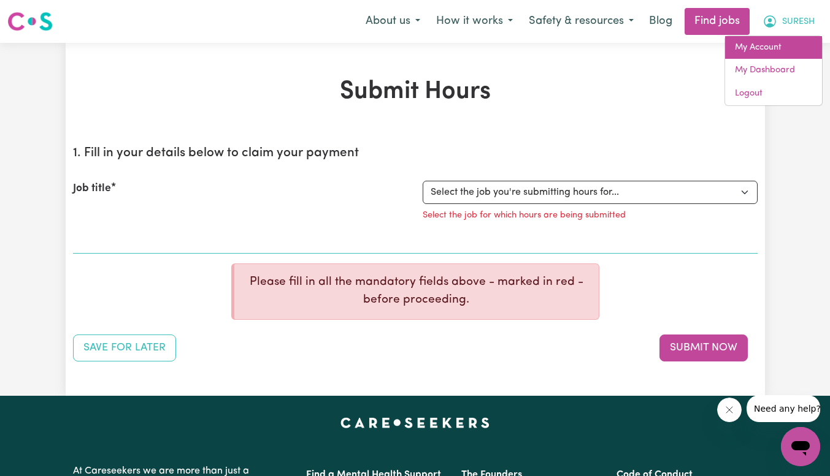
click at [757, 47] on link "My Account" at bounding box center [773, 47] width 97 height 23
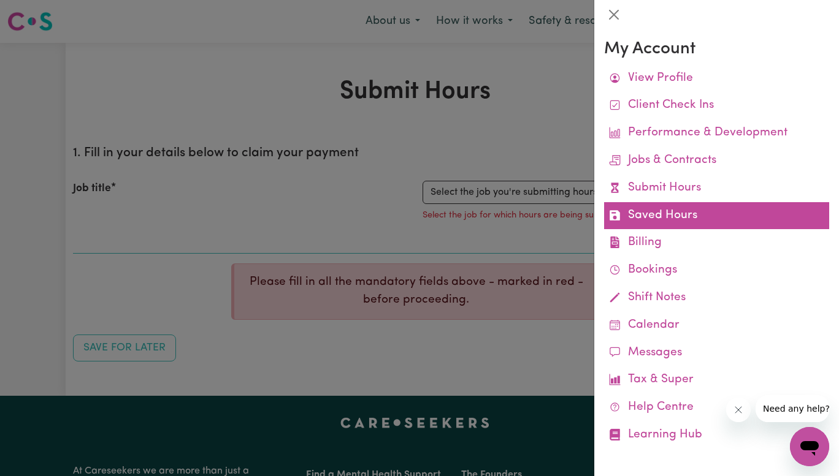
click at [749, 218] on link "Saved Hours" at bounding box center [716, 216] width 225 height 28
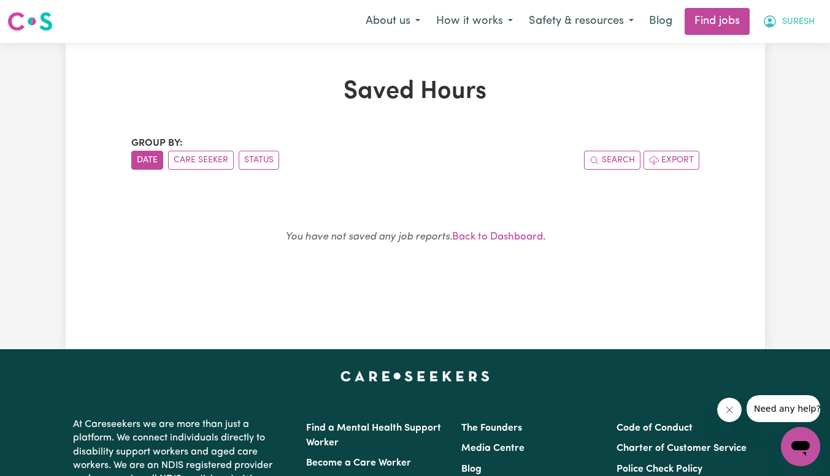
click at [776, 25] on icon "My Account" at bounding box center [769, 21] width 15 height 15
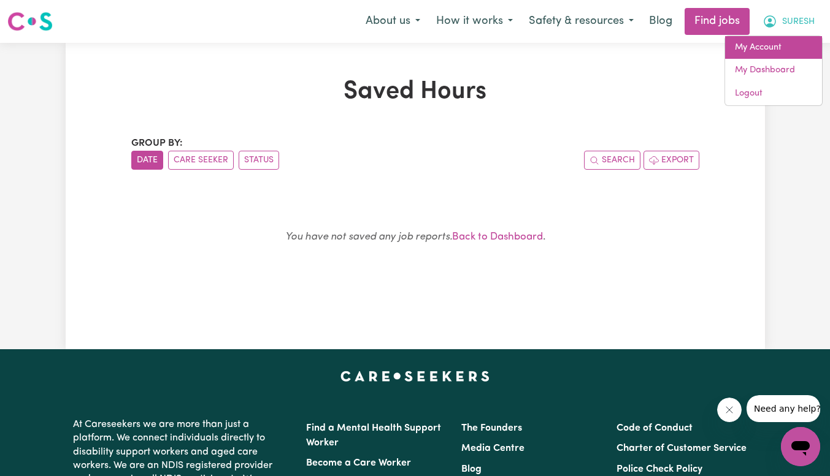
click at [755, 52] on link "My Account" at bounding box center [773, 47] width 97 height 23
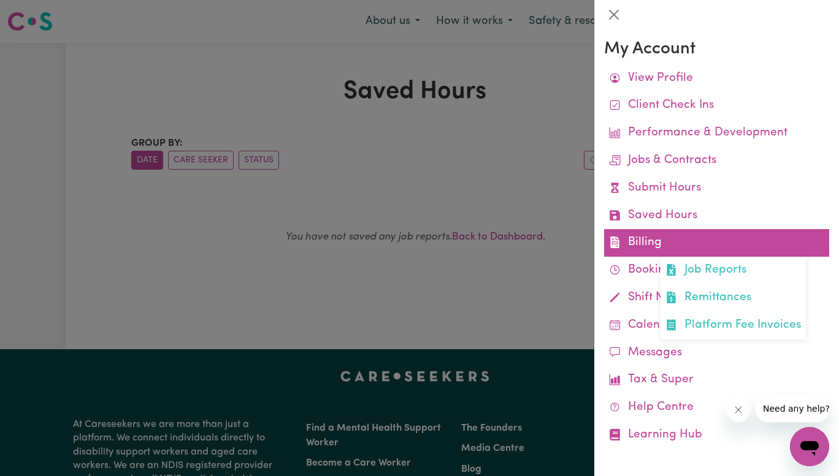
click at [618, 237] on span at bounding box center [615, 243] width 12 height 18
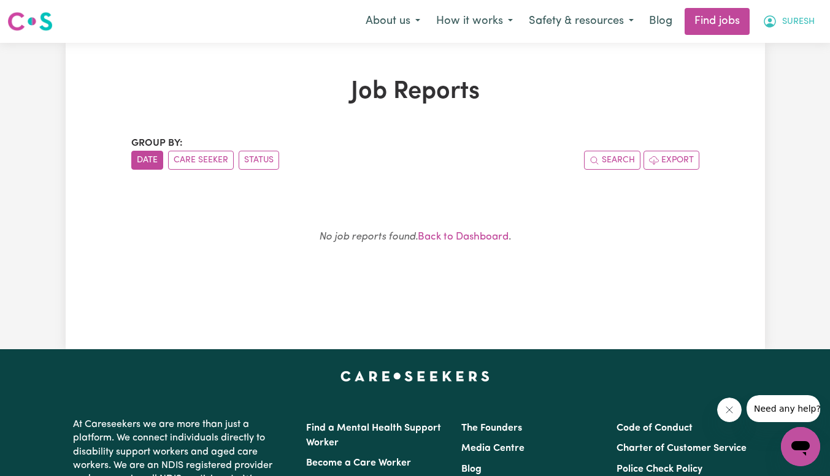
click at [800, 31] on button "SURESH" at bounding box center [788, 22] width 68 height 26
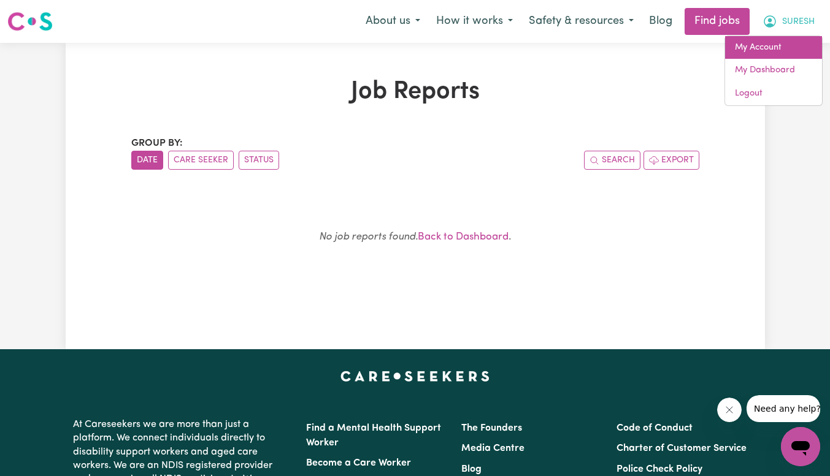
click at [762, 53] on link "My Account" at bounding box center [773, 47] width 97 height 23
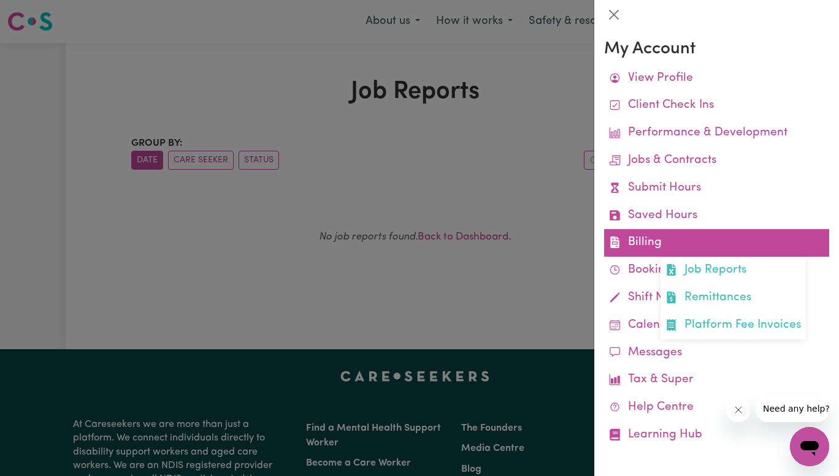
click at [618, 247] on icon at bounding box center [614, 243] width 9 height 12
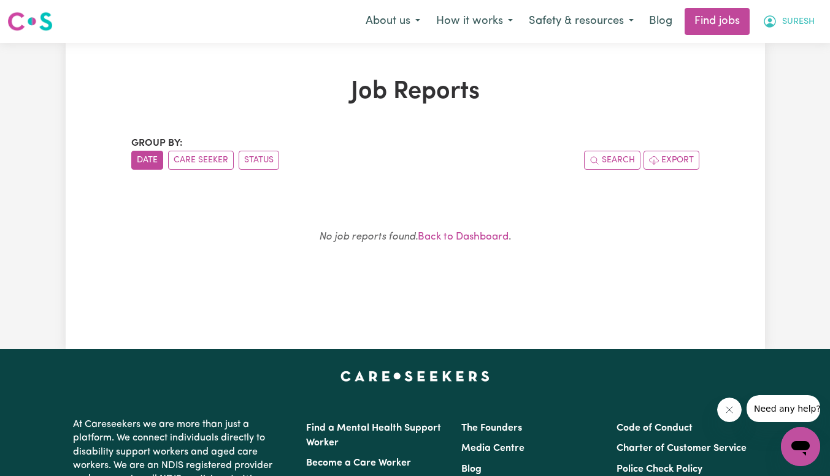
click at [787, 12] on button "SURESH" at bounding box center [788, 22] width 68 height 26
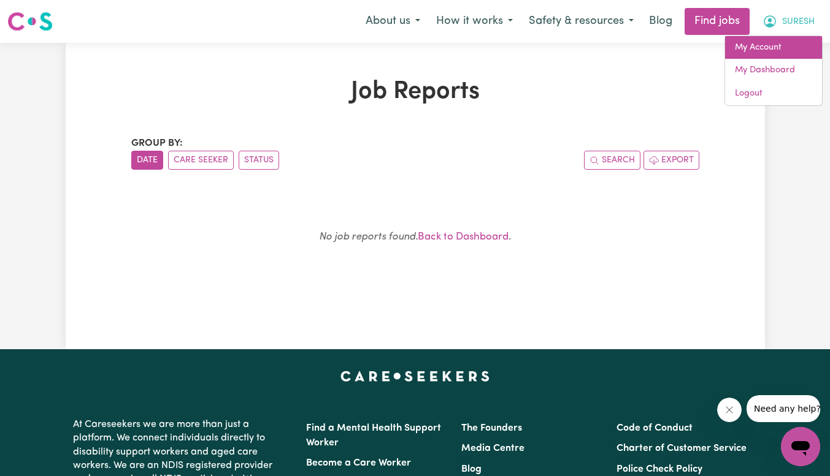
click at [739, 44] on link "My Account" at bounding box center [773, 47] width 97 height 23
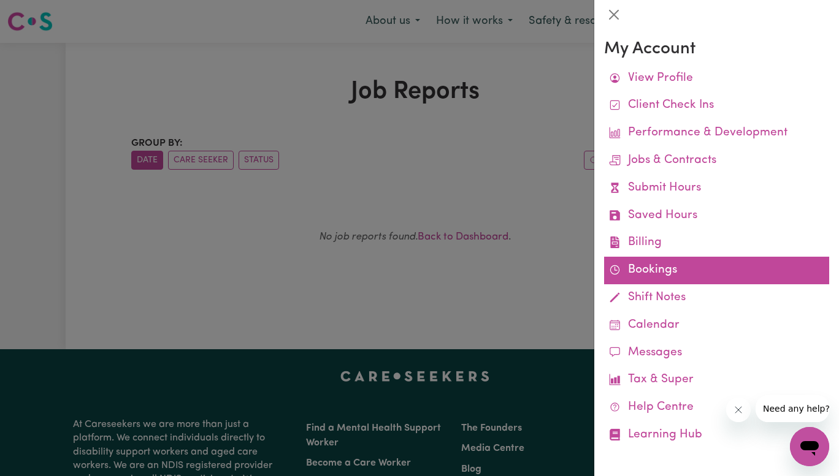
click at [627, 276] on link "Bookings" at bounding box center [716, 271] width 225 height 28
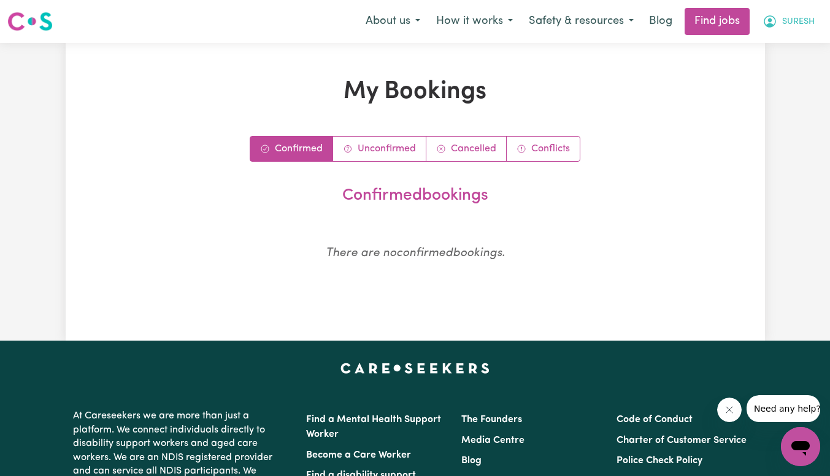
click at [771, 9] on button "SURESH" at bounding box center [788, 22] width 68 height 26
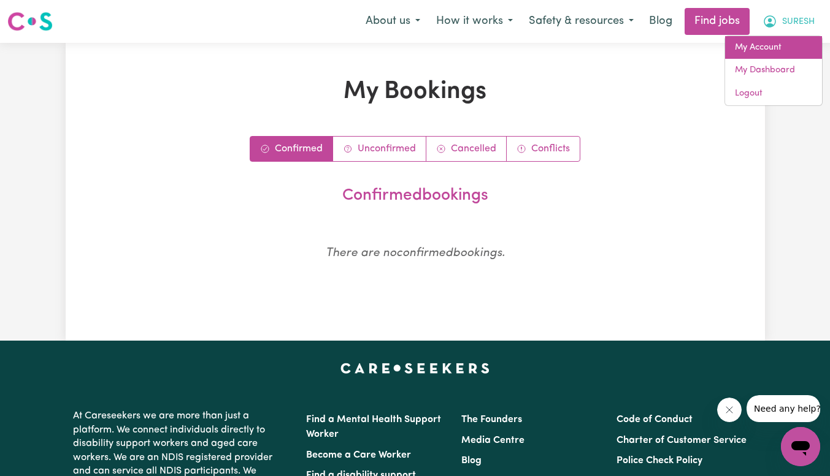
click at [767, 47] on link "My Account" at bounding box center [773, 47] width 97 height 23
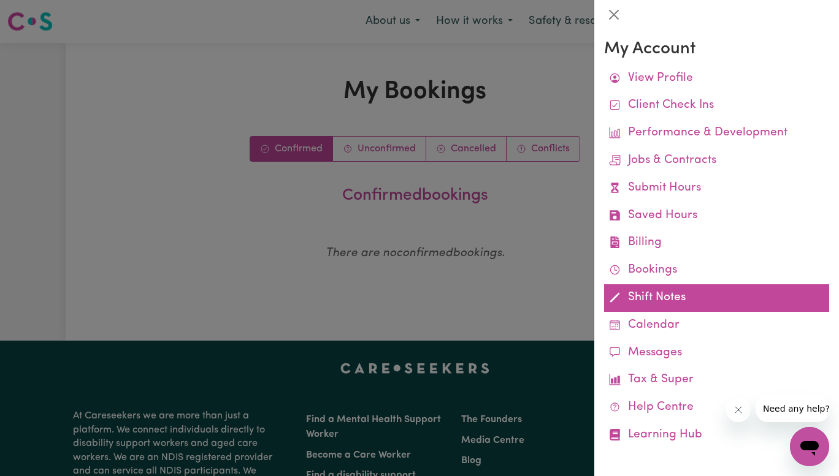
click at [627, 296] on link "Shift Notes" at bounding box center [716, 299] width 225 height 28
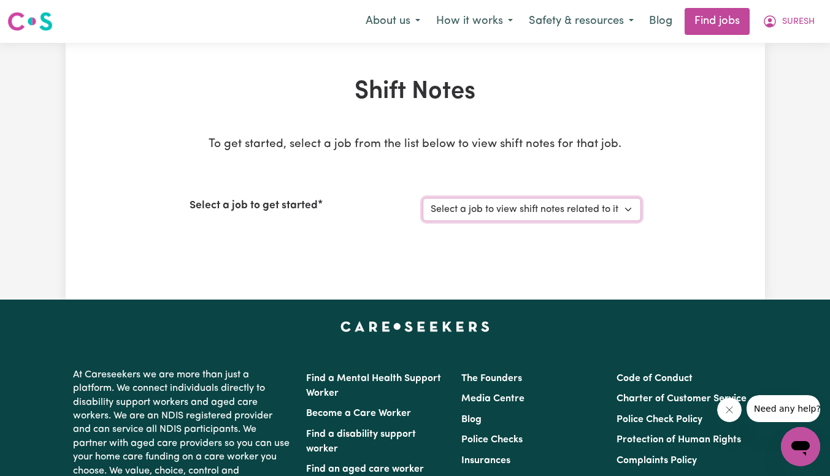
click at [624, 207] on select "Select a job to view shift notes related to it..." at bounding box center [532, 209] width 218 height 23
click at [796, 24] on span "SURESH" at bounding box center [798, 21] width 33 height 13
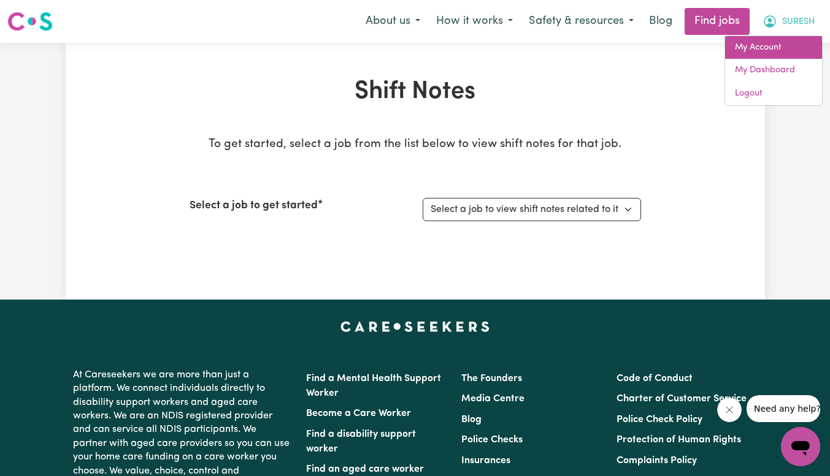
click at [768, 40] on link "My Account" at bounding box center [773, 47] width 97 height 23
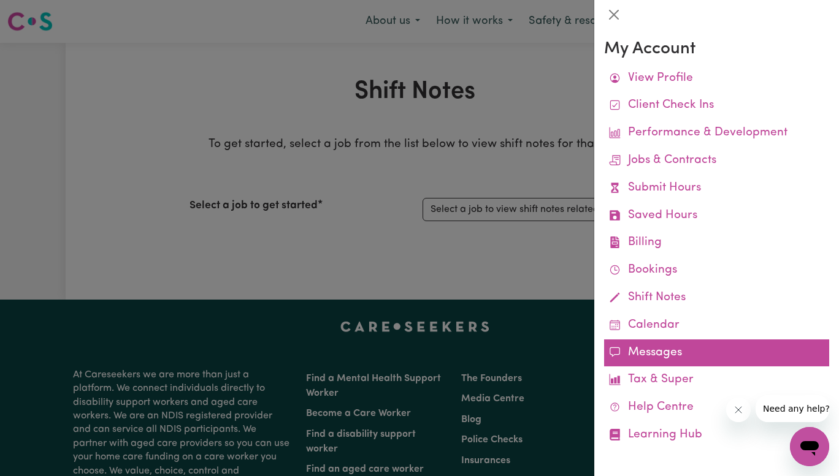
click at [671, 341] on link "Messages" at bounding box center [716, 354] width 225 height 28
